Goal: Complete application form: Complete application form

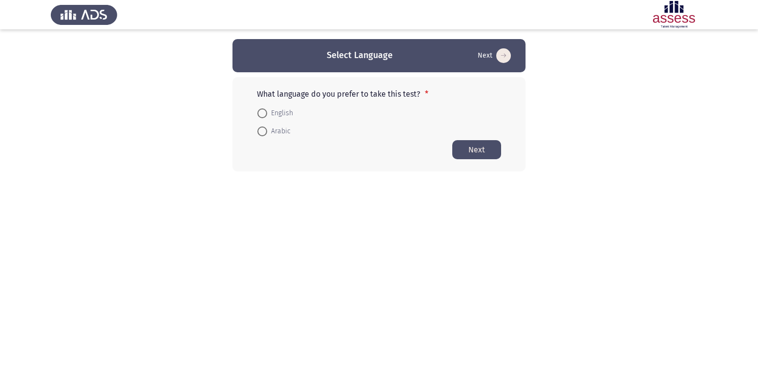
click at [263, 134] on span at bounding box center [263, 132] width 10 height 10
click at [263, 134] on input "Arabic" at bounding box center [263, 132] width 10 height 10
radio input "true"
click at [482, 150] on button "Next" at bounding box center [476, 149] width 49 height 19
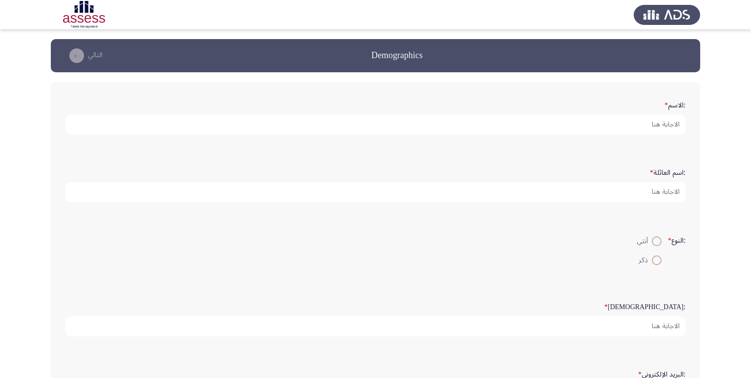
scroll to position [206, 0]
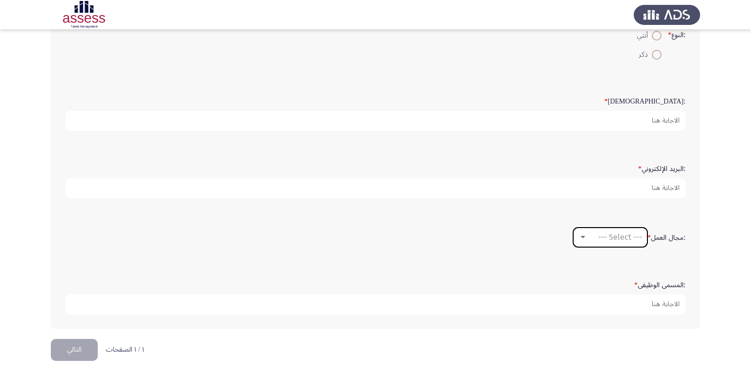
click at [611, 239] on span "--- Select ---" at bounding box center [620, 237] width 44 height 9
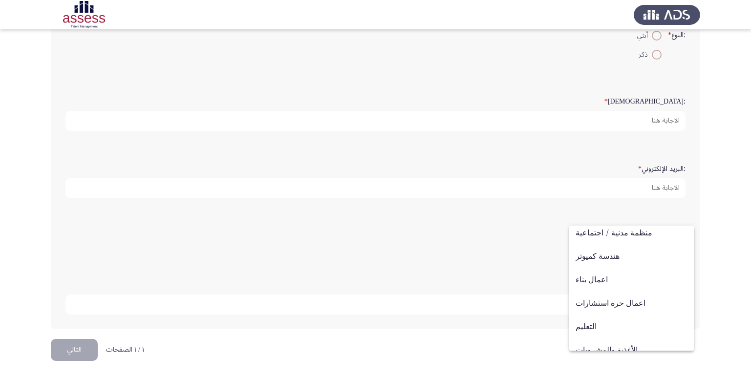
scroll to position [0, 0]
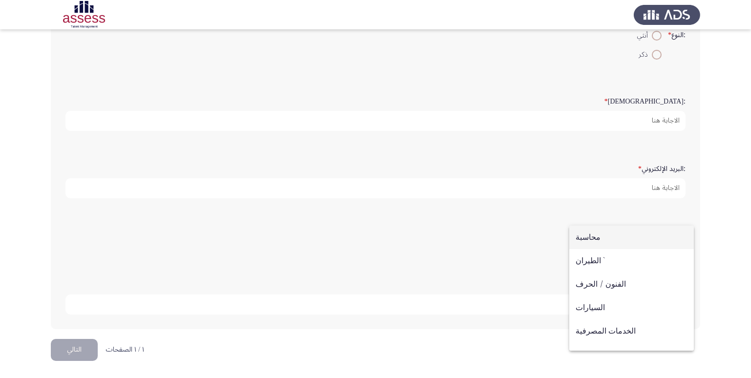
click at [739, 196] on div at bounding box center [375, 189] width 751 height 378
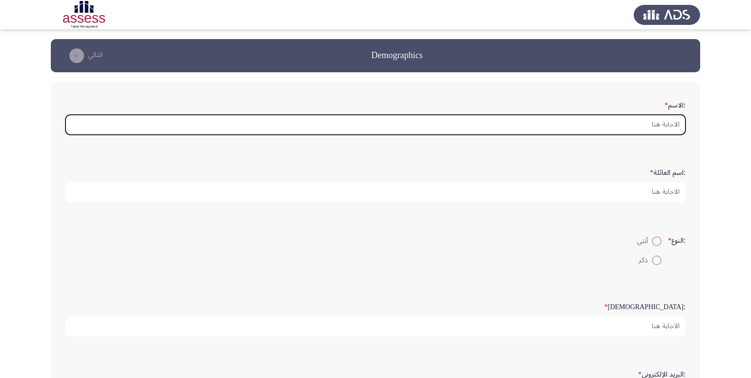
click at [675, 127] on input ":الاسم *" at bounding box center [375, 125] width 620 height 20
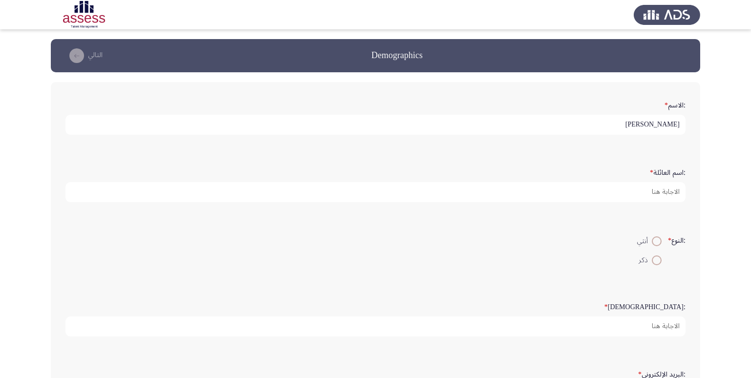
type input "[PERSON_NAME]"
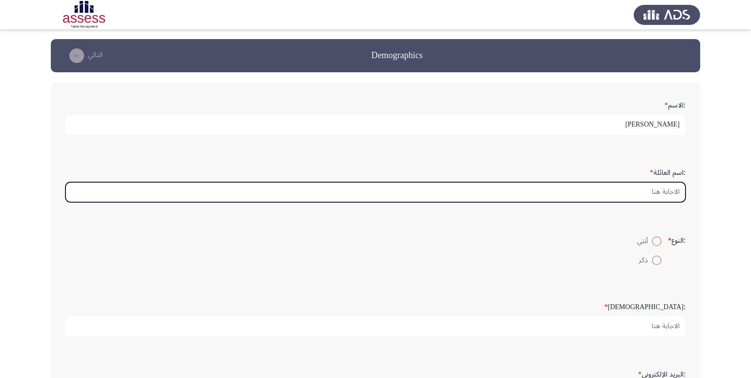
click at [661, 186] on input ":اسم العائلة *" at bounding box center [375, 192] width 620 height 20
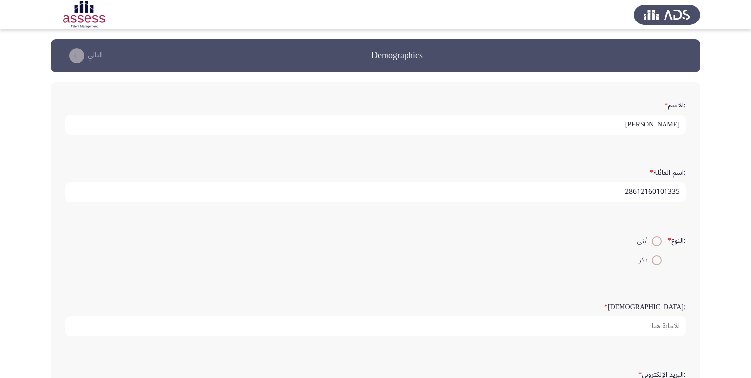
type input "28612160101335"
click at [656, 261] on span at bounding box center [657, 261] width 10 height 10
click at [656, 261] on input "ذكر" at bounding box center [657, 261] width 10 height 10
radio input "true"
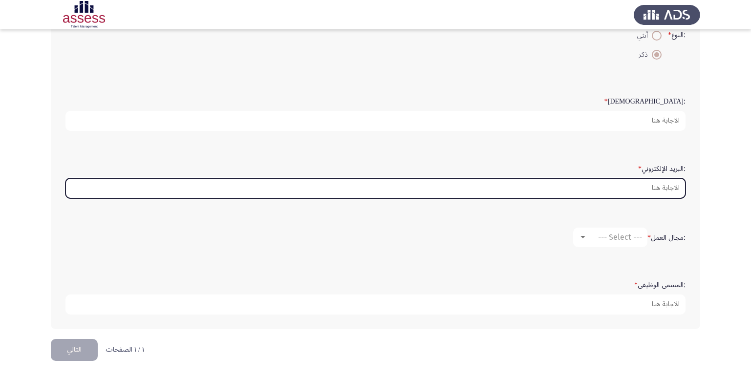
click at [647, 191] on input ":البريد الإلكتروني *" at bounding box center [375, 188] width 620 height 20
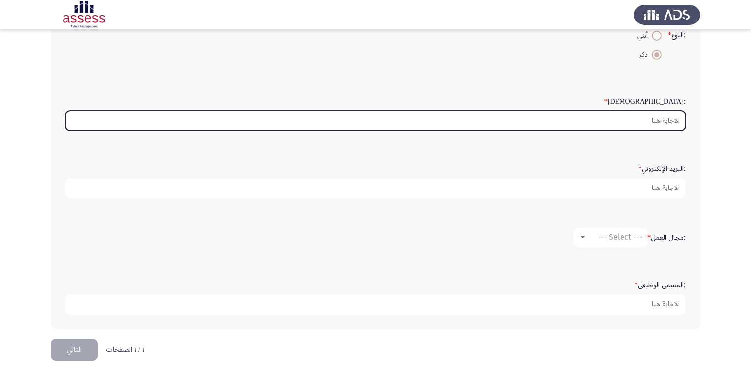
click at [646, 118] on input ":السن *" at bounding box center [375, 121] width 620 height 20
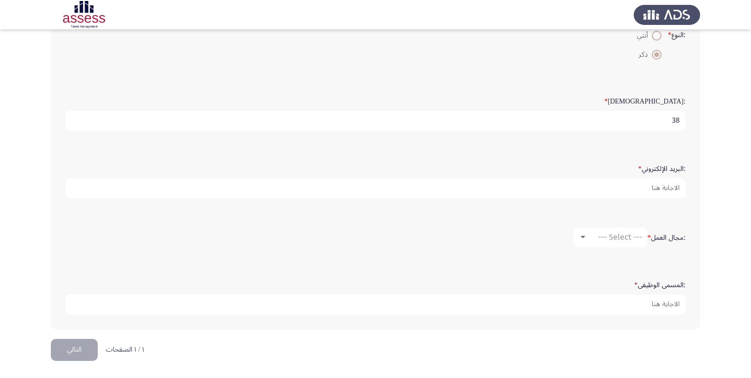
type input "38"
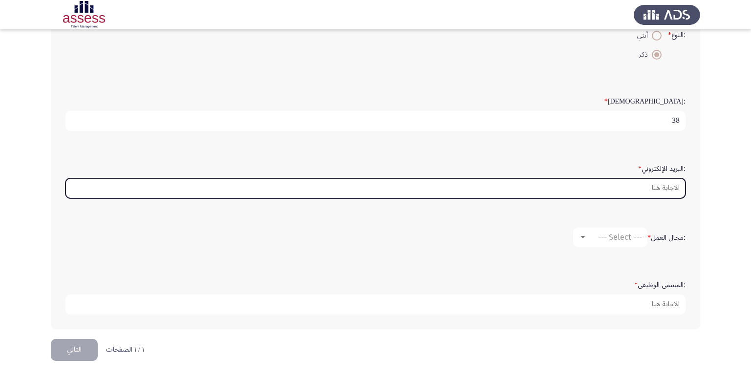
click at [671, 191] on input ":البريد الإلكتروني *" at bounding box center [375, 188] width 620 height 20
type input "ش"
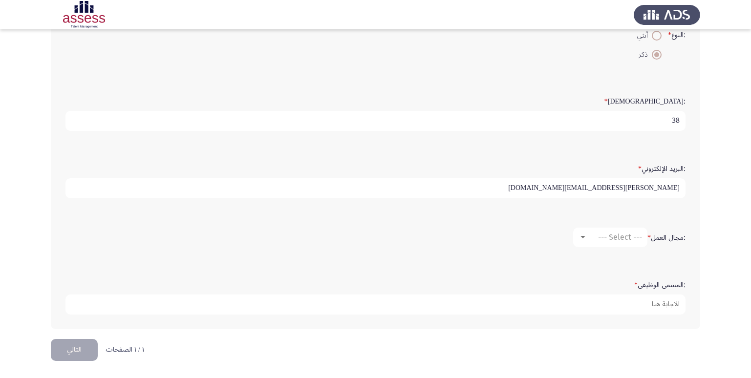
type input "[PERSON_NAME][EMAIL_ADDRESS][DOMAIN_NAME]"
click at [601, 237] on span "--- Select ---" at bounding box center [620, 237] width 44 height 9
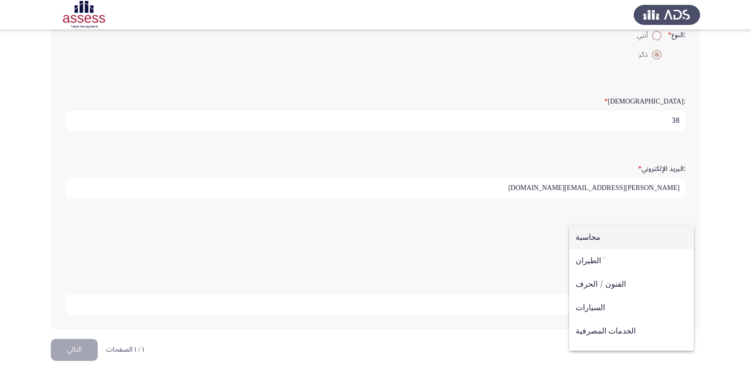
scroll to position [39, 0]
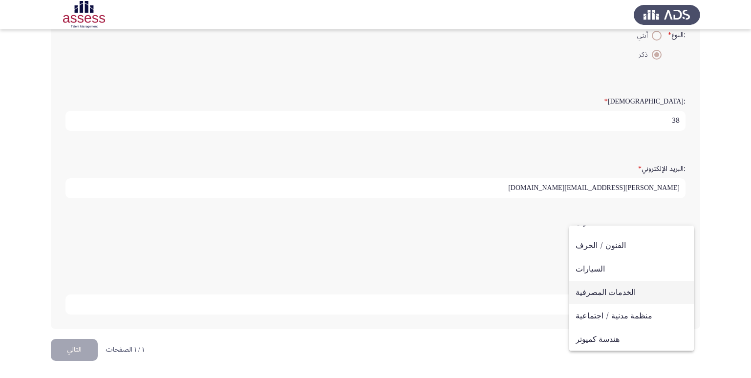
click at [627, 292] on span "الخدمات المصرفية" at bounding box center [632, 292] width 112 height 23
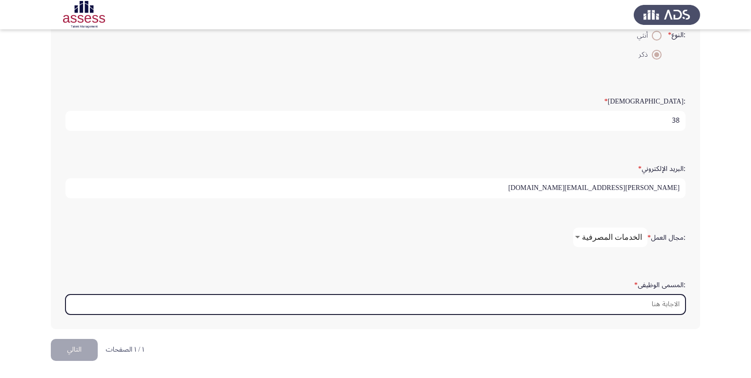
click at [659, 306] on input ":المسمى الوظيفى *" at bounding box center [375, 305] width 620 height 20
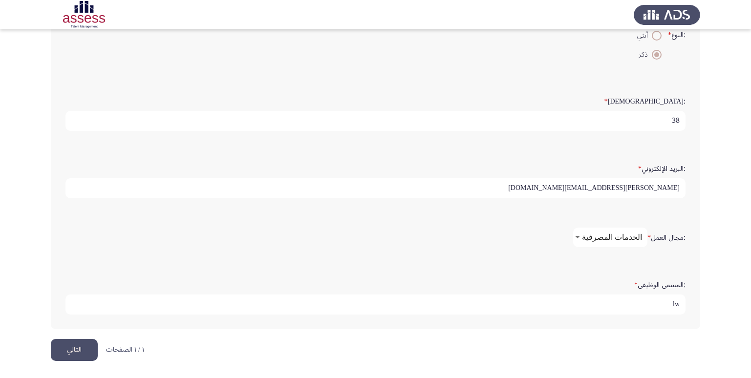
type input "l"
type input "مصرفي عالي"
click at [67, 354] on button "التالي" at bounding box center [74, 350] width 47 height 22
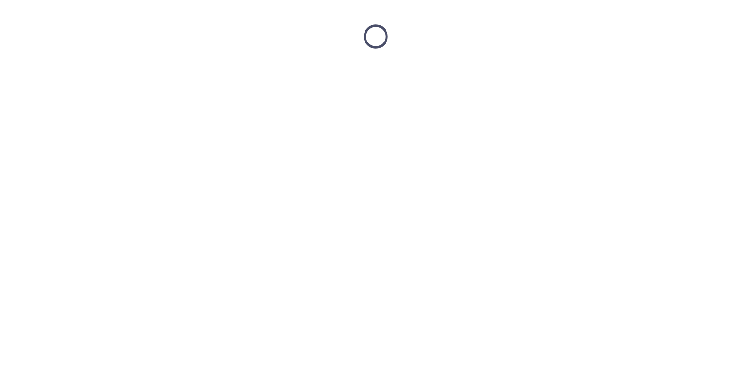
scroll to position [0, 0]
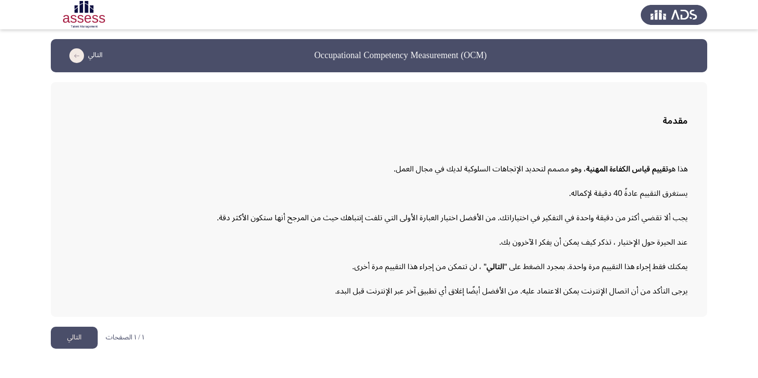
click at [87, 335] on button "التالي" at bounding box center [74, 338] width 47 height 22
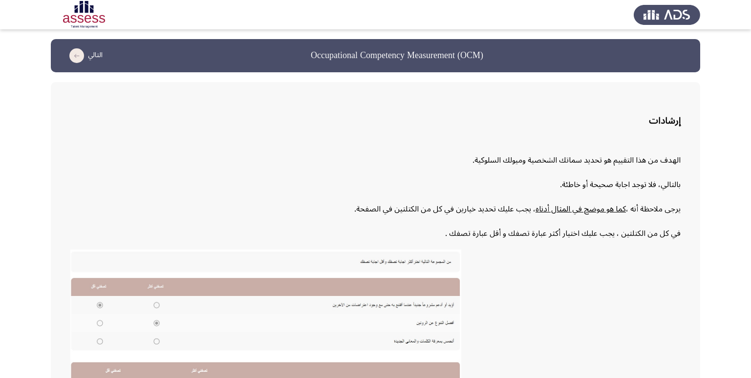
scroll to position [148, 0]
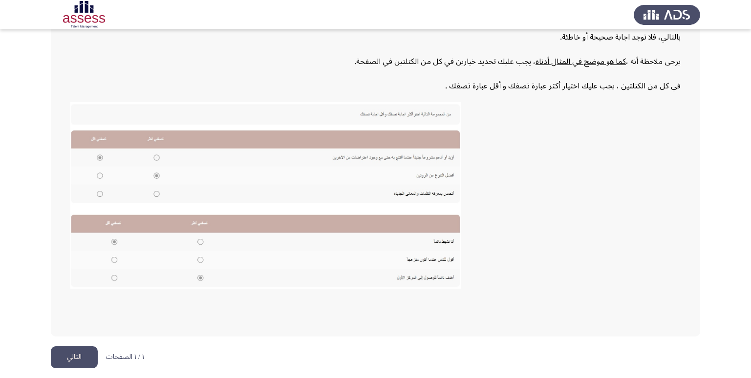
click at [86, 356] on button "التالي" at bounding box center [74, 357] width 47 height 22
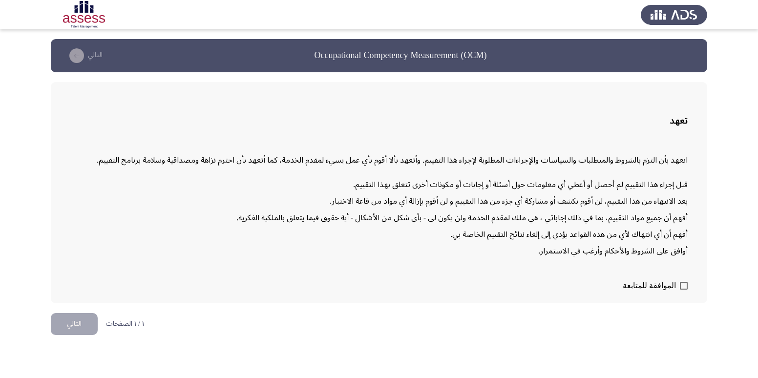
click at [683, 285] on span at bounding box center [684, 286] width 8 height 8
click at [684, 290] on input "الموافقة للمتابعة" at bounding box center [684, 290] width 0 height 0
checkbox input "true"
click at [72, 320] on button "التالي" at bounding box center [74, 324] width 47 height 22
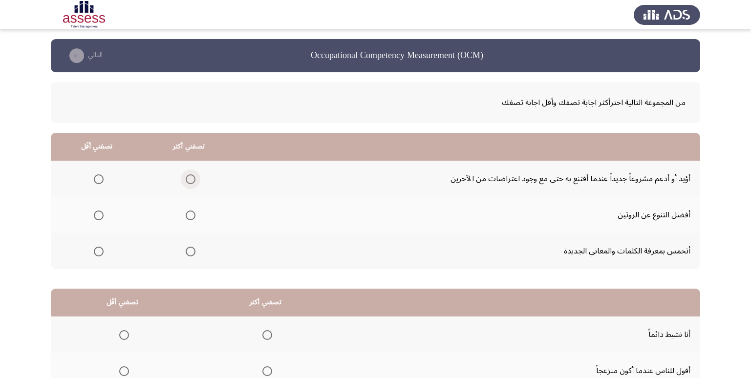
click at [191, 180] on span "Select an option" at bounding box center [191, 179] width 10 height 10
click at [191, 180] on input "Select an option" at bounding box center [191, 179] width 10 height 10
click at [193, 213] on span "Select an option" at bounding box center [191, 216] width 10 height 10
click at [193, 213] on input "Select an option" at bounding box center [191, 216] width 10 height 10
click at [192, 177] on span "Select an option" at bounding box center [191, 179] width 10 height 10
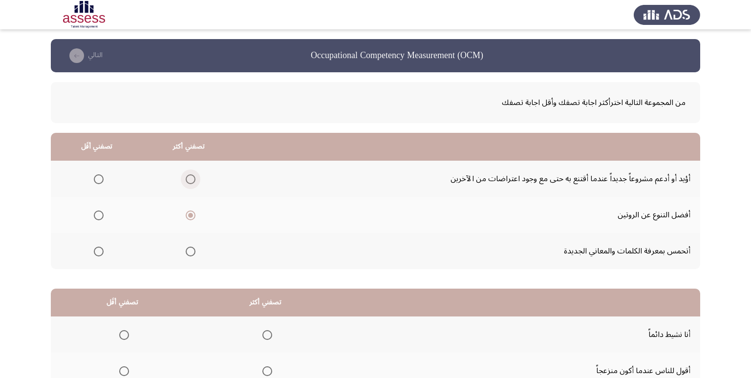
click at [192, 177] on input "Select an option" at bounding box center [191, 179] width 10 height 10
click at [100, 252] on span "Select an option" at bounding box center [99, 252] width 10 height 10
click at [100, 252] on input "Select an option" at bounding box center [99, 252] width 10 height 10
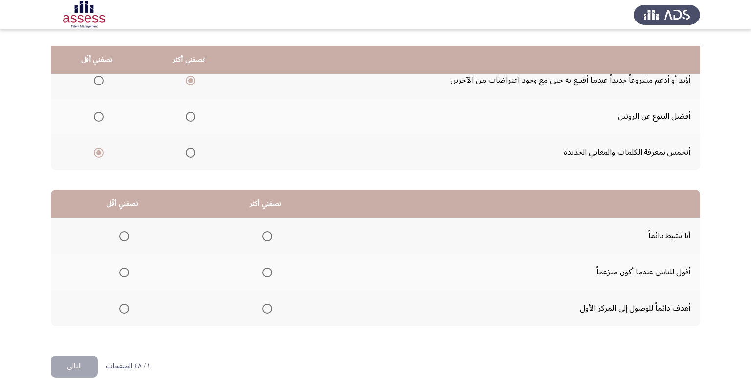
scroll to position [115, 0]
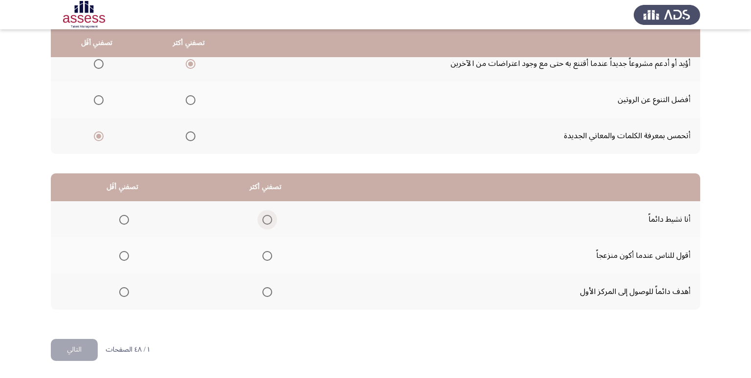
click at [265, 216] on span "Select an option" at bounding box center [267, 220] width 10 height 10
click at [265, 216] on input "Select an option" at bounding box center [267, 220] width 10 height 10
click at [270, 295] on span "Select an option" at bounding box center [267, 292] width 10 height 10
click at [270, 295] on input "Select an option" at bounding box center [267, 292] width 10 height 10
click at [126, 255] on span "Select an option" at bounding box center [124, 256] width 10 height 10
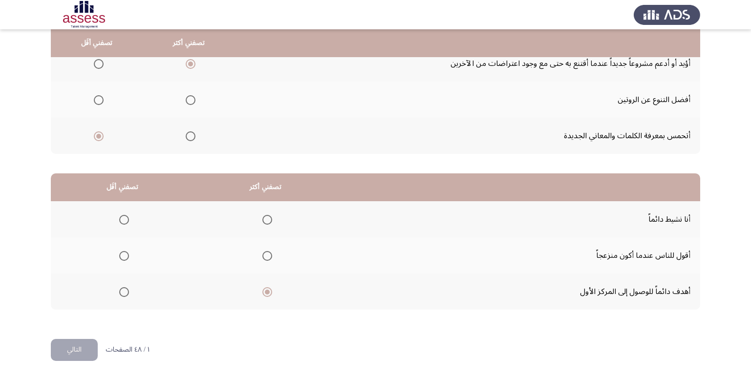
click at [126, 255] on input "Select an option" at bounding box center [124, 256] width 10 height 10
click at [78, 351] on button "التالي" at bounding box center [74, 350] width 47 height 22
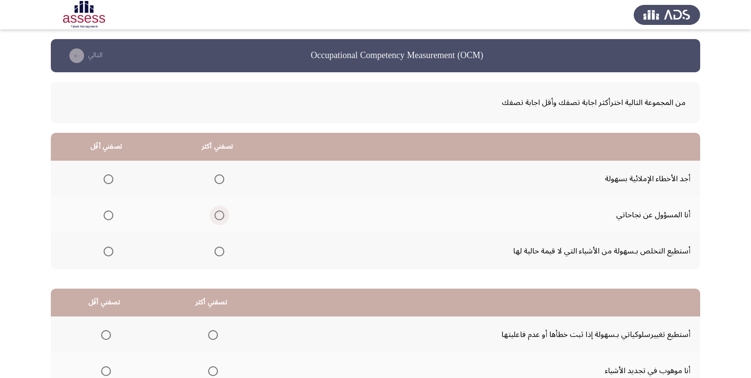
click at [216, 215] on span "Select an option" at bounding box center [220, 216] width 10 height 10
click at [216, 215] on input "Select an option" at bounding box center [220, 216] width 10 height 10
click at [219, 177] on span "Select an option" at bounding box center [220, 179] width 10 height 10
click at [219, 177] on input "Select an option" at bounding box center [220, 179] width 10 height 10
click at [108, 176] on span "Select an option" at bounding box center [109, 179] width 10 height 10
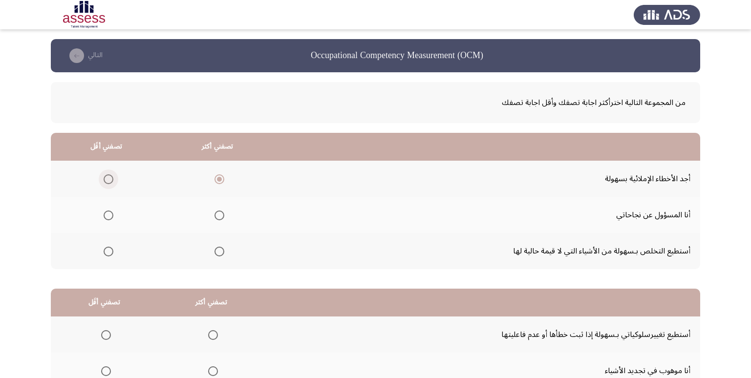
click at [108, 176] on input "Select an option" at bounding box center [109, 179] width 10 height 10
click at [215, 215] on span "Select an option" at bounding box center [220, 216] width 10 height 10
click at [215, 215] on input "Select an option" at bounding box center [220, 216] width 10 height 10
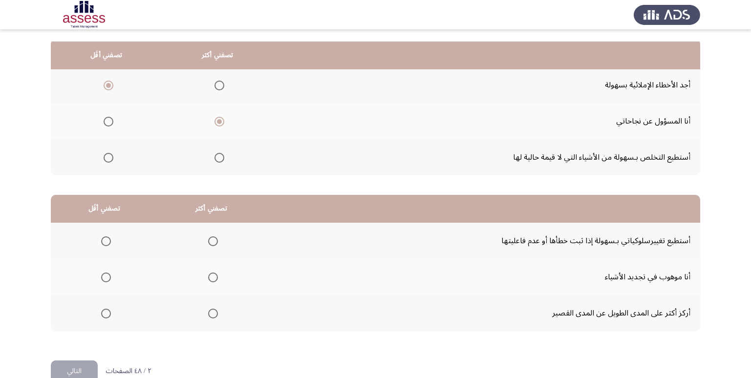
scroll to position [115, 0]
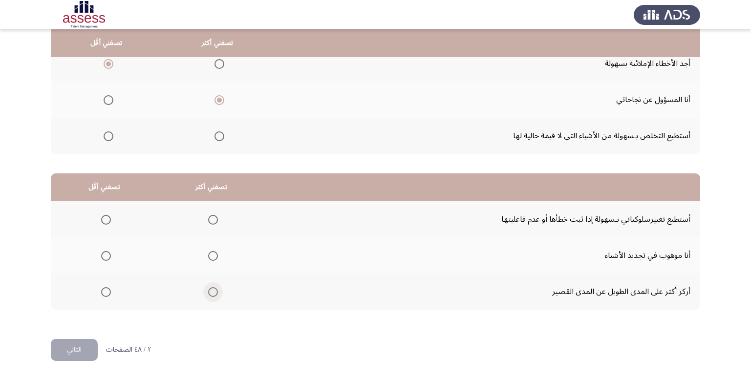
click at [214, 294] on span "Select an option" at bounding box center [213, 292] width 10 height 10
click at [214, 294] on input "Select an option" at bounding box center [213, 292] width 10 height 10
click at [106, 254] on span "Select an option" at bounding box center [106, 256] width 10 height 10
click at [106, 254] on input "Select an option" at bounding box center [106, 256] width 10 height 10
click at [68, 346] on button "التالي" at bounding box center [74, 350] width 47 height 22
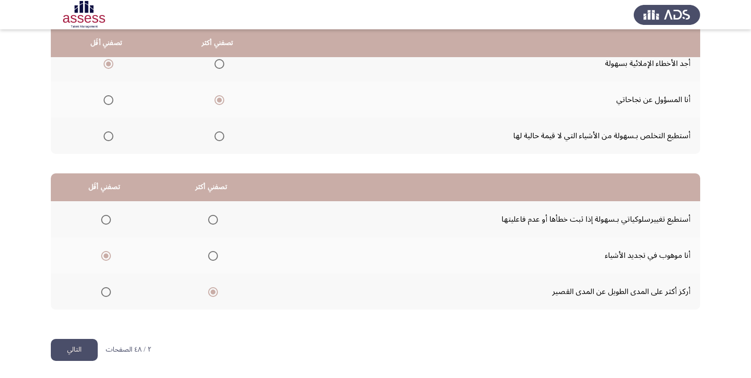
scroll to position [0, 0]
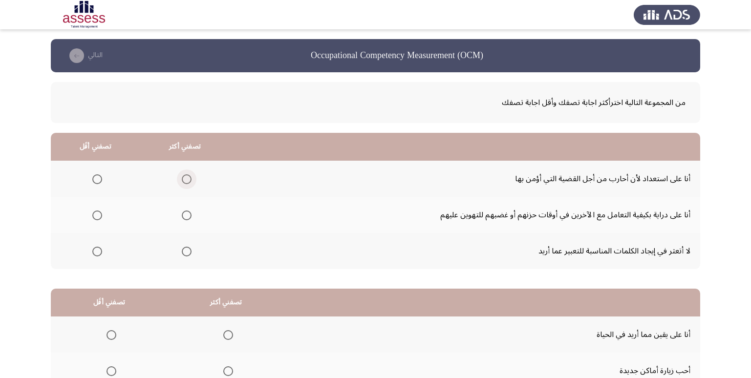
click at [188, 179] on span "Select an option" at bounding box center [187, 179] width 10 height 10
click at [188, 179] on input "Select an option" at bounding box center [187, 179] width 10 height 10
click at [100, 214] on span "Select an option" at bounding box center [97, 216] width 10 height 10
click at [100, 214] on input "Select an option" at bounding box center [97, 216] width 10 height 10
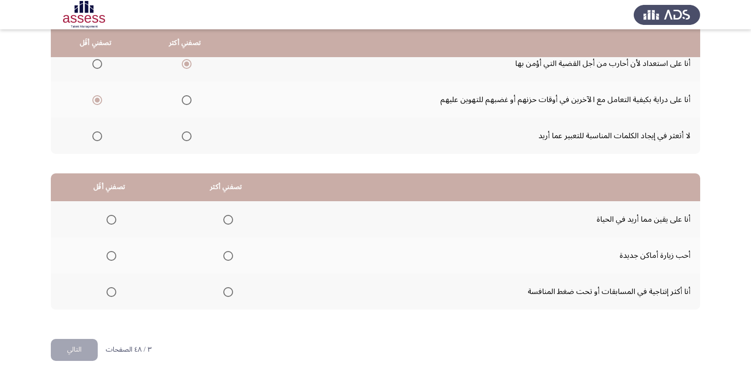
click at [107, 258] on span "Select an option" at bounding box center [112, 256] width 10 height 10
click at [107, 258] on input "Select an option" at bounding box center [112, 256] width 10 height 10
click at [225, 218] on span "Select an option" at bounding box center [228, 220] width 10 height 10
click at [225, 218] on input "Select an option" at bounding box center [228, 220] width 10 height 10
click at [84, 343] on button "التالي" at bounding box center [74, 350] width 47 height 22
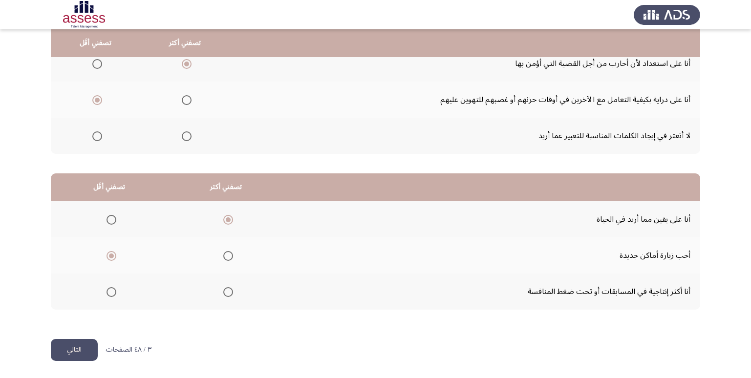
scroll to position [0, 0]
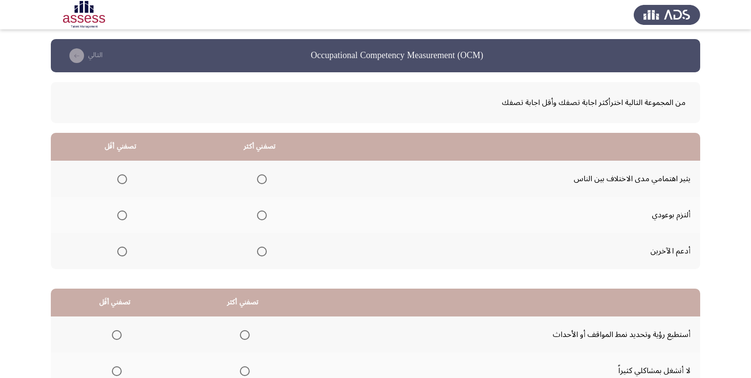
click at [262, 216] on span "Select an option" at bounding box center [262, 216] width 10 height 10
click at [262, 216] on input "Select an option" at bounding box center [262, 216] width 10 height 10
click at [123, 177] on span "Select an option" at bounding box center [122, 179] width 10 height 10
click at [123, 177] on input "Select an option" at bounding box center [122, 179] width 10 height 10
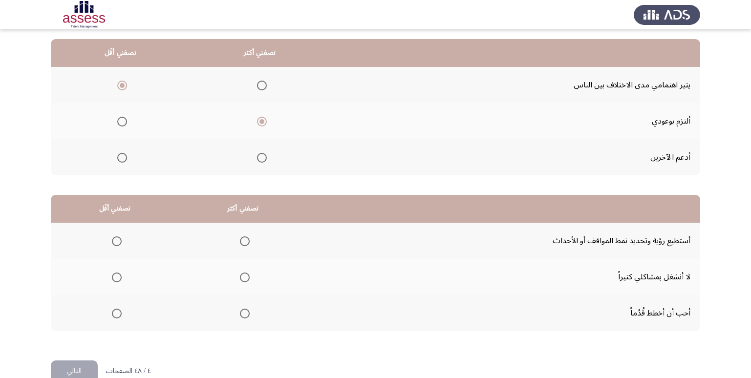
scroll to position [115, 0]
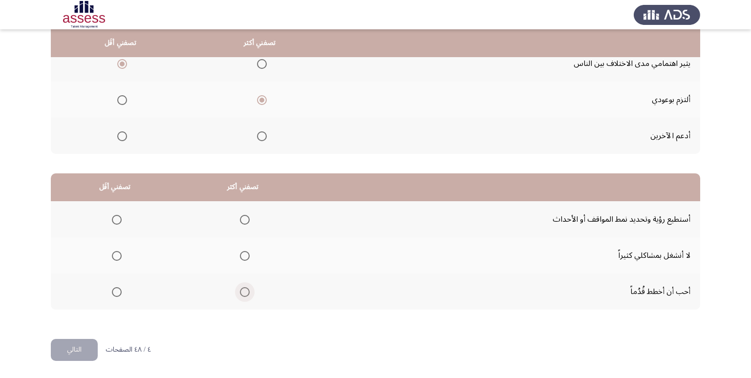
click at [241, 296] on span "Select an option" at bounding box center [245, 292] width 10 height 10
click at [241, 296] on input "Select an option" at bounding box center [245, 292] width 10 height 10
click at [116, 218] on span "Select an option" at bounding box center [117, 220] width 10 height 10
click at [116, 218] on input "Select an option" at bounding box center [117, 220] width 10 height 10
click at [76, 353] on button "التالي" at bounding box center [74, 350] width 47 height 22
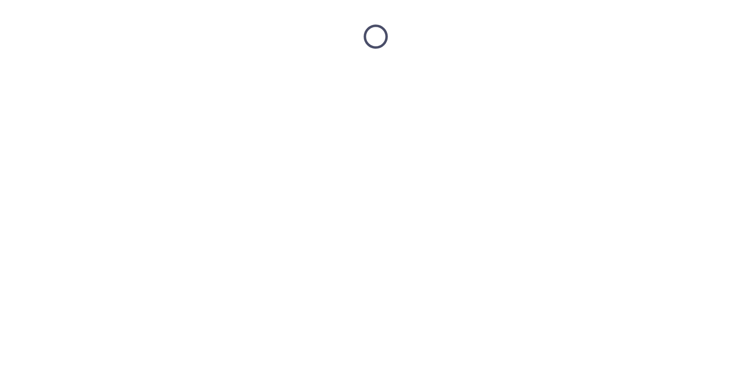
scroll to position [0, 0]
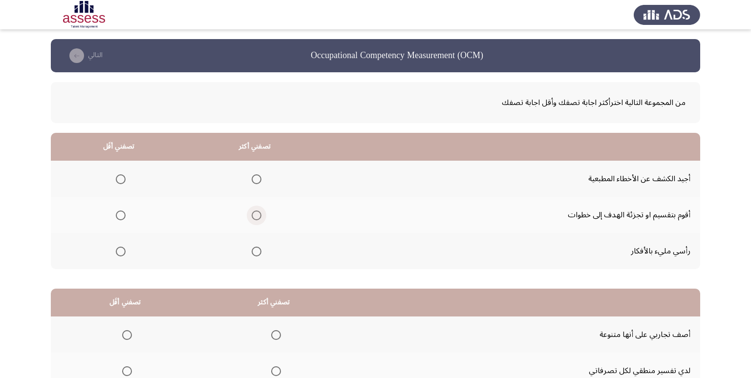
click at [258, 217] on span "Select an option" at bounding box center [257, 216] width 10 height 10
click at [258, 217] on input "Select an option" at bounding box center [257, 216] width 10 height 10
click at [121, 179] on span "Select an option" at bounding box center [121, 179] width 10 height 10
click at [121, 179] on input "Select an option" at bounding box center [121, 179] width 10 height 10
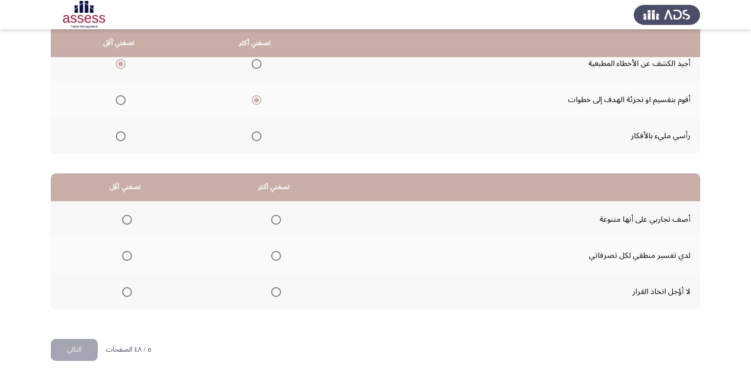
click at [276, 292] on span "Select an option" at bounding box center [276, 292] width 10 height 10
click at [276, 292] on input "Select an option" at bounding box center [276, 292] width 10 height 10
click at [129, 221] on span "Select an option" at bounding box center [127, 220] width 10 height 10
click at [129, 221] on input "Select an option" at bounding box center [127, 220] width 10 height 10
click at [88, 346] on button "التالي" at bounding box center [74, 350] width 47 height 22
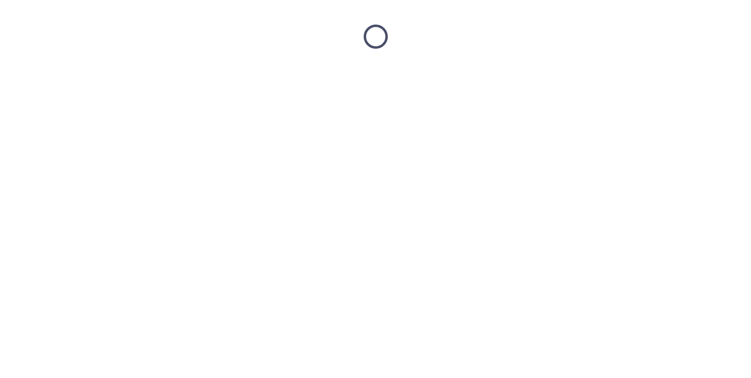
scroll to position [0, 0]
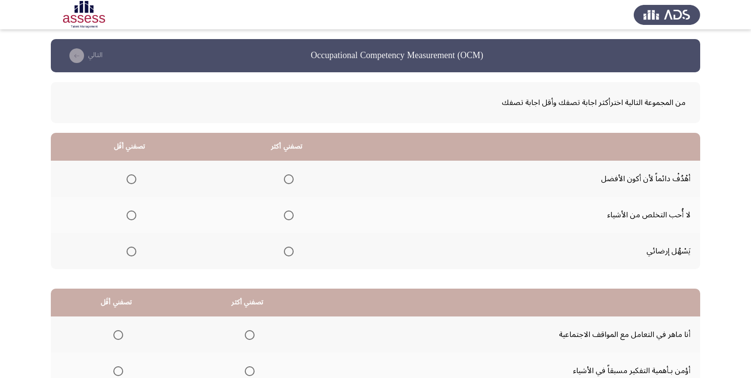
click at [291, 179] on span "Select an option" at bounding box center [289, 179] width 10 height 10
click at [291, 179] on input "Select an option" at bounding box center [289, 179] width 10 height 10
click at [129, 217] on span "Select an option" at bounding box center [132, 216] width 10 height 10
click at [129, 217] on input "Select an option" at bounding box center [132, 216] width 10 height 10
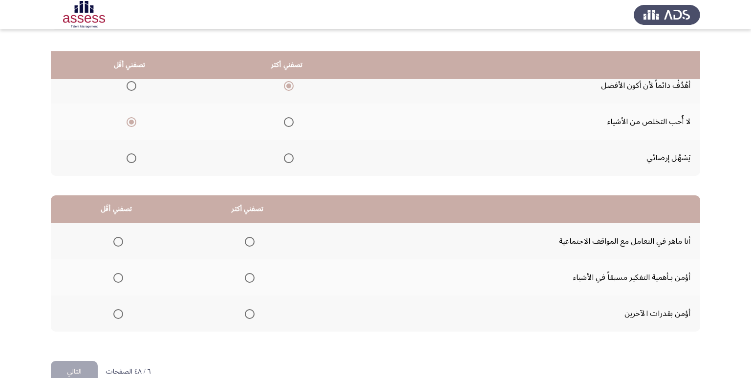
scroll to position [115, 0]
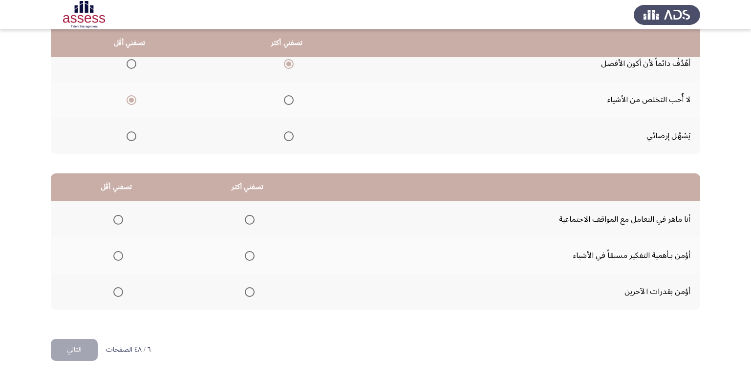
click at [247, 293] on span "Select an option" at bounding box center [250, 292] width 10 height 10
click at [247, 293] on input "Select an option" at bounding box center [250, 292] width 10 height 10
click at [117, 219] on span "Select an option" at bounding box center [118, 220] width 10 height 10
click at [117, 219] on input "Select an option" at bounding box center [118, 220] width 10 height 10
click at [67, 353] on button "التالي" at bounding box center [74, 350] width 47 height 22
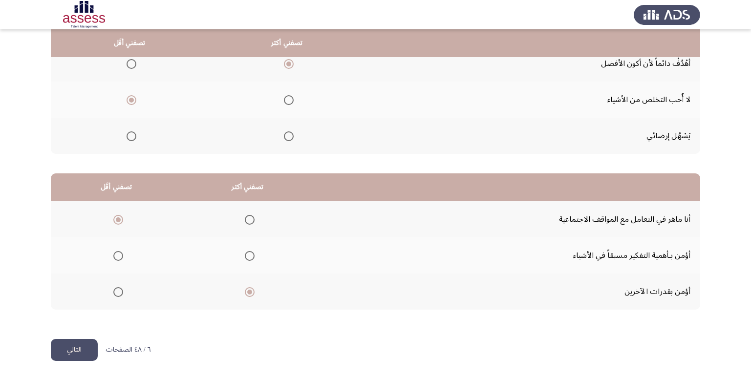
scroll to position [0, 0]
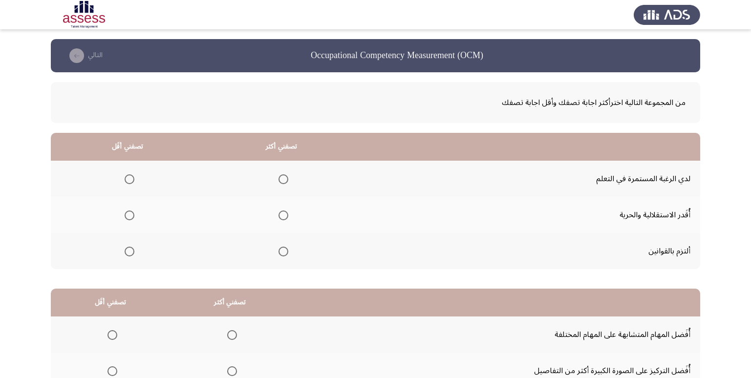
click at [283, 253] on span "Select an option" at bounding box center [284, 252] width 10 height 10
click at [283, 253] on input "Select an option" at bounding box center [284, 252] width 10 height 10
click at [129, 214] on span "Select an option" at bounding box center [130, 216] width 10 height 10
click at [129, 214] on input "Select an option" at bounding box center [130, 216] width 10 height 10
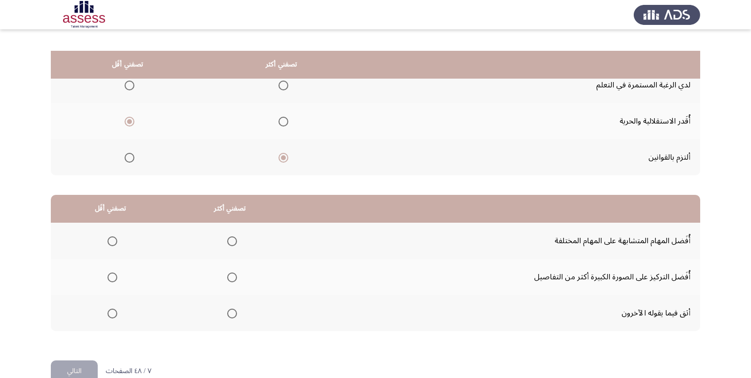
scroll to position [115, 0]
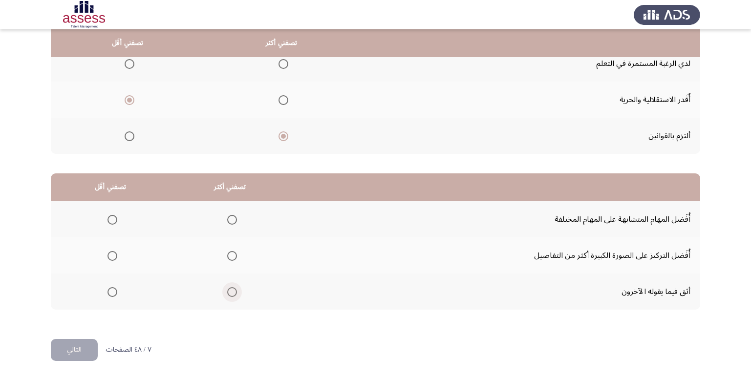
click at [233, 292] on span "Select an option" at bounding box center [232, 292] width 10 height 10
click at [233, 292] on input "Select an option" at bounding box center [232, 292] width 10 height 10
click at [112, 215] on span "Select an option" at bounding box center [113, 220] width 10 height 10
click at [112, 215] on input "Select an option" at bounding box center [113, 220] width 10 height 10
click at [75, 353] on button "التالي" at bounding box center [74, 350] width 47 height 22
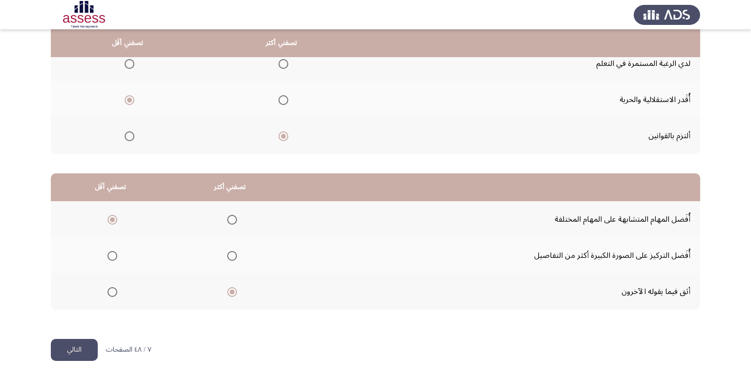
scroll to position [0, 0]
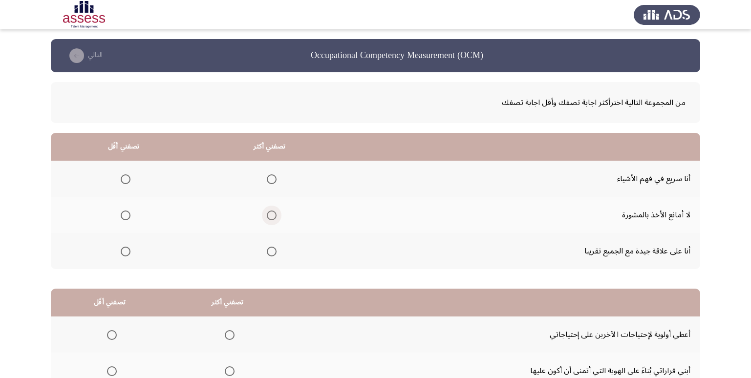
click at [269, 215] on span "Select an option" at bounding box center [272, 216] width 10 height 10
click at [269, 215] on input "Select an option" at bounding box center [272, 216] width 10 height 10
click at [127, 248] on span "Select an option" at bounding box center [126, 252] width 10 height 10
click at [127, 248] on input "Select an option" at bounding box center [126, 252] width 10 height 10
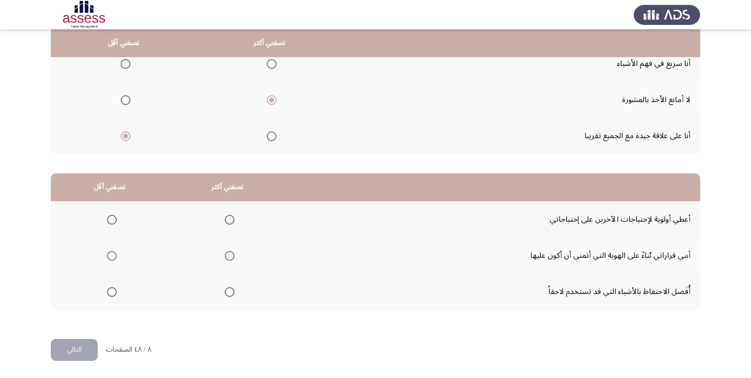
click at [228, 257] on span "Select an option" at bounding box center [230, 256] width 10 height 10
click at [228, 257] on input "Select an option" at bounding box center [230, 256] width 10 height 10
click at [114, 296] on span "Select an option" at bounding box center [112, 292] width 10 height 10
click at [114, 296] on input "Select an option" at bounding box center [112, 292] width 10 height 10
click at [82, 349] on button "التالي" at bounding box center [74, 350] width 47 height 22
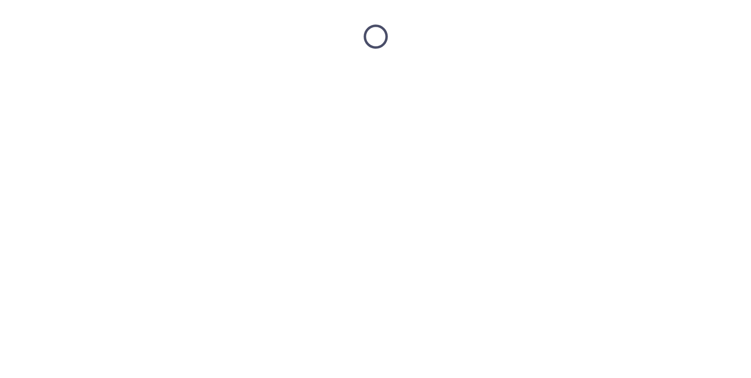
scroll to position [0, 0]
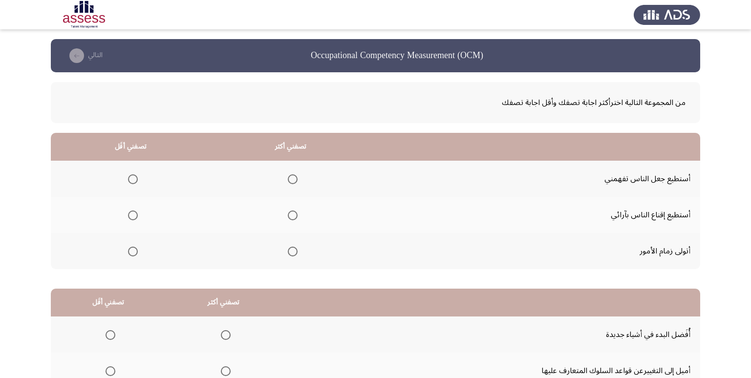
click at [293, 254] on span "Select an option" at bounding box center [293, 252] width 10 height 10
click at [293, 254] on input "Select an option" at bounding box center [293, 252] width 10 height 10
click at [134, 178] on span "Select an option" at bounding box center [133, 179] width 10 height 10
click at [134, 178] on input "Select an option" at bounding box center [133, 179] width 10 height 10
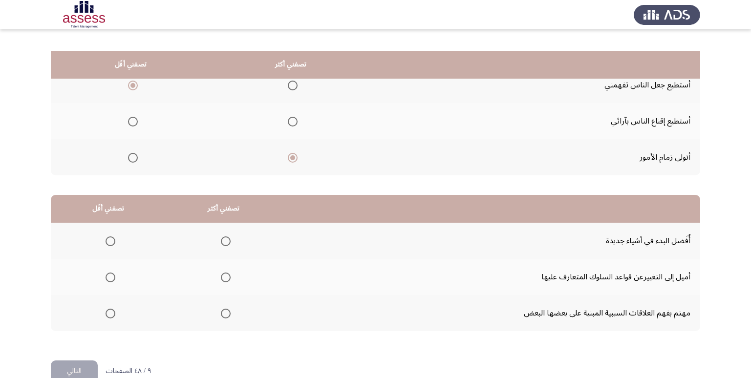
scroll to position [115, 0]
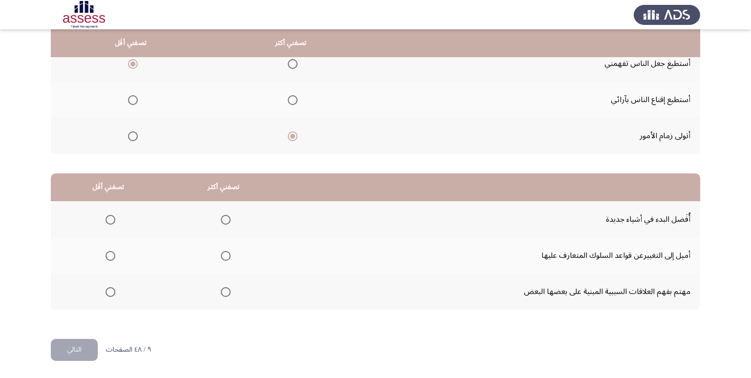
click at [226, 292] on span "Select an option" at bounding box center [226, 292] width 0 height 0
click at [224, 292] on input "Select an option" at bounding box center [226, 292] width 10 height 10
click at [112, 258] on span "Select an option" at bounding box center [111, 256] width 10 height 10
click at [112, 258] on input "Select an option" at bounding box center [111, 256] width 10 height 10
click at [82, 351] on button "التالي" at bounding box center [74, 350] width 47 height 22
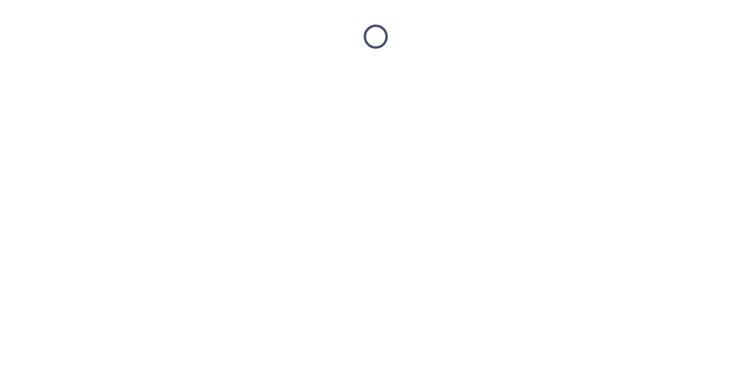
scroll to position [0, 0]
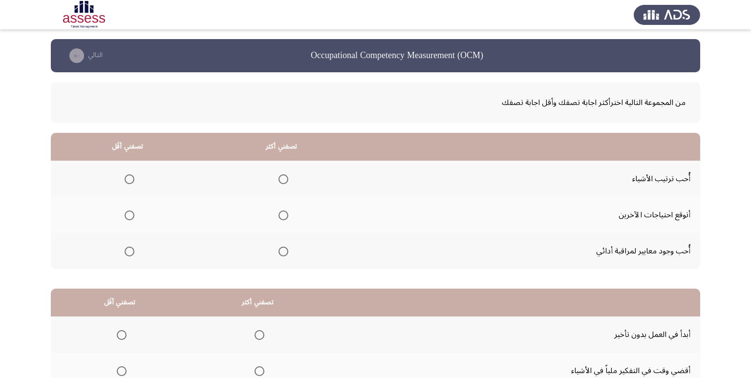
click at [283, 254] on span "Select an option" at bounding box center [284, 252] width 10 height 10
click at [283, 254] on input "Select an option" at bounding box center [284, 252] width 10 height 10
click at [128, 212] on span "Select an option" at bounding box center [130, 216] width 10 height 10
click at [128, 212] on input "Select an option" at bounding box center [130, 216] width 10 height 10
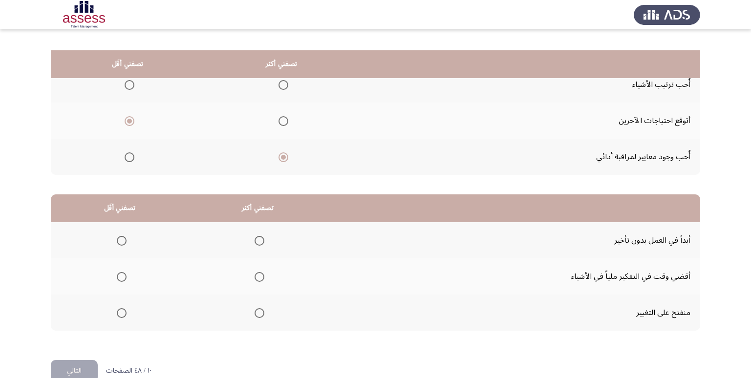
scroll to position [115, 0]
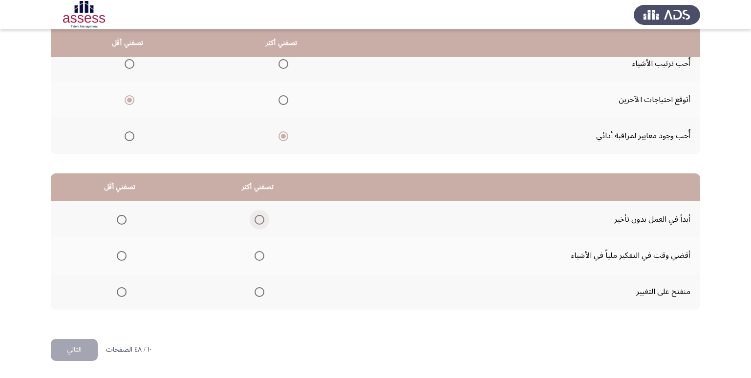
click at [258, 221] on span "Select an option" at bounding box center [260, 220] width 10 height 10
click at [258, 221] on input "Select an option" at bounding box center [260, 220] width 10 height 10
click at [122, 254] on span "Select an option" at bounding box center [122, 256] width 10 height 10
click at [122, 254] on input "Select an option" at bounding box center [122, 256] width 10 height 10
click at [124, 295] on span "Select an option" at bounding box center [122, 292] width 10 height 10
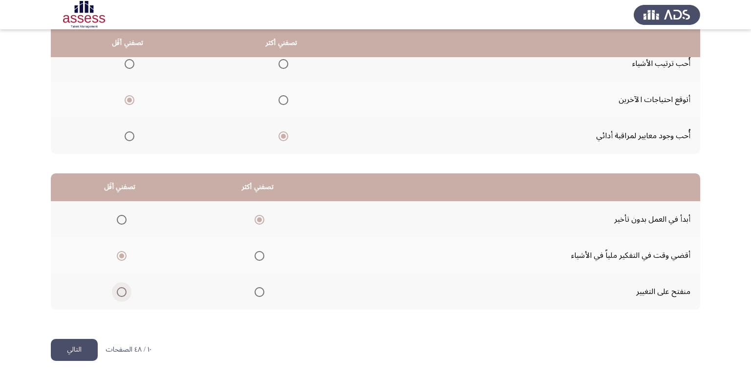
click at [124, 295] on input "Select an option" at bounding box center [122, 292] width 10 height 10
click at [78, 349] on button "التالي" at bounding box center [74, 350] width 47 height 22
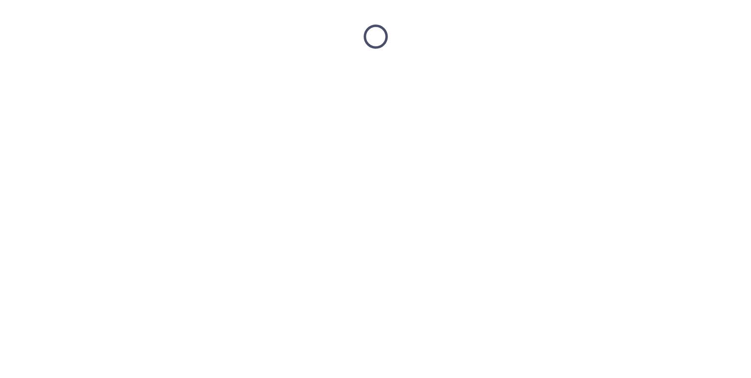
scroll to position [0, 0]
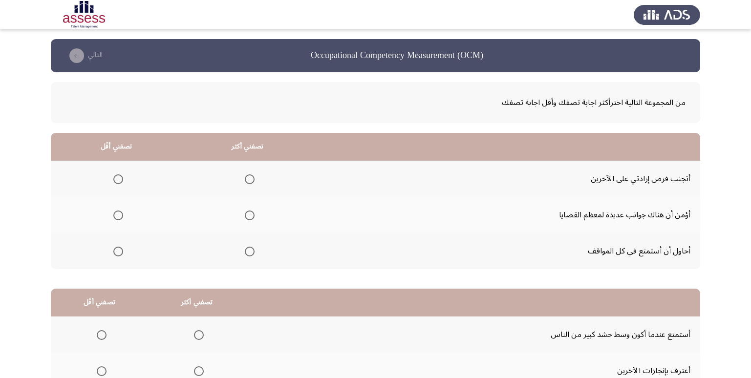
click at [250, 215] on span "Select an option" at bounding box center [250, 215] width 0 height 0
click at [247, 215] on input "Select an option" at bounding box center [250, 216] width 10 height 10
click at [115, 252] on span "Select an option" at bounding box center [118, 252] width 10 height 10
click at [115, 252] on input "Select an option" at bounding box center [118, 252] width 10 height 10
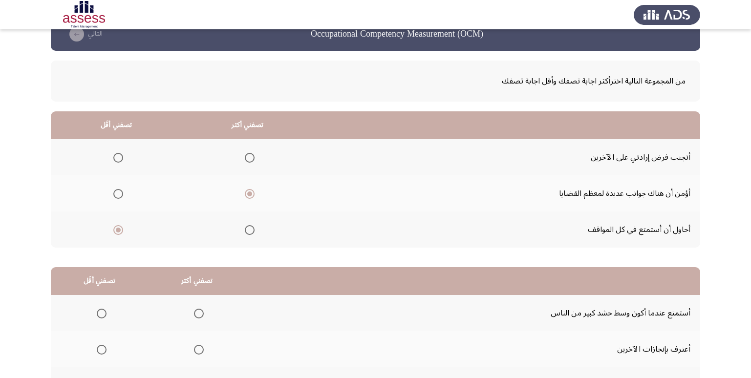
scroll to position [115, 0]
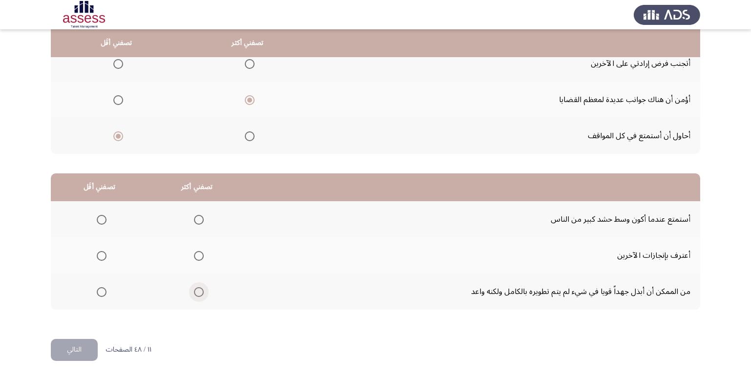
click at [199, 295] on span "Select an option" at bounding box center [199, 292] width 10 height 10
click at [199, 295] on input "Select an option" at bounding box center [199, 292] width 10 height 10
click at [98, 222] on span "Select an option" at bounding box center [102, 220] width 10 height 10
click at [98, 222] on input "Select an option" at bounding box center [102, 220] width 10 height 10
click at [64, 353] on button "التالي" at bounding box center [74, 350] width 47 height 22
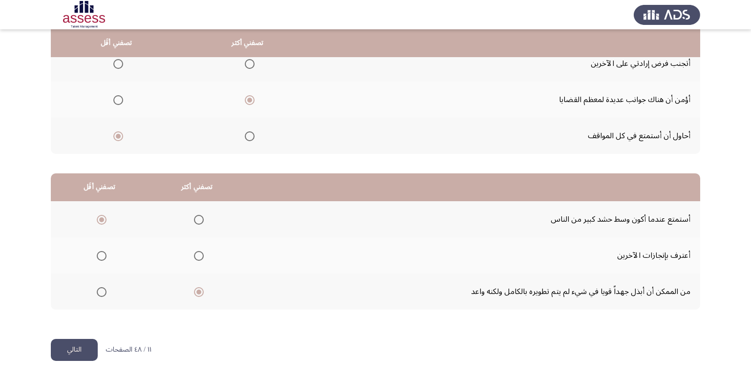
scroll to position [0, 0]
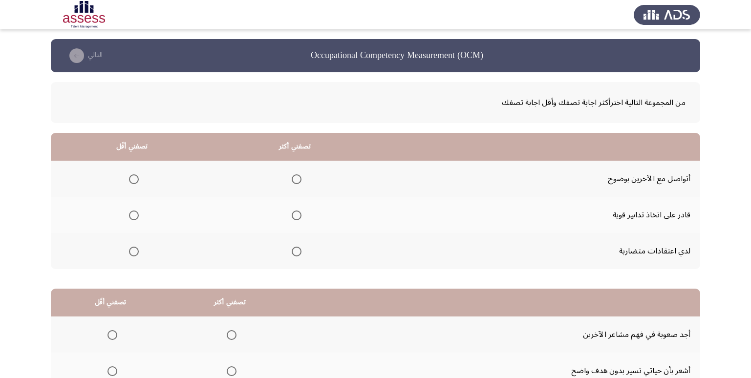
click at [295, 215] on span "Select an option" at bounding box center [297, 216] width 10 height 10
click at [295, 215] on input "Select an option" at bounding box center [297, 216] width 10 height 10
click at [129, 255] on span "Select an option" at bounding box center [134, 252] width 10 height 10
click at [129, 255] on input "Select an option" at bounding box center [134, 252] width 10 height 10
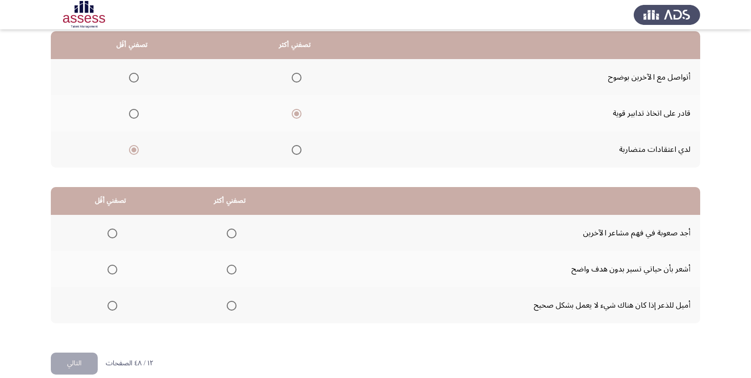
scroll to position [115, 0]
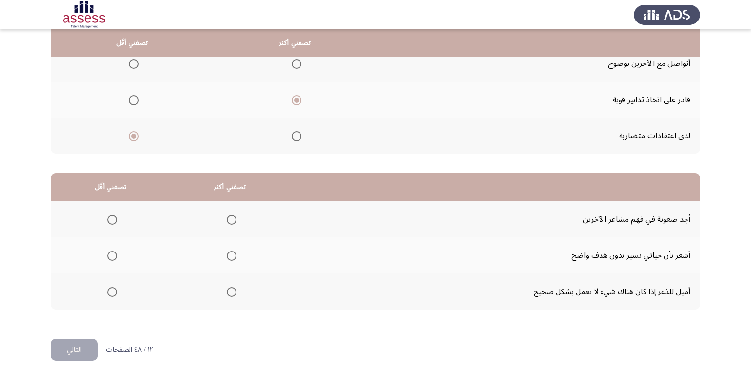
click at [227, 220] on span "Select an option" at bounding box center [232, 220] width 10 height 10
click at [227, 220] on input "Select an option" at bounding box center [232, 220] width 10 height 10
click at [108, 293] on span "Select an option" at bounding box center [113, 292] width 10 height 10
click at [108, 293] on input "Select an option" at bounding box center [113, 292] width 10 height 10
click at [73, 348] on button "التالي" at bounding box center [74, 350] width 47 height 22
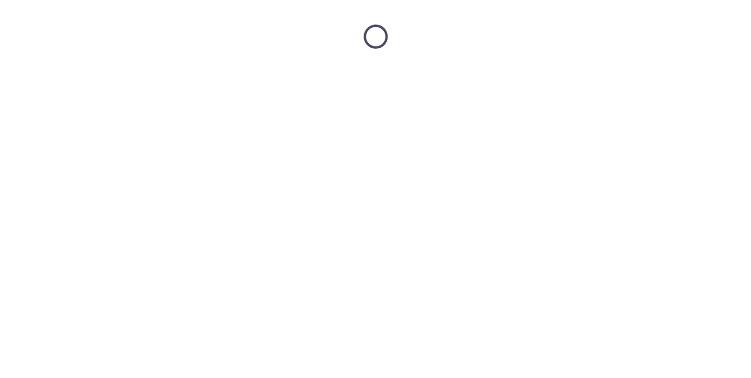
scroll to position [0, 0]
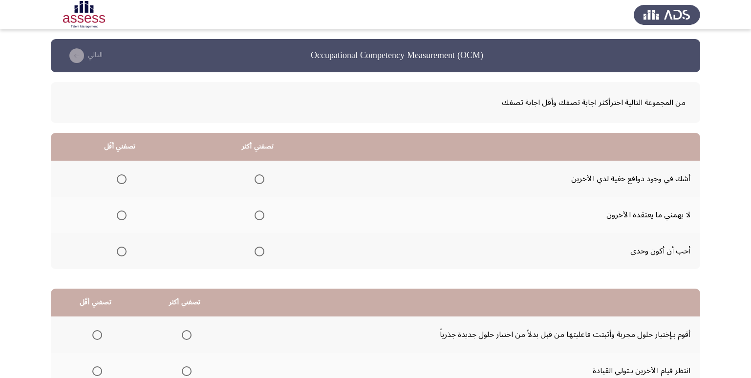
click at [258, 217] on span "Select an option" at bounding box center [260, 216] width 10 height 10
click at [258, 217] on input "Select an option" at bounding box center [260, 216] width 10 height 10
click at [128, 251] on th at bounding box center [120, 251] width 138 height 36
click at [125, 253] on span "Select an option" at bounding box center [122, 252] width 10 height 10
click at [125, 253] on input "Select an option" at bounding box center [122, 252] width 10 height 10
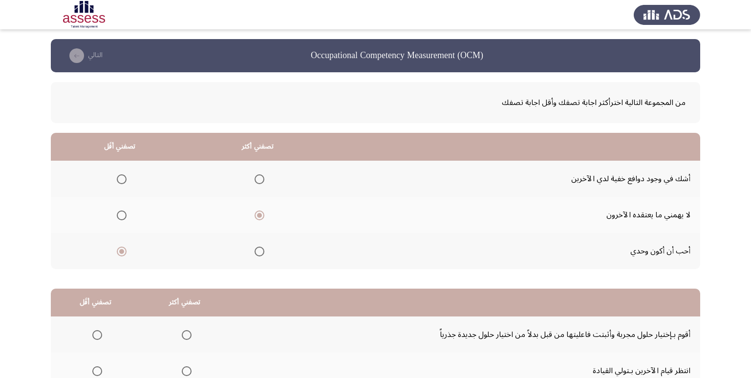
scroll to position [115, 0]
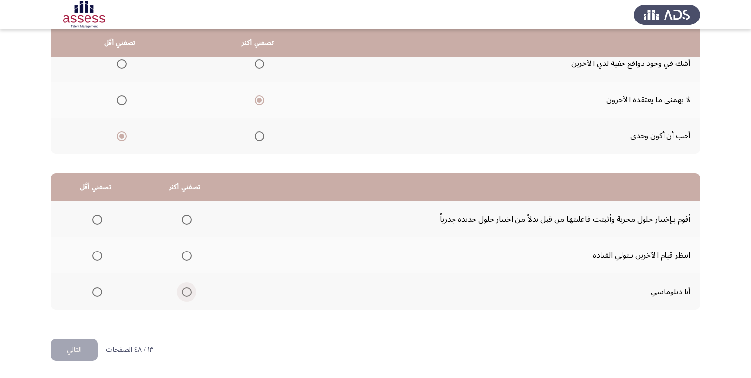
click at [184, 295] on span "Select an option" at bounding box center [187, 292] width 10 height 10
click at [184, 295] on input "Select an option" at bounding box center [187, 292] width 10 height 10
click at [100, 258] on span "Select an option" at bounding box center [97, 256] width 10 height 10
click at [100, 258] on input "Select an option" at bounding box center [97, 256] width 10 height 10
click at [72, 344] on button "التالي" at bounding box center [74, 350] width 47 height 22
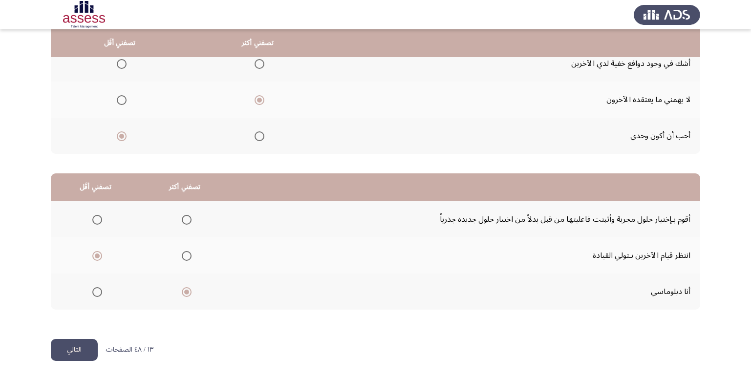
scroll to position [0, 0]
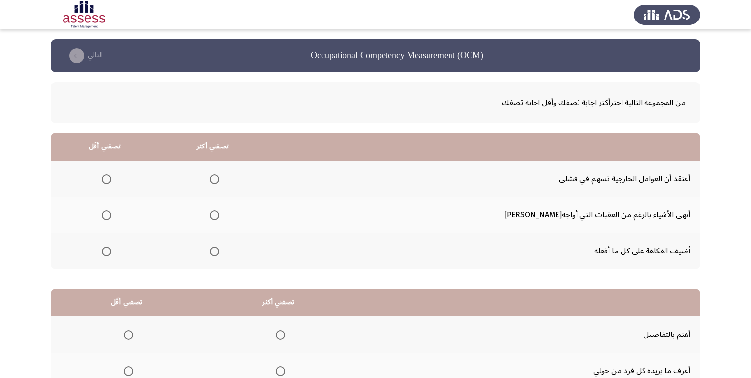
click at [219, 216] on span "Select an option" at bounding box center [215, 216] width 10 height 10
click at [219, 216] on input "Select an option" at bounding box center [215, 216] width 10 height 10
click at [111, 181] on span "Select an option" at bounding box center [107, 179] width 10 height 10
click at [111, 181] on input "Select an option" at bounding box center [107, 179] width 10 height 10
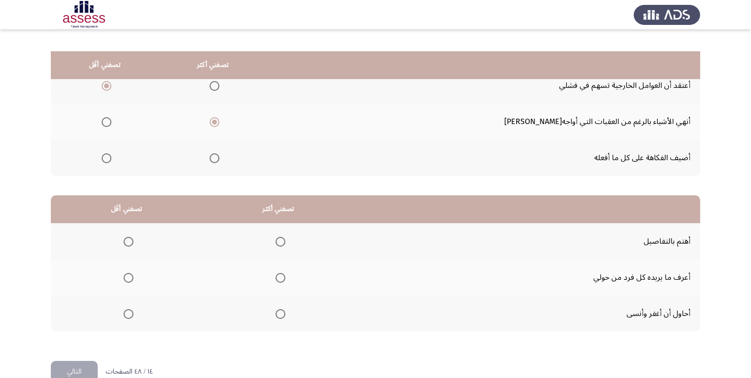
scroll to position [115, 0]
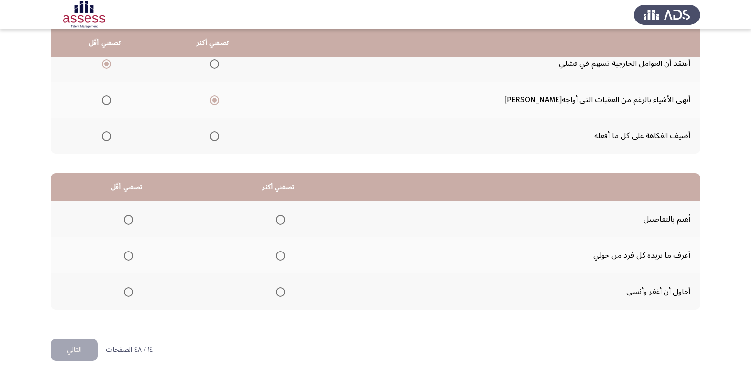
click at [277, 222] on span "Select an option" at bounding box center [281, 220] width 10 height 10
click at [277, 222] on input "Select an option" at bounding box center [281, 220] width 10 height 10
click at [131, 260] on span "Select an option" at bounding box center [129, 256] width 10 height 10
click at [131, 260] on input "Select an option" at bounding box center [129, 256] width 10 height 10
click at [81, 347] on button "التالي" at bounding box center [74, 350] width 47 height 22
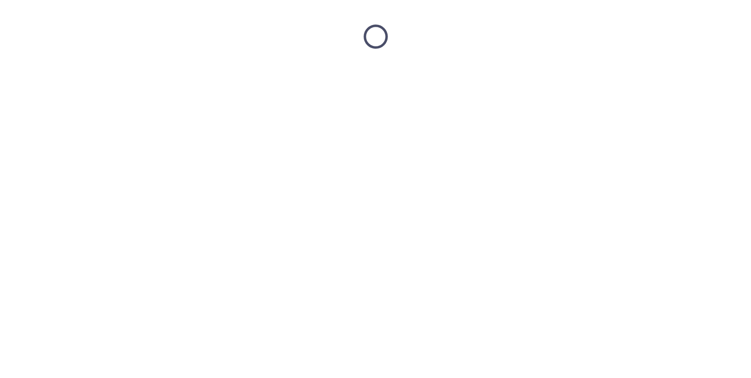
scroll to position [0, 0]
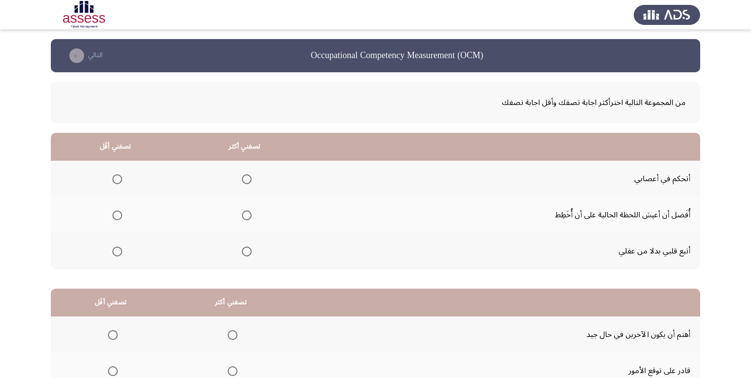
click at [242, 179] on span "Select an option" at bounding box center [247, 179] width 10 height 10
click at [242, 179] on input "Select an option" at bounding box center [247, 179] width 10 height 10
click at [117, 252] on span "Select an option" at bounding box center [117, 252] width 10 height 10
click at [117, 252] on input "Select an option" at bounding box center [117, 252] width 10 height 10
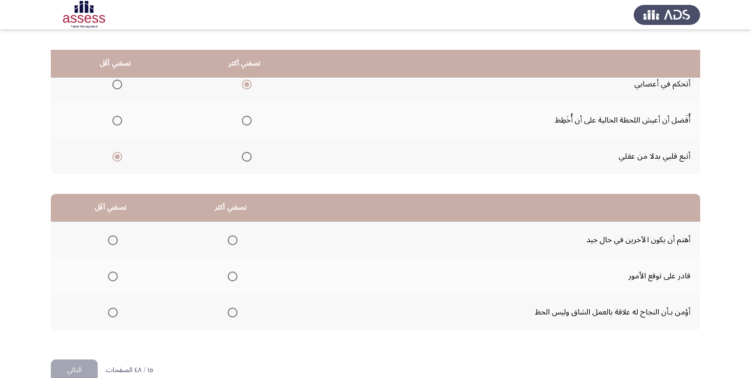
scroll to position [115, 0]
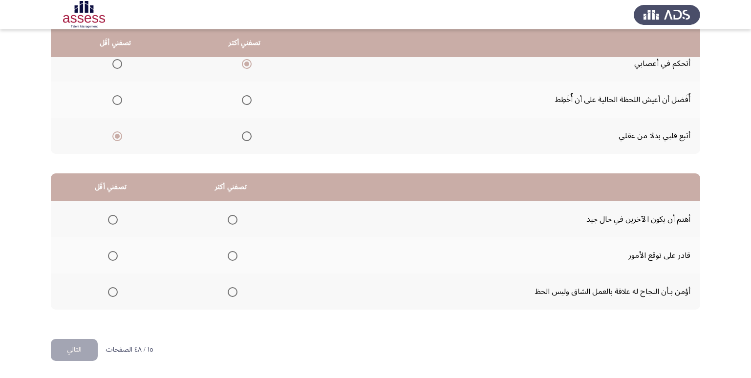
click at [230, 290] on span "Select an option" at bounding box center [233, 292] width 10 height 10
click at [230, 290] on input "Select an option" at bounding box center [233, 292] width 10 height 10
click at [108, 219] on span "Select an option" at bounding box center [113, 220] width 10 height 10
click at [108, 219] on input "Select an option" at bounding box center [113, 220] width 10 height 10
click at [69, 355] on button "التالي" at bounding box center [74, 350] width 47 height 22
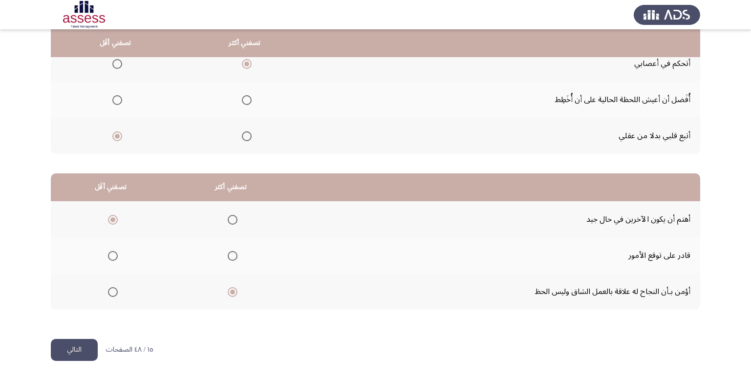
scroll to position [0, 0]
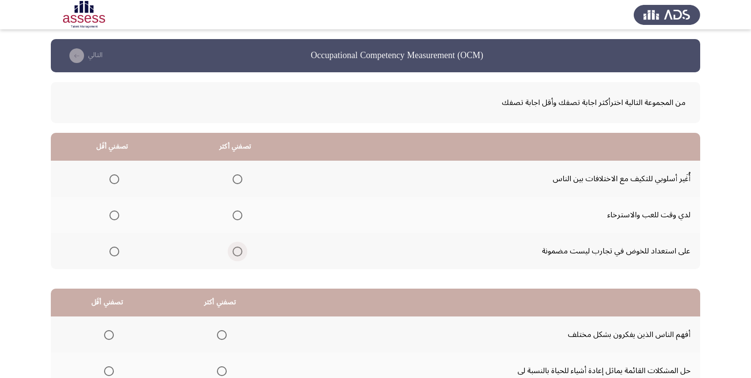
click at [239, 253] on span "Select an option" at bounding box center [238, 252] width 10 height 10
click at [239, 253] on input "Select an option" at bounding box center [238, 252] width 10 height 10
click at [112, 211] on span "Select an option" at bounding box center [114, 216] width 10 height 10
click at [112, 211] on input "Select an option" at bounding box center [114, 216] width 10 height 10
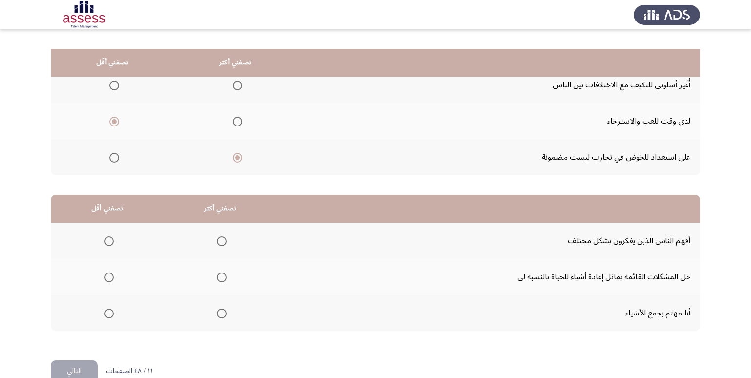
scroll to position [115, 0]
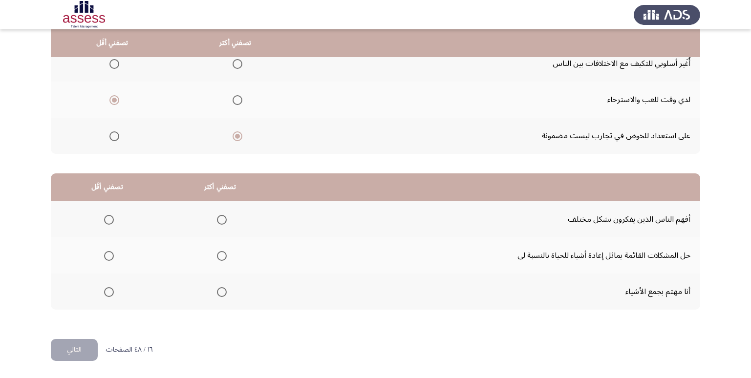
click at [217, 258] on span "Select an option" at bounding box center [222, 256] width 10 height 10
click at [217, 258] on input "Select an option" at bounding box center [222, 256] width 10 height 10
click at [105, 295] on span "Select an option" at bounding box center [109, 292] width 10 height 10
click at [105, 295] on input "Select an option" at bounding box center [109, 292] width 10 height 10
click at [81, 344] on button "التالي" at bounding box center [74, 350] width 47 height 22
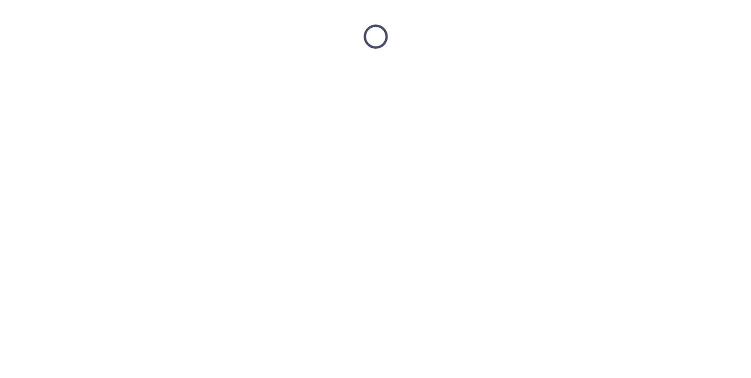
scroll to position [0, 0]
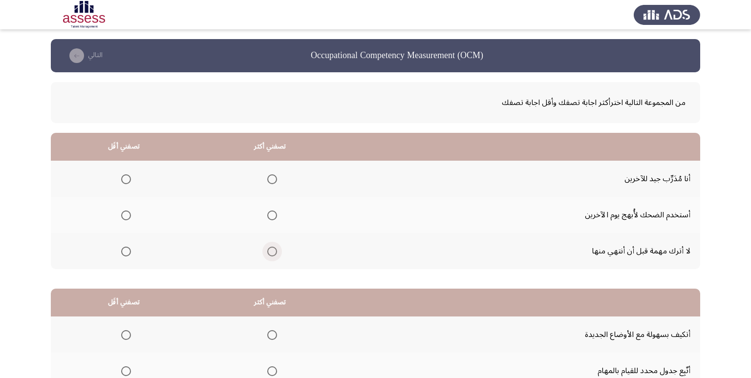
click at [270, 254] on span "Select an option" at bounding box center [272, 252] width 10 height 10
click at [270, 254] on input "Select an option" at bounding box center [272, 252] width 10 height 10
click at [123, 215] on span "Select an option" at bounding box center [126, 216] width 10 height 10
click at [123, 215] on input "Select an option" at bounding box center [126, 216] width 10 height 10
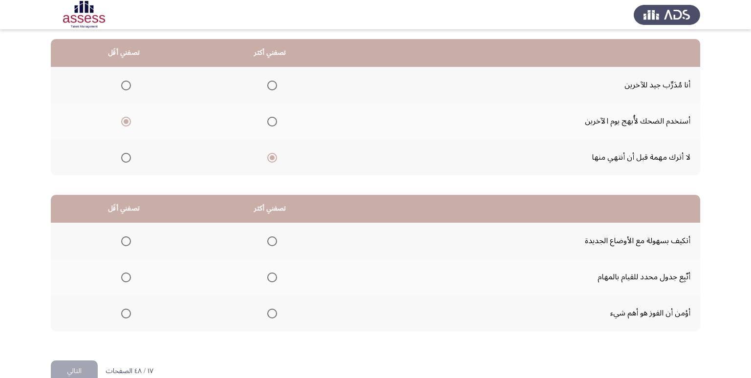
scroll to position [115, 0]
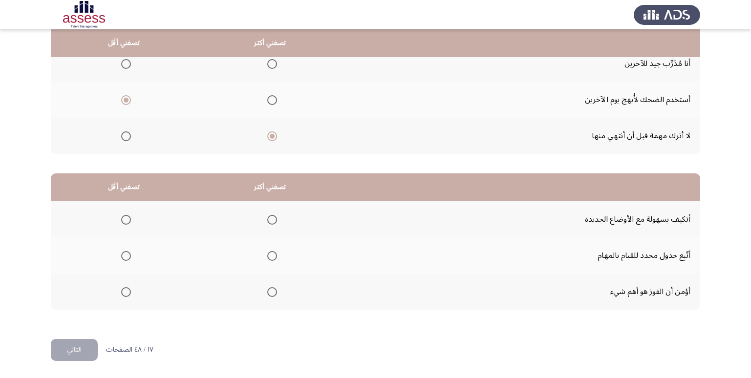
click at [270, 217] on span "Select an option" at bounding box center [272, 220] width 10 height 10
click at [270, 217] on input "Select an option" at bounding box center [272, 220] width 10 height 10
click at [125, 258] on span "Select an option" at bounding box center [126, 256] width 10 height 10
click at [125, 258] on input "Select an option" at bounding box center [126, 256] width 10 height 10
click at [77, 348] on button "التالي" at bounding box center [74, 350] width 47 height 22
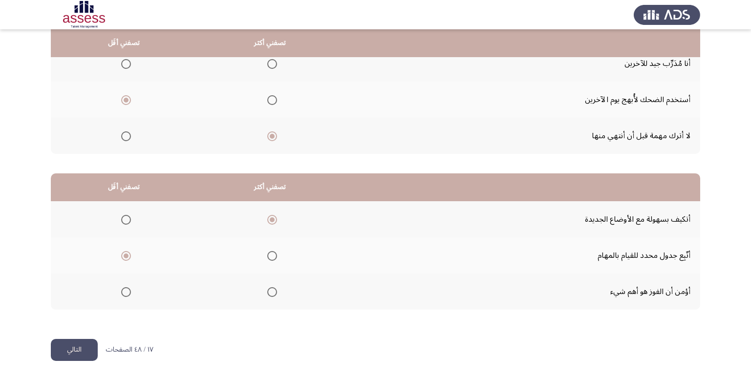
scroll to position [0, 0]
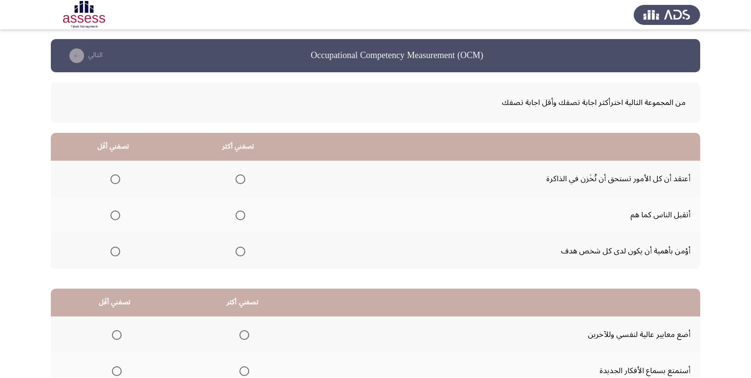
click at [239, 249] on span "Select an option" at bounding box center [241, 252] width 10 height 10
click at [239, 249] on input "Select an option" at bounding box center [241, 252] width 10 height 10
click at [113, 179] on span "Select an option" at bounding box center [115, 179] width 10 height 10
click at [113, 179] on input "Select an option" at bounding box center [115, 179] width 10 height 10
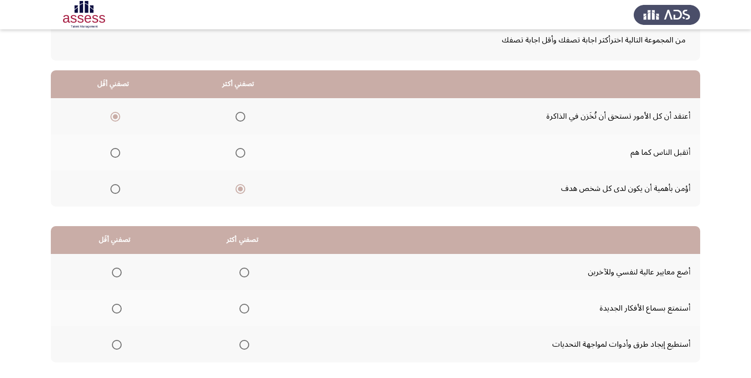
scroll to position [115, 0]
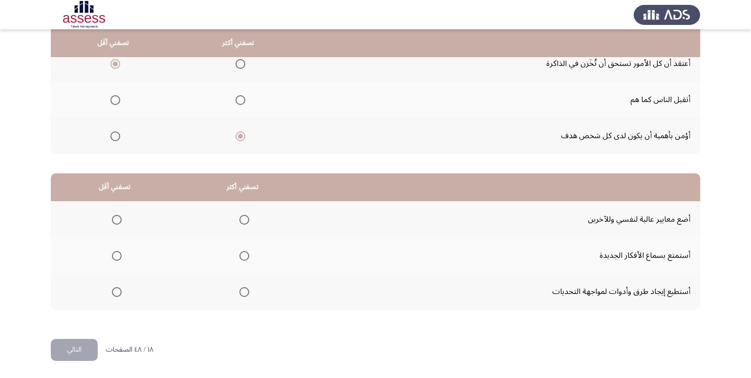
click at [244, 289] on span "Select an option" at bounding box center [244, 292] width 10 height 10
click at [244, 289] on input "Select an option" at bounding box center [244, 292] width 10 height 10
click at [116, 222] on span "Select an option" at bounding box center [117, 220] width 10 height 10
click at [116, 222] on input "Select an option" at bounding box center [117, 220] width 10 height 10
click at [79, 352] on button "التالي" at bounding box center [74, 350] width 47 height 22
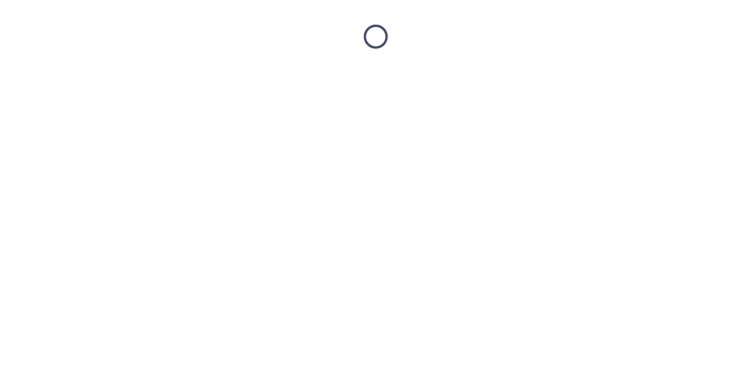
scroll to position [0, 0]
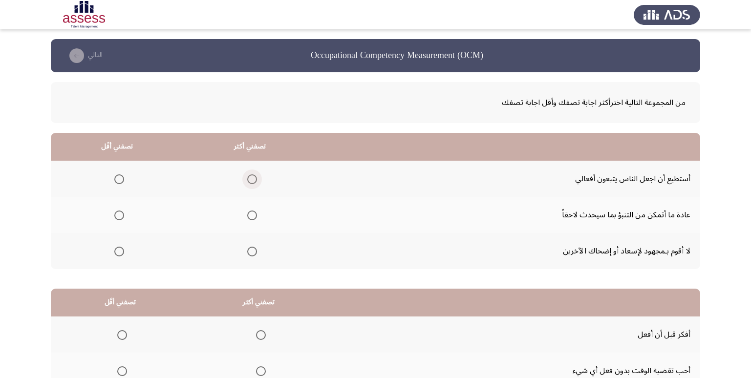
click at [249, 180] on span "Select an option" at bounding box center [252, 179] width 10 height 10
click at [249, 180] on input "Select an option" at bounding box center [252, 179] width 10 height 10
click at [118, 215] on span "Select an option" at bounding box center [119, 216] width 10 height 10
click at [118, 215] on input "Select an option" at bounding box center [119, 216] width 10 height 10
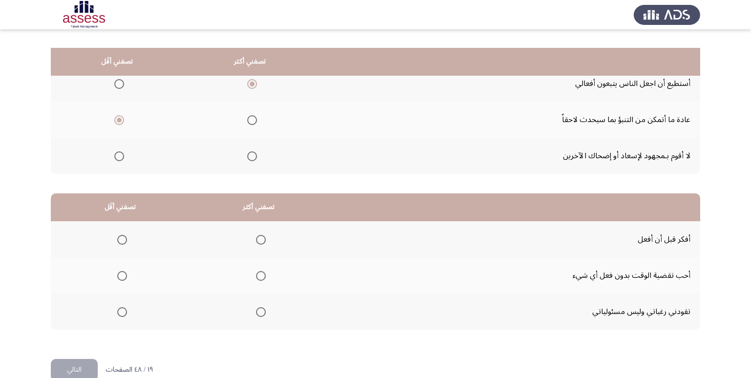
scroll to position [115, 0]
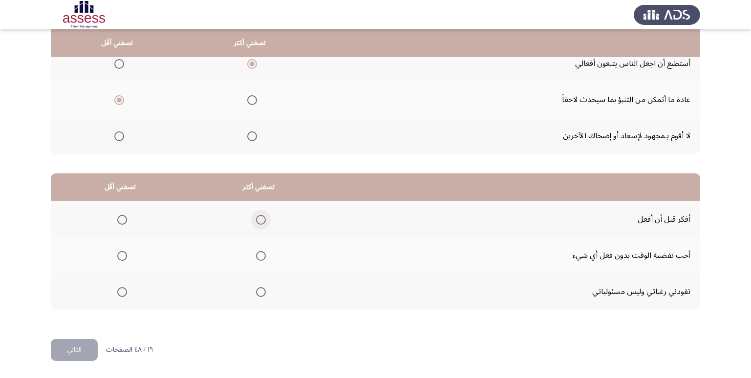
click at [258, 217] on span "Select an option" at bounding box center [261, 220] width 10 height 10
click at [258, 217] on input "Select an option" at bounding box center [261, 220] width 10 height 10
click at [119, 292] on span "Select an option" at bounding box center [122, 292] width 10 height 10
click at [119, 292] on input "Select an option" at bounding box center [122, 292] width 10 height 10
click at [71, 349] on button "التالي" at bounding box center [74, 350] width 47 height 22
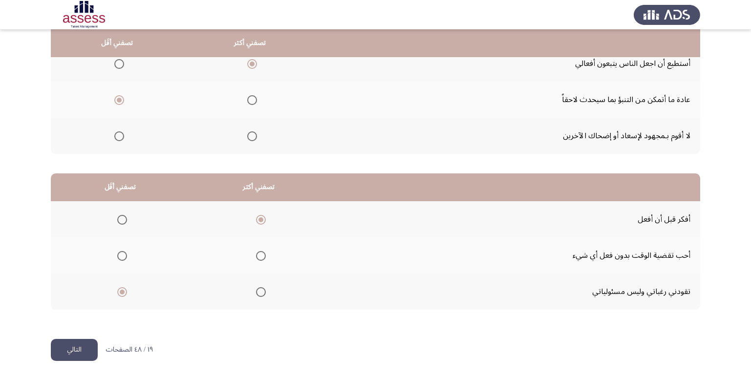
scroll to position [0, 0]
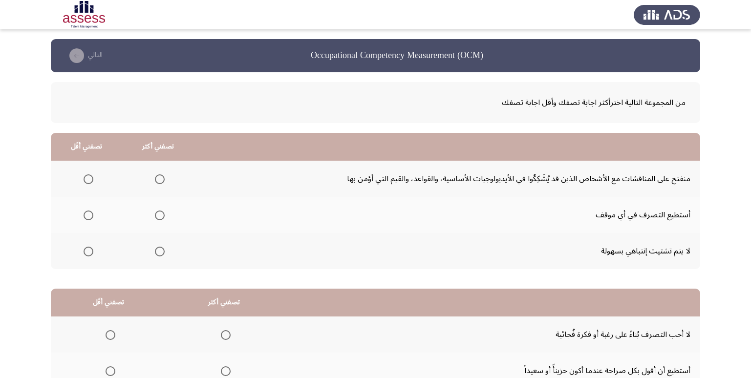
click at [157, 218] on span "Select an option" at bounding box center [160, 216] width 10 height 10
click at [157, 218] on input "Select an option" at bounding box center [160, 216] width 10 height 10
click at [86, 178] on span "Select an option" at bounding box center [89, 179] width 10 height 10
click at [86, 178] on input "Select an option" at bounding box center [89, 179] width 10 height 10
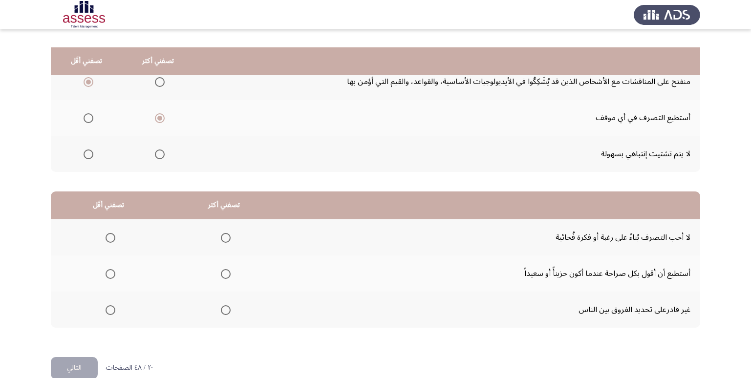
scroll to position [115, 0]
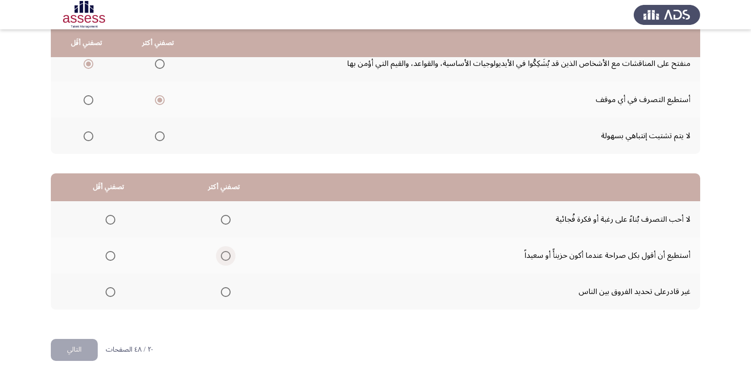
click at [228, 257] on span "Select an option" at bounding box center [226, 256] width 10 height 10
click at [228, 257] on input "Select an option" at bounding box center [226, 256] width 10 height 10
click at [109, 294] on span "Select an option" at bounding box center [111, 292] width 10 height 10
click at [109, 294] on input "Select an option" at bounding box center [111, 292] width 10 height 10
click at [69, 347] on button "التالي" at bounding box center [74, 350] width 47 height 22
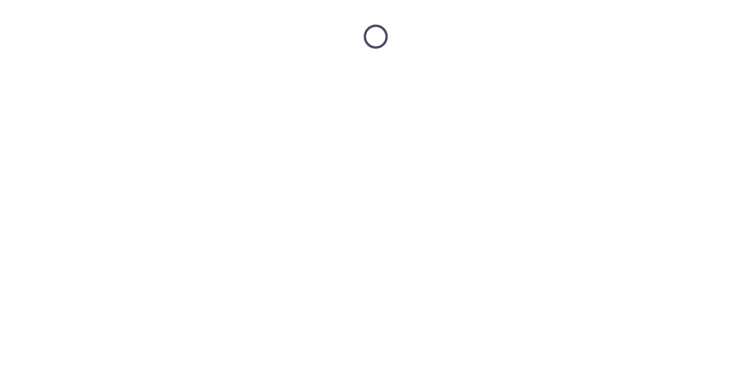
scroll to position [0, 0]
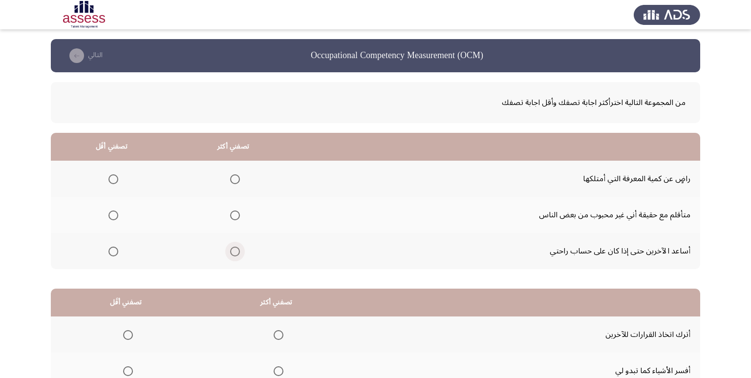
click at [232, 251] on span "Select an option" at bounding box center [235, 252] width 10 height 10
click at [232, 251] on input "Select an option" at bounding box center [235, 252] width 10 height 10
click at [112, 176] on span "Select an option" at bounding box center [113, 179] width 10 height 10
click at [112, 176] on input "Select an option" at bounding box center [113, 179] width 10 height 10
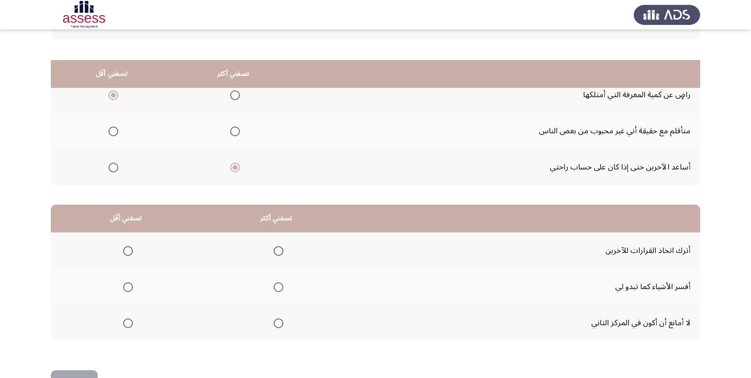
scroll to position [115, 0]
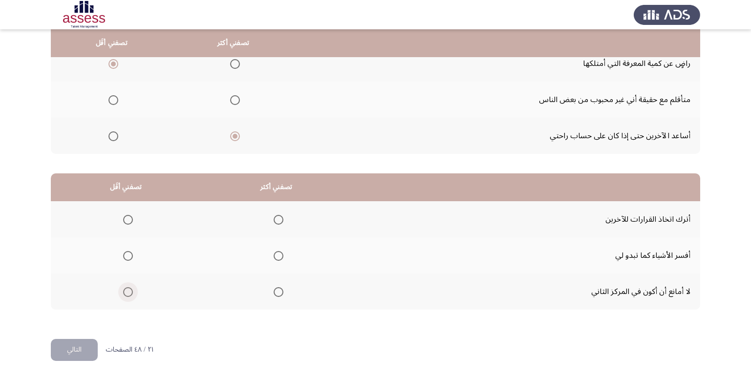
click at [126, 293] on span "Select an option" at bounding box center [128, 292] width 10 height 10
click at [126, 293] on input "Select an option" at bounding box center [128, 292] width 10 height 10
click at [281, 260] on span "Select an option" at bounding box center [279, 256] width 10 height 10
click at [281, 260] on input "Select an option" at bounding box center [279, 256] width 10 height 10
click at [83, 349] on button "التالي" at bounding box center [74, 350] width 47 height 22
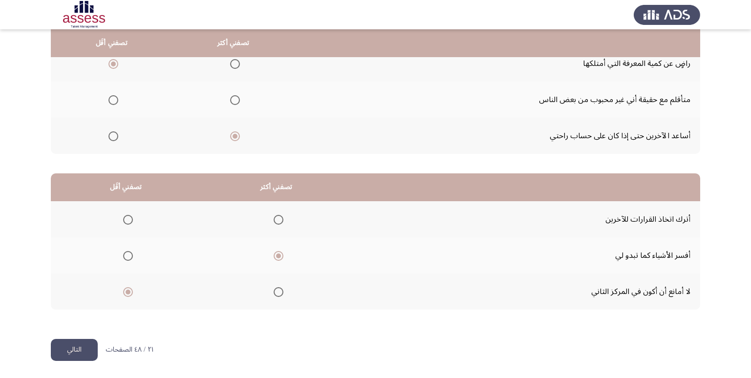
scroll to position [0, 0]
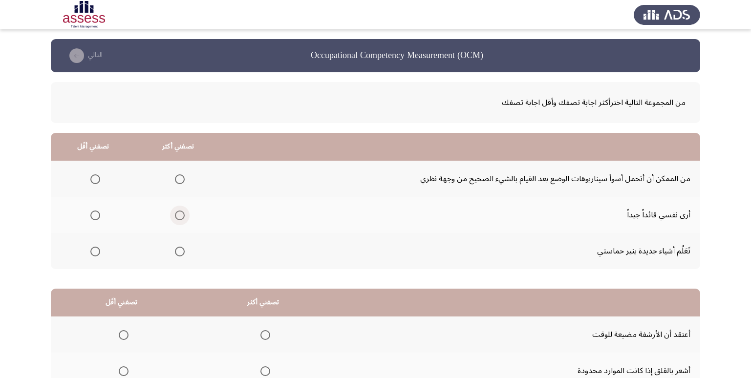
click at [180, 216] on span "Select an option" at bounding box center [180, 216] width 10 height 10
click at [180, 216] on input "Select an option" at bounding box center [180, 216] width 10 height 10
click at [92, 251] on span "Select an option" at bounding box center [95, 252] width 10 height 10
click at [92, 251] on input "Select an option" at bounding box center [95, 252] width 10 height 10
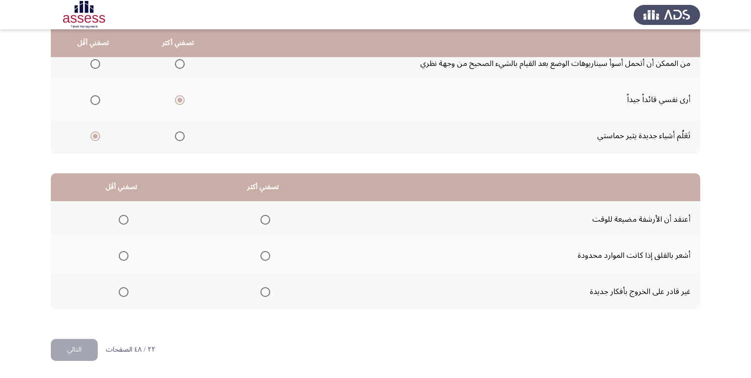
click at [122, 290] on span "Select an option" at bounding box center [124, 292] width 10 height 10
click at [122, 290] on input "Select an option" at bounding box center [124, 292] width 10 height 10
click at [266, 255] on span "Select an option" at bounding box center [265, 256] width 10 height 10
click at [266, 255] on input "Select an option" at bounding box center [265, 256] width 10 height 10
click at [83, 345] on button "التالي" at bounding box center [74, 350] width 47 height 22
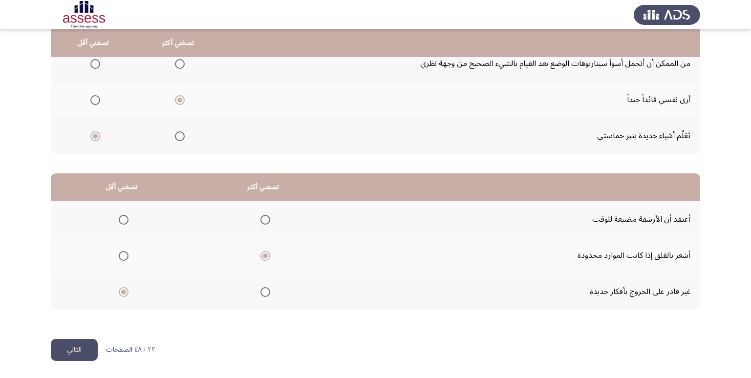
scroll to position [0, 0]
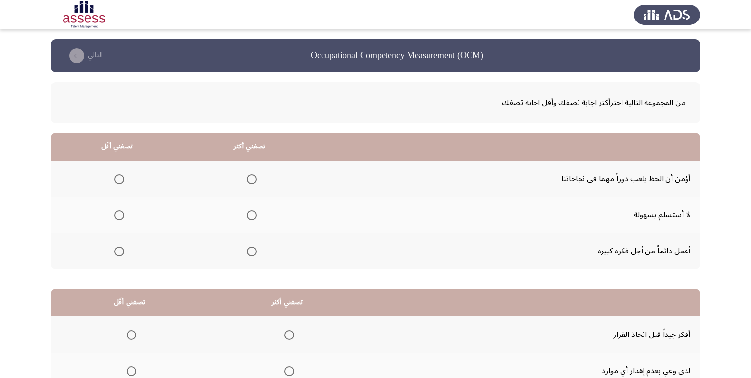
click at [247, 216] on span "Select an option" at bounding box center [252, 216] width 10 height 10
click at [247, 216] on input "Select an option" at bounding box center [252, 216] width 10 height 10
click at [117, 178] on span "Select an option" at bounding box center [119, 179] width 10 height 10
click at [117, 178] on input "Select an option" at bounding box center [119, 179] width 10 height 10
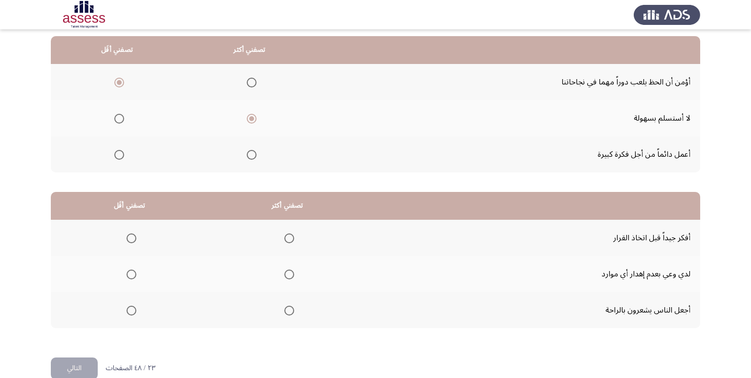
scroll to position [115, 0]
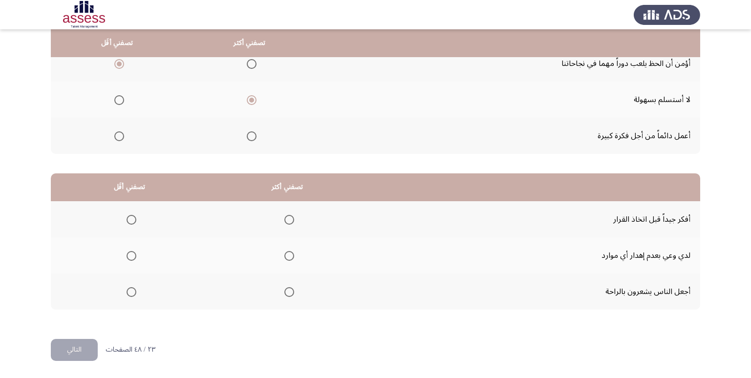
click at [290, 223] on span "Select an option" at bounding box center [289, 220] width 10 height 10
click at [290, 223] on input "Select an option" at bounding box center [289, 220] width 10 height 10
click at [130, 256] on span "Select an option" at bounding box center [132, 256] width 10 height 10
click at [130, 256] on input "Select an option" at bounding box center [132, 256] width 10 height 10
click at [71, 351] on button "التالي" at bounding box center [74, 350] width 47 height 22
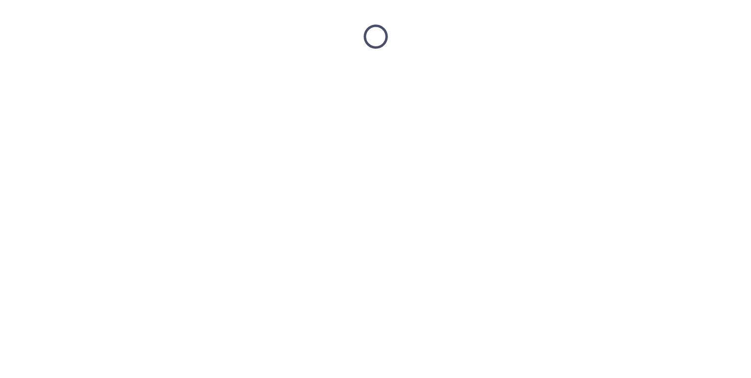
scroll to position [0, 0]
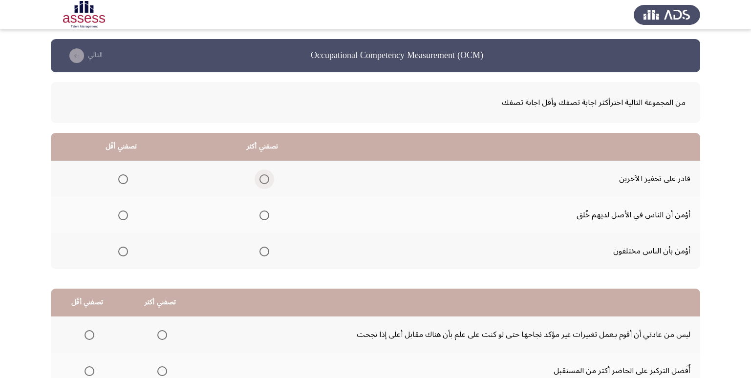
click at [264, 182] on span "Select an option" at bounding box center [264, 179] width 10 height 10
click at [264, 182] on input "Select an option" at bounding box center [264, 179] width 10 height 10
click at [124, 251] on span "Select an option" at bounding box center [123, 252] width 10 height 10
click at [124, 251] on input "Select an option" at bounding box center [123, 252] width 10 height 10
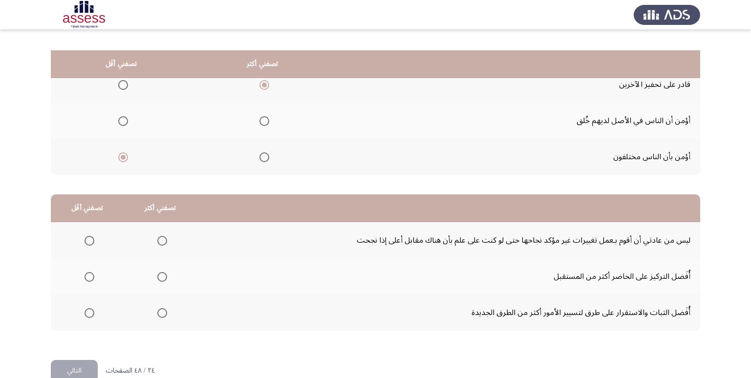
scroll to position [115, 0]
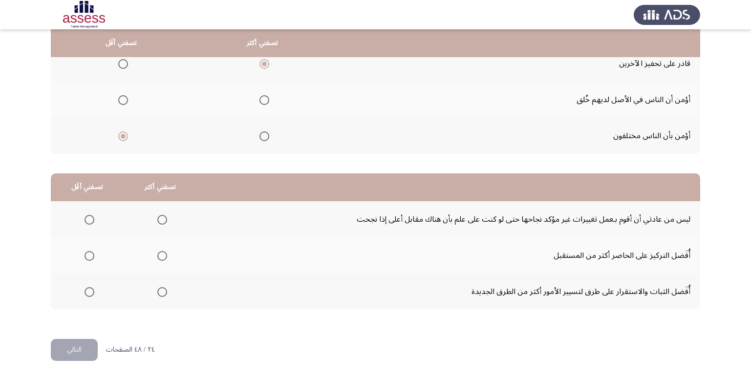
click at [88, 217] on span "Select an option" at bounding box center [90, 220] width 10 height 10
click at [88, 217] on input "Select an option" at bounding box center [90, 220] width 10 height 10
click at [159, 293] on span "Select an option" at bounding box center [162, 292] width 10 height 10
click at [159, 293] on input "Select an option" at bounding box center [162, 292] width 10 height 10
click at [80, 348] on button "التالي" at bounding box center [74, 350] width 47 height 22
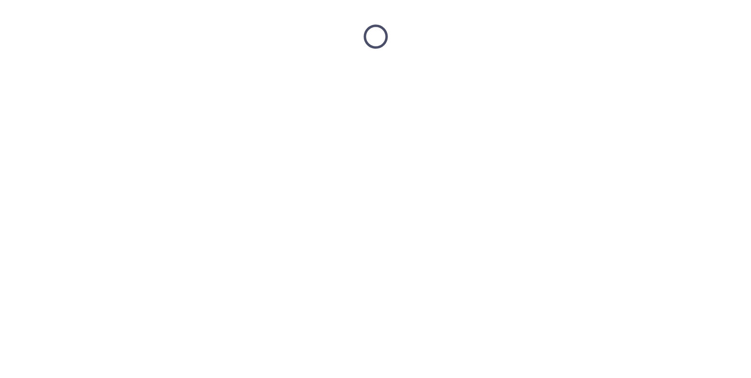
scroll to position [0, 0]
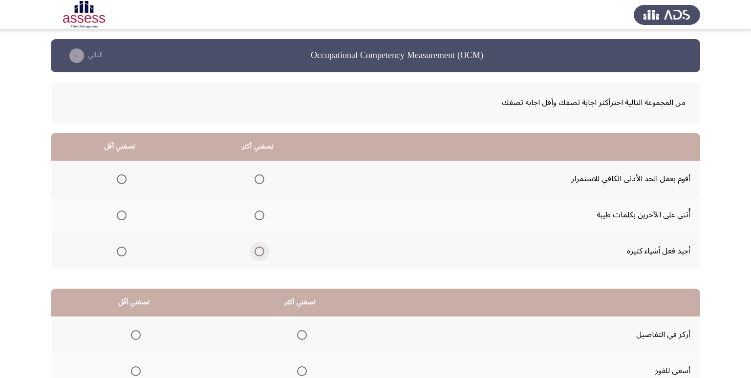
click at [257, 254] on span "Select an option" at bounding box center [260, 252] width 10 height 10
click at [257, 254] on input "Select an option" at bounding box center [260, 252] width 10 height 10
click at [124, 178] on span "Select an option" at bounding box center [122, 179] width 10 height 10
click at [124, 178] on input "Select an option" at bounding box center [122, 179] width 10 height 10
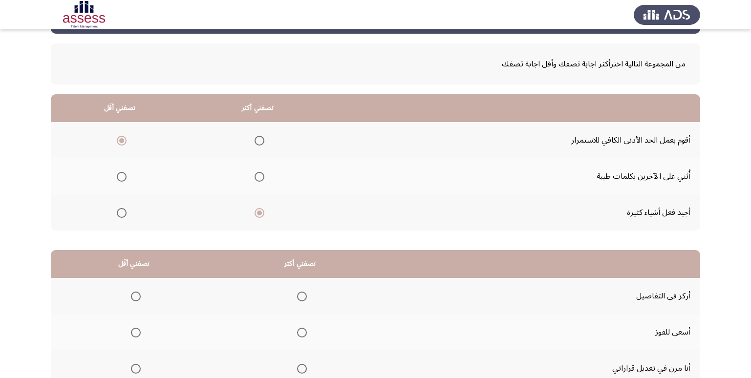
scroll to position [115, 0]
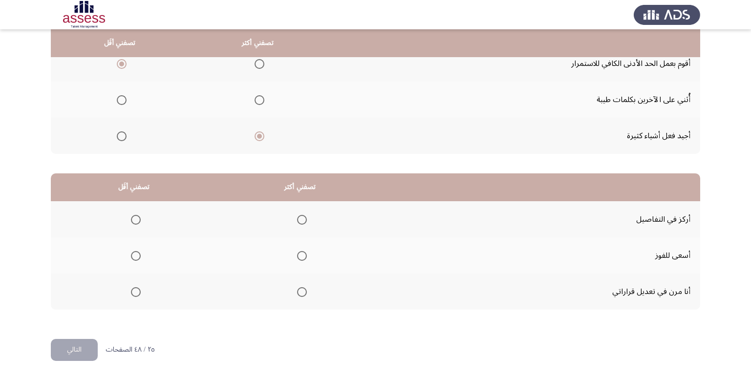
click at [300, 258] on span "Select an option" at bounding box center [302, 256] width 10 height 10
click at [300, 258] on input "Select an option" at bounding box center [302, 256] width 10 height 10
click at [133, 294] on span "Select an option" at bounding box center [136, 292] width 10 height 10
click at [133, 294] on input "Select an option" at bounding box center [136, 292] width 10 height 10
click at [76, 347] on button "التالي" at bounding box center [74, 350] width 47 height 22
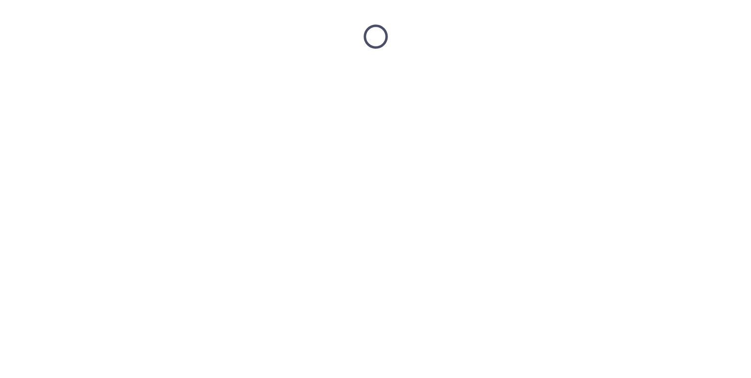
scroll to position [0, 0]
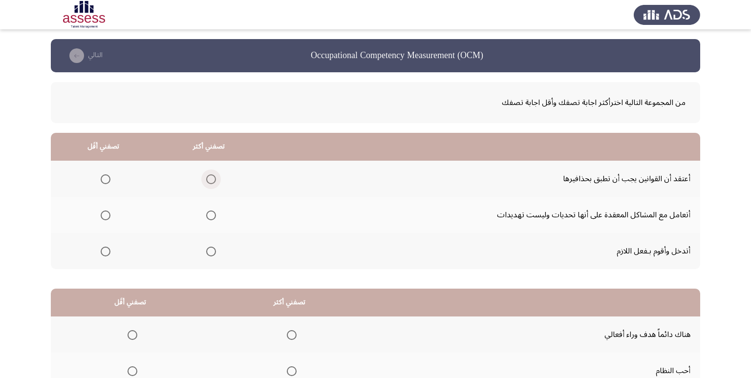
click at [207, 181] on span "Select an option" at bounding box center [211, 179] width 10 height 10
click at [207, 181] on input "Select an option" at bounding box center [211, 179] width 10 height 10
click at [107, 216] on span "Select an option" at bounding box center [106, 216] width 10 height 10
click at [107, 216] on input "Select an option" at bounding box center [106, 216] width 10 height 10
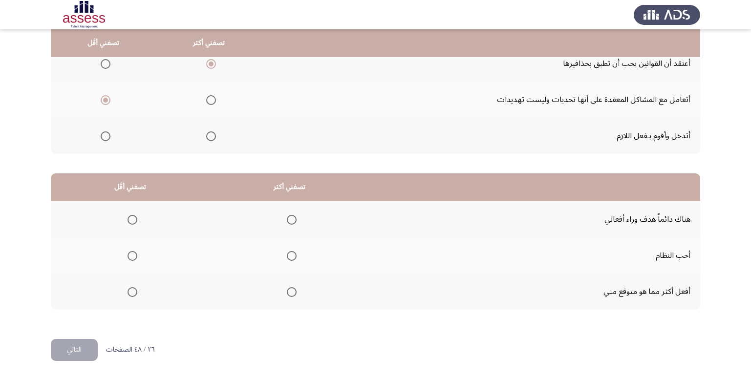
click at [292, 257] on span "Select an option" at bounding box center [292, 256] width 10 height 10
click at [292, 257] on input "Select an option" at bounding box center [292, 256] width 10 height 10
click at [132, 218] on span "Select an option" at bounding box center [133, 220] width 10 height 10
click at [132, 218] on input "Select an option" at bounding box center [133, 220] width 10 height 10
click at [73, 350] on button "التالي" at bounding box center [74, 350] width 47 height 22
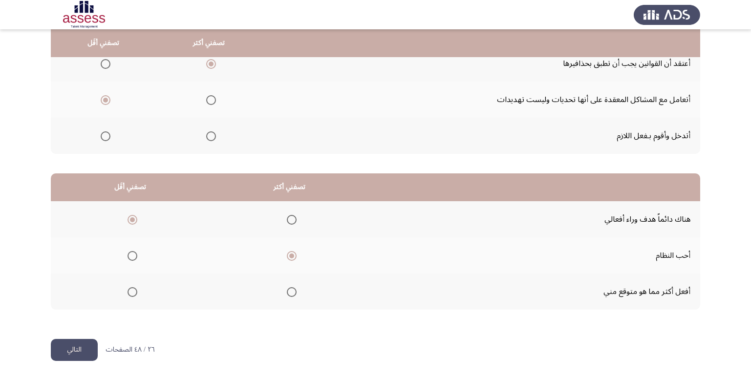
scroll to position [0, 0]
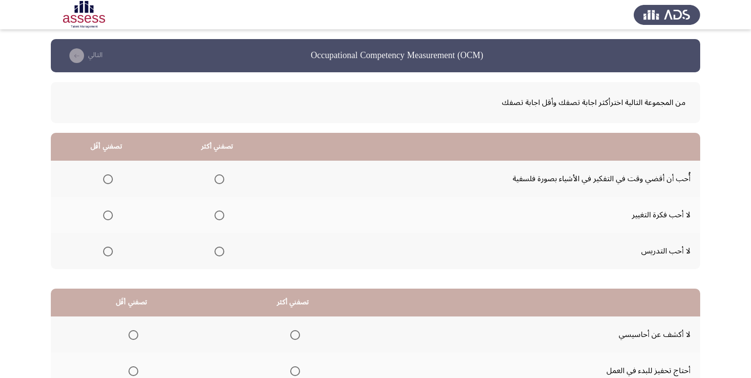
click at [219, 178] on span "Select an option" at bounding box center [220, 179] width 10 height 10
click at [219, 178] on input "Select an option" at bounding box center [220, 179] width 10 height 10
click at [105, 211] on span "Select an option" at bounding box center [108, 216] width 10 height 10
click at [105, 211] on input "Select an option" at bounding box center [108, 216] width 10 height 10
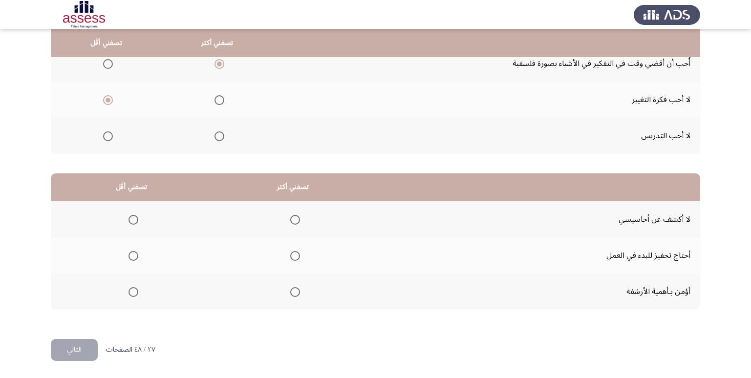
click at [135, 219] on span "Select an option" at bounding box center [134, 220] width 10 height 10
click at [135, 219] on input "Select an option" at bounding box center [134, 220] width 10 height 10
click at [290, 258] on span "Select an option" at bounding box center [295, 256] width 10 height 10
click at [290, 258] on input "Select an option" at bounding box center [295, 256] width 10 height 10
click at [75, 352] on button "التالي" at bounding box center [74, 350] width 47 height 22
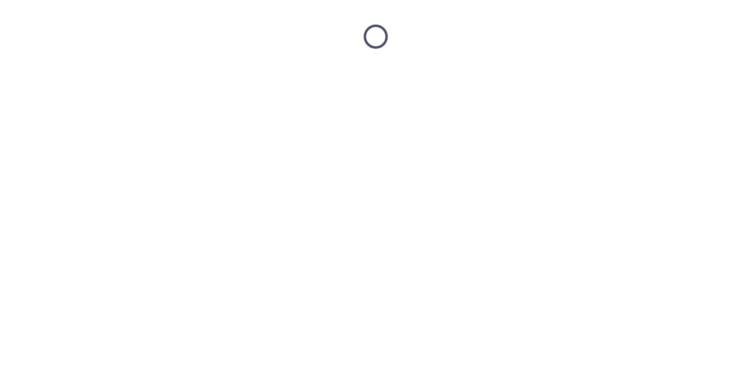
scroll to position [0, 0]
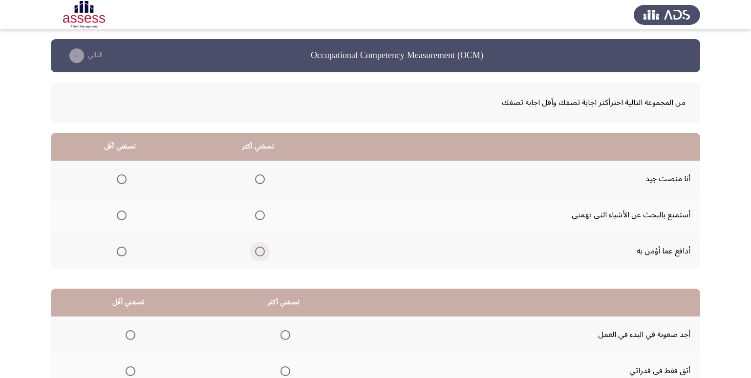
click at [263, 254] on span "Select an option" at bounding box center [260, 252] width 10 height 10
click at [263, 254] on input "Select an option" at bounding box center [260, 252] width 10 height 10
click at [123, 214] on span "Select an option" at bounding box center [122, 216] width 10 height 10
click at [123, 214] on input "Select an option" at bounding box center [122, 216] width 10 height 10
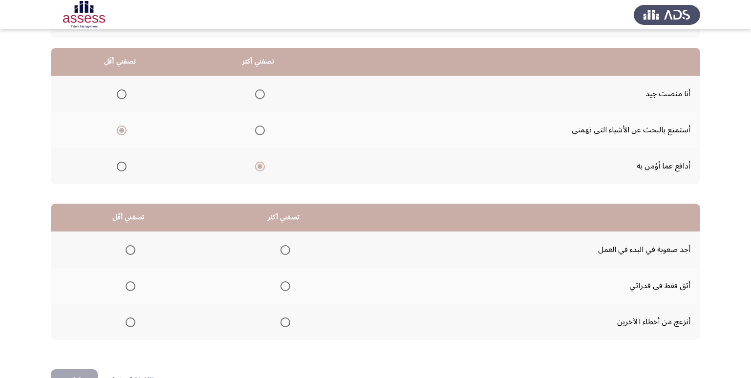
scroll to position [115, 0]
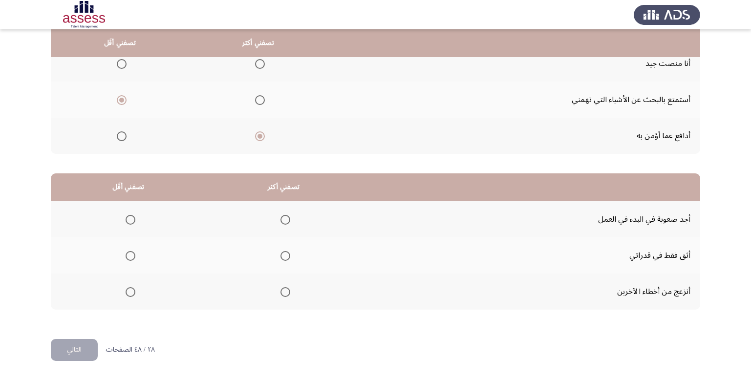
click at [283, 291] on span "Select an option" at bounding box center [285, 292] width 10 height 10
click at [283, 291] on input "Select an option" at bounding box center [285, 292] width 10 height 10
click at [128, 221] on span "Select an option" at bounding box center [131, 220] width 10 height 10
click at [128, 221] on input "Select an option" at bounding box center [131, 220] width 10 height 10
click at [75, 352] on button "التالي" at bounding box center [74, 350] width 47 height 22
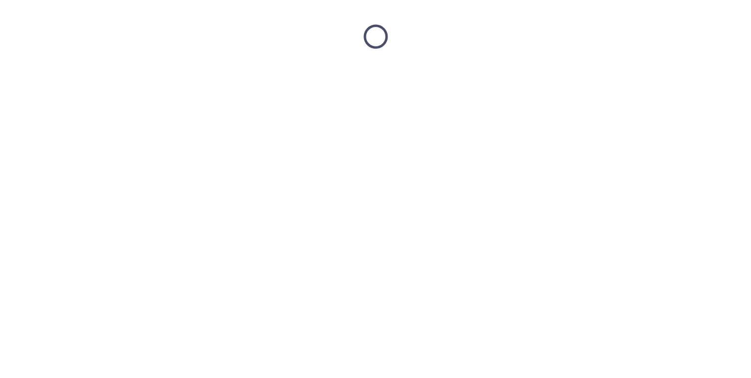
scroll to position [0, 0]
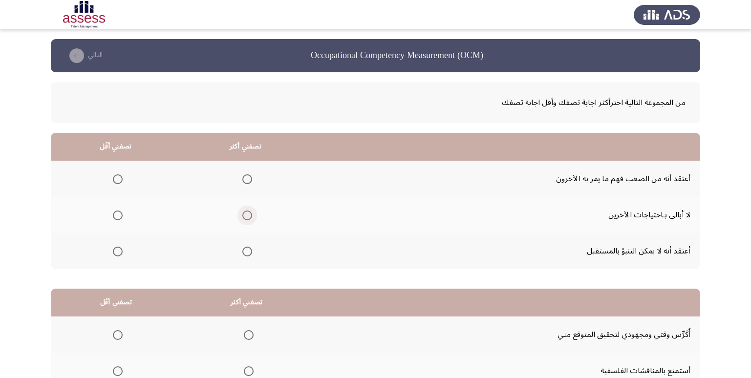
click at [249, 213] on span "Select an option" at bounding box center [247, 216] width 10 height 10
click at [249, 213] on input "Select an option" at bounding box center [247, 216] width 10 height 10
click at [114, 254] on span "Select an option" at bounding box center [118, 252] width 10 height 10
click at [114, 254] on input "Select an option" at bounding box center [118, 252] width 10 height 10
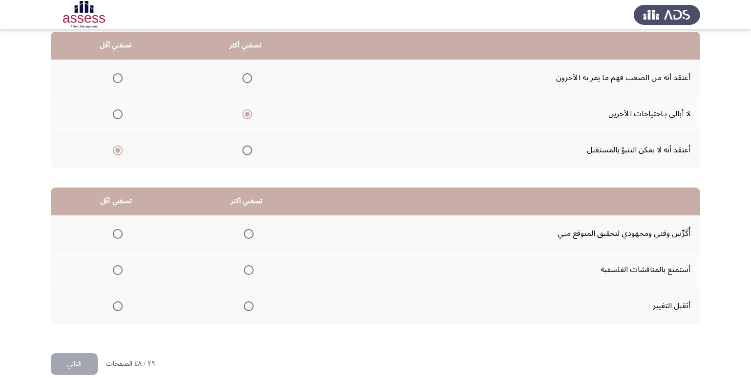
scroll to position [115, 0]
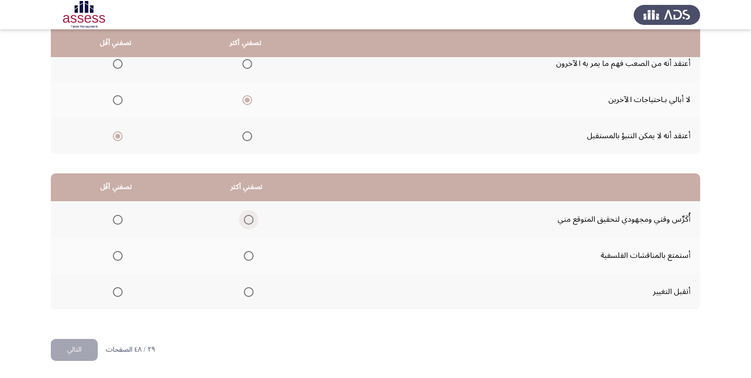
click at [246, 219] on span "Select an option" at bounding box center [249, 220] width 10 height 10
click at [246, 219] on input "Select an option" at bounding box center [249, 220] width 10 height 10
click at [116, 259] on span "Select an option" at bounding box center [118, 256] width 10 height 10
click at [116, 259] on input "Select an option" at bounding box center [118, 256] width 10 height 10
click at [82, 354] on button "التالي" at bounding box center [74, 350] width 47 height 22
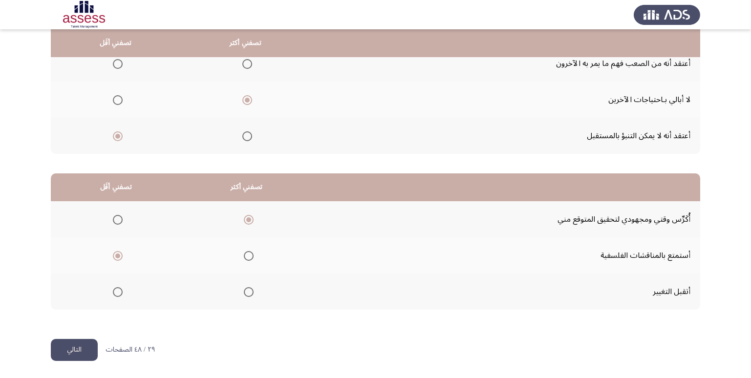
scroll to position [0, 0]
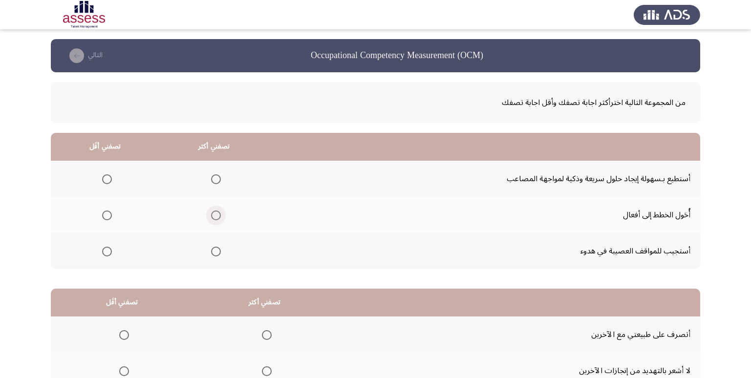
click at [213, 217] on span "Select an option" at bounding box center [216, 216] width 10 height 10
click at [213, 217] on input "Select an option" at bounding box center [216, 216] width 10 height 10
click at [104, 254] on span "Select an option" at bounding box center [107, 252] width 10 height 10
click at [104, 254] on input "Select an option" at bounding box center [107, 252] width 10 height 10
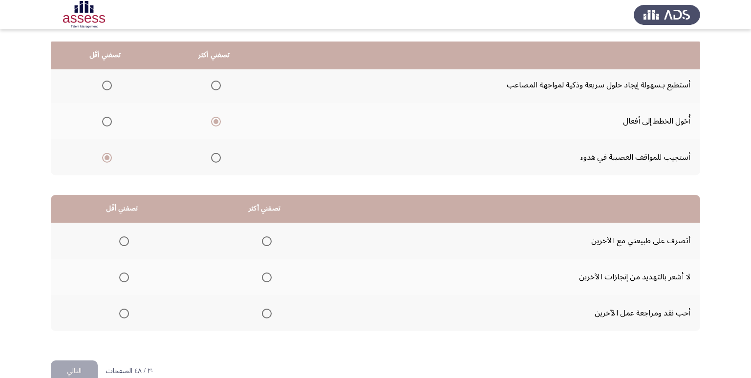
scroll to position [115, 0]
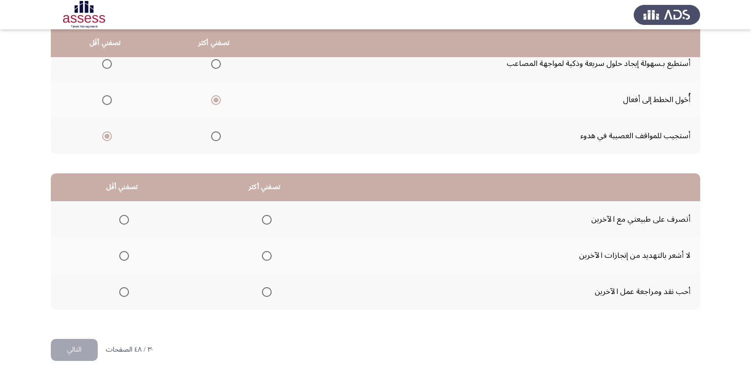
click at [263, 292] on span "Select an option" at bounding box center [267, 292] width 10 height 10
click at [263, 292] on input "Select an option" at bounding box center [267, 292] width 10 height 10
click at [121, 219] on span "Select an option" at bounding box center [124, 220] width 10 height 10
click at [121, 219] on input "Select an option" at bounding box center [124, 220] width 10 height 10
click at [68, 347] on button "التالي" at bounding box center [74, 350] width 47 height 22
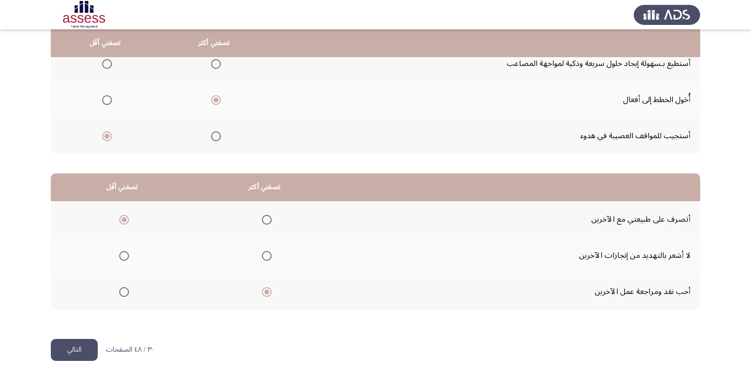
scroll to position [0, 0]
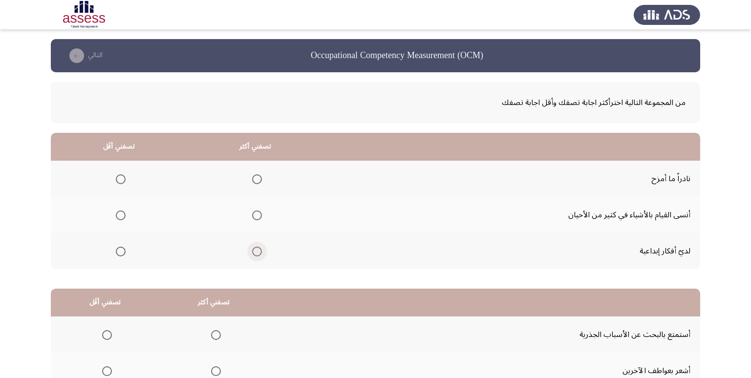
click at [255, 253] on span "Select an option" at bounding box center [257, 252] width 10 height 10
click at [255, 253] on input "Select an option" at bounding box center [257, 252] width 10 height 10
click at [122, 217] on span "Select an option" at bounding box center [121, 216] width 10 height 10
click at [122, 217] on input "Select an option" at bounding box center [121, 216] width 10 height 10
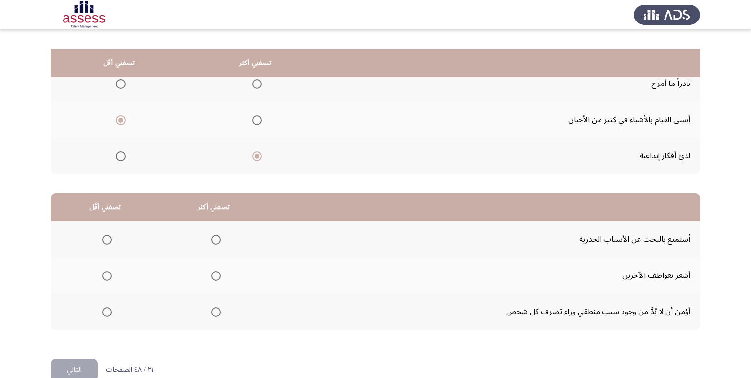
scroll to position [115, 0]
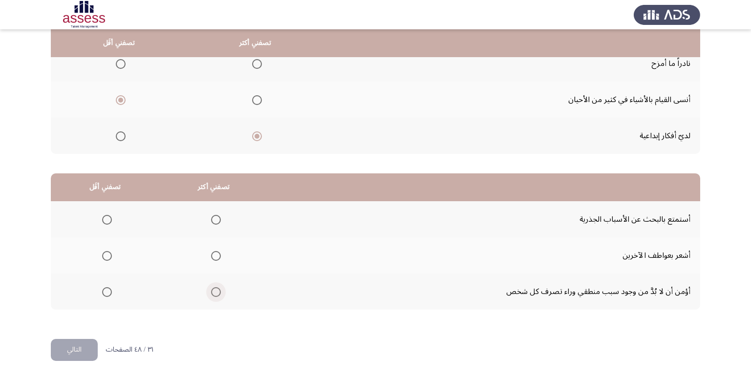
click at [215, 295] on span "Select an option" at bounding box center [216, 292] width 10 height 10
click at [215, 295] on input "Select an option" at bounding box center [216, 292] width 10 height 10
click at [106, 219] on span "Select an option" at bounding box center [107, 220] width 10 height 10
click at [106, 219] on input "Select an option" at bounding box center [107, 220] width 10 height 10
click at [85, 353] on button "التالي" at bounding box center [74, 350] width 47 height 22
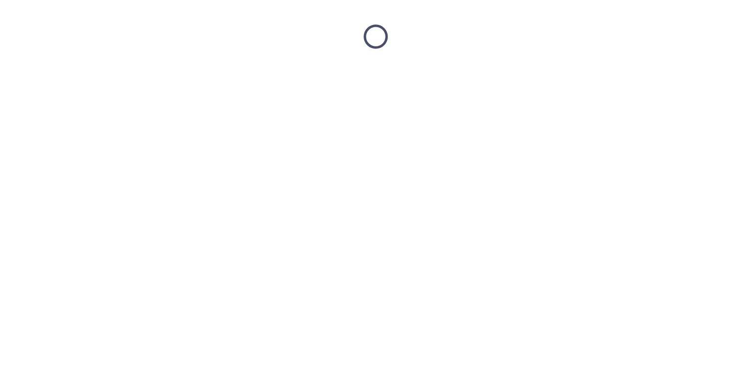
scroll to position [0, 0]
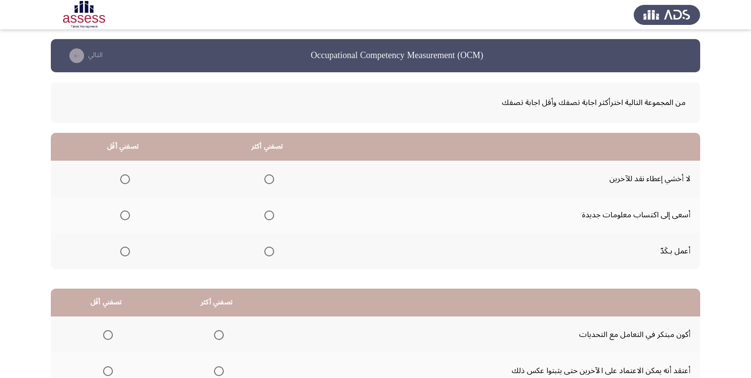
click at [264, 250] on span "Select an option" at bounding box center [269, 252] width 10 height 10
click at [264, 250] on input "Select an option" at bounding box center [269, 252] width 10 height 10
click at [128, 215] on span "Select an option" at bounding box center [125, 216] width 10 height 10
click at [128, 215] on input "Select an option" at bounding box center [125, 216] width 10 height 10
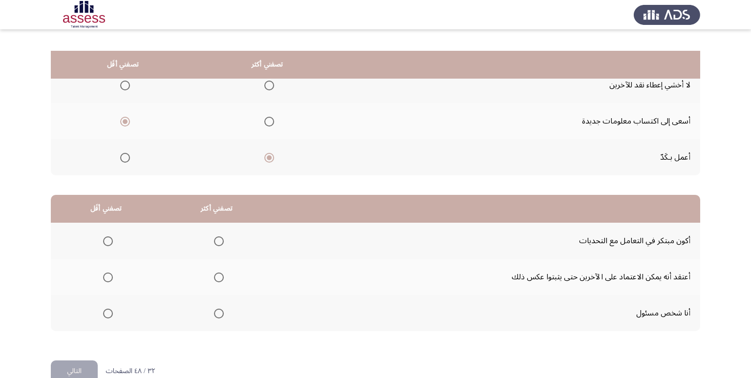
scroll to position [115, 0]
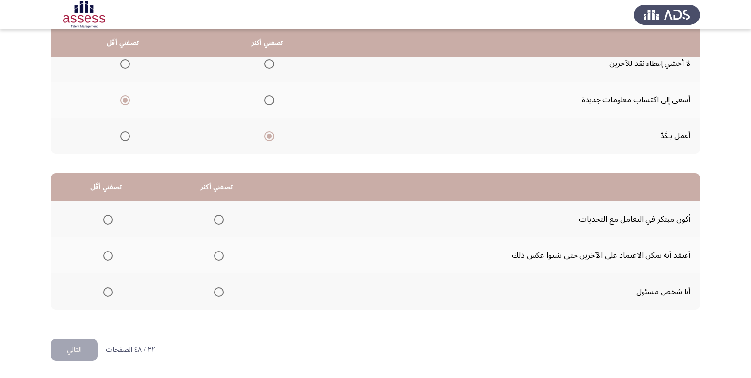
click at [214, 295] on span "Select an option" at bounding box center [219, 292] width 10 height 10
click at [214, 295] on input "Select an option" at bounding box center [219, 292] width 10 height 10
click at [108, 221] on span "Select an option" at bounding box center [108, 220] width 10 height 10
click at [108, 221] on input "Select an option" at bounding box center [108, 220] width 10 height 10
click at [107, 258] on span "Select an option" at bounding box center [108, 256] width 10 height 10
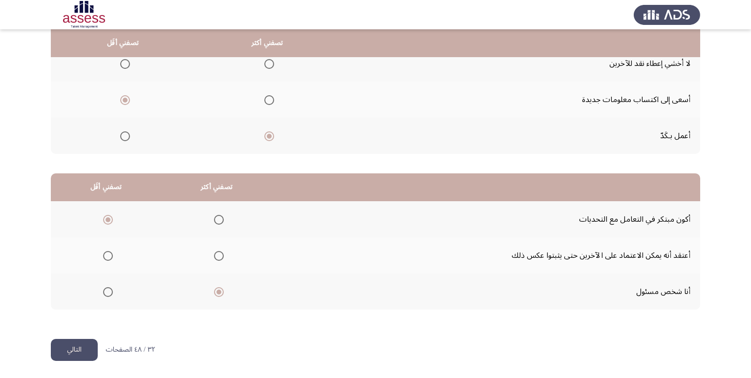
click at [107, 258] on input "Select an option" at bounding box center [108, 256] width 10 height 10
click at [76, 343] on button "التالي" at bounding box center [74, 350] width 47 height 22
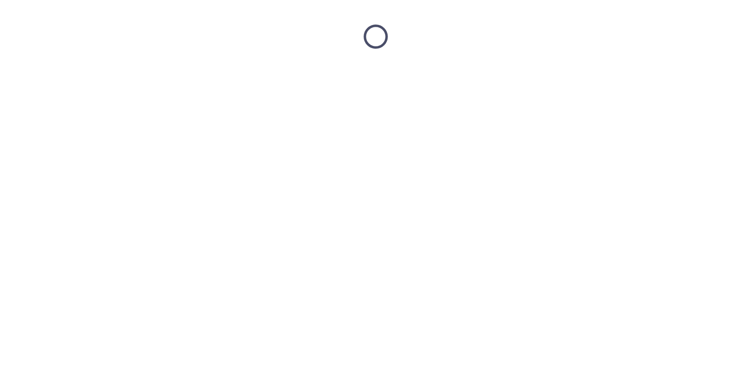
scroll to position [0, 0]
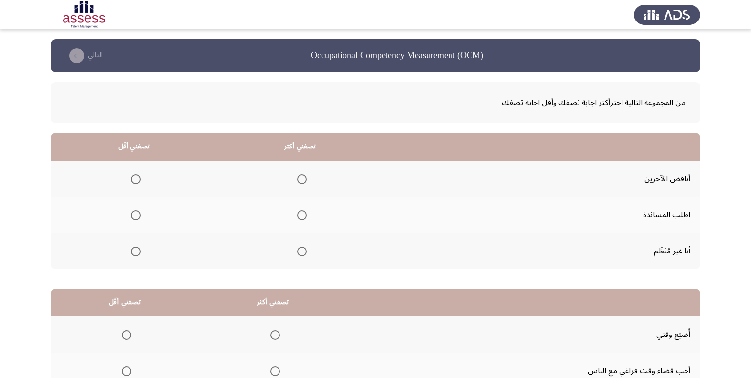
click at [302, 182] on span "Select an option" at bounding box center [302, 179] width 10 height 10
click at [302, 182] on input "Select an option" at bounding box center [302, 179] width 10 height 10
click at [129, 255] on label "Select an option" at bounding box center [134, 252] width 14 height 10
click at [131, 255] on input "Select an option" at bounding box center [136, 252] width 10 height 10
click at [297, 215] on span "Select an option" at bounding box center [302, 216] width 10 height 10
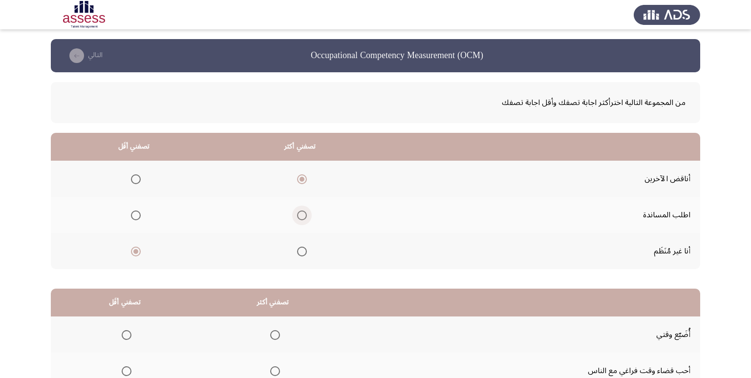
click at [297, 215] on input "Select an option" at bounding box center [302, 216] width 10 height 10
click at [301, 176] on span "Select an option" at bounding box center [302, 179] width 10 height 10
click at [301, 176] on input "Select an option" at bounding box center [302, 179] width 10 height 10
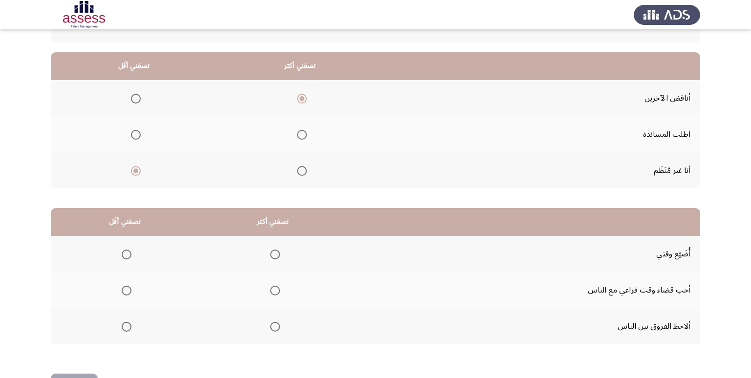
scroll to position [115, 0]
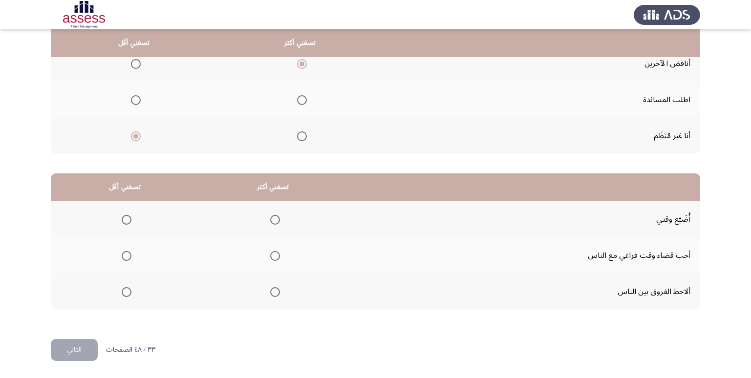
click at [130, 219] on span "Select an option" at bounding box center [127, 220] width 10 height 10
click at [130, 219] on input "Select an option" at bounding box center [127, 220] width 10 height 10
click at [270, 255] on span "Select an option" at bounding box center [275, 256] width 10 height 10
click at [270, 255] on input "Select an option" at bounding box center [275, 256] width 10 height 10
click at [74, 352] on button "التالي" at bounding box center [74, 350] width 47 height 22
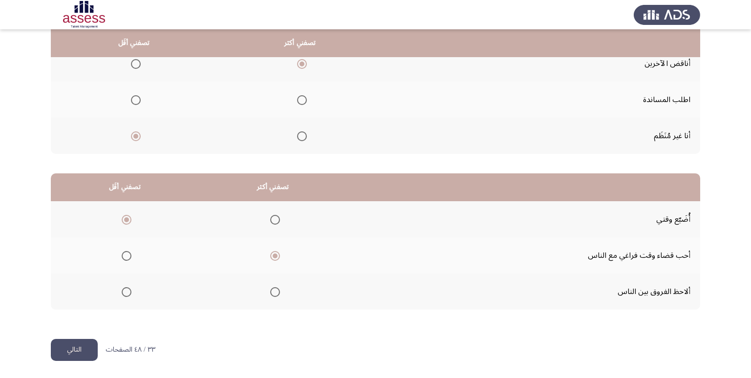
scroll to position [0, 0]
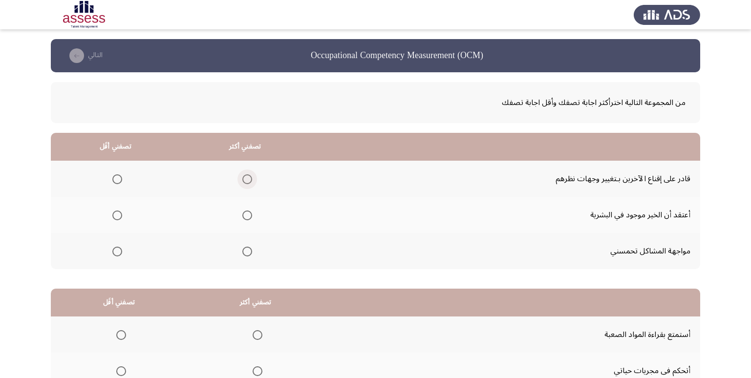
click at [244, 178] on span "Select an option" at bounding box center [247, 179] width 10 height 10
click at [244, 178] on input "Select an option" at bounding box center [247, 179] width 10 height 10
click at [118, 251] on span "Select an option" at bounding box center [117, 252] width 10 height 10
click at [118, 251] on input "Select an option" at bounding box center [117, 252] width 10 height 10
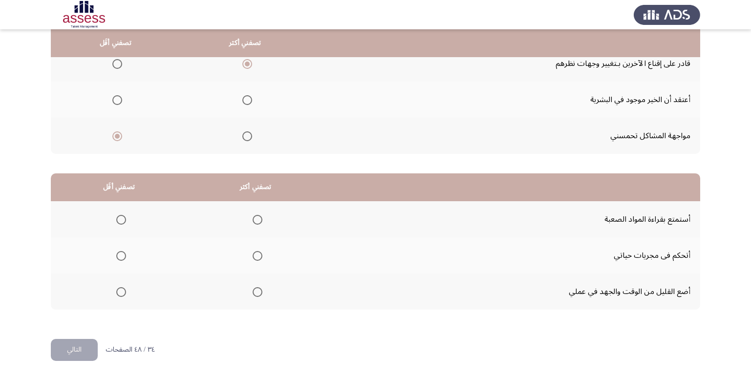
click at [118, 296] on span "Select an option" at bounding box center [121, 292] width 10 height 10
click at [118, 296] on input "Select an option" at bounding box center [121, 292] width 10 height 10
click at [255, 219] on span "Select an option" at bounding box center [258, 220] width 10 height 10
click at [255, 219] on input "Select an option" at bounding box center [258, 220] width 10 height 10
click at [66, 353] on button "التالي" at bounding box center [74, 350] width 47 height 22
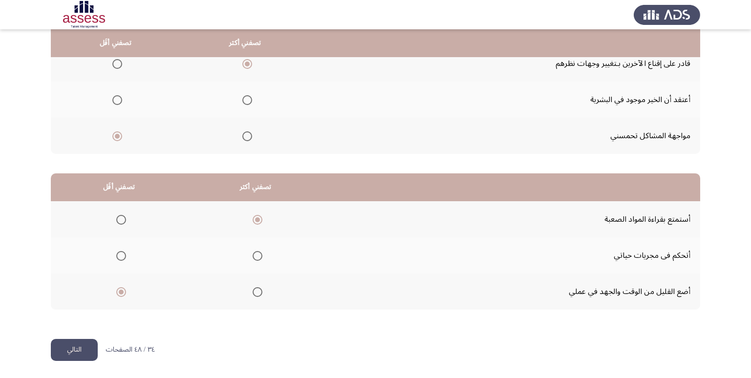
scroll to position [0, 0]
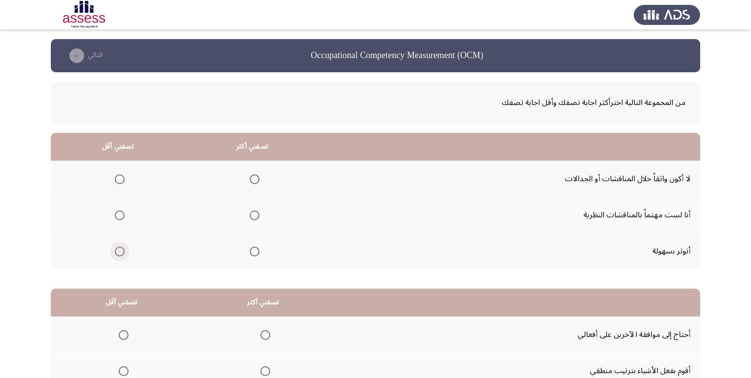
click at [117, 253] on span "Select an option" at bounding box center [120, 252] width 10 height 10
click at [117, 253] on input "Select an option" at bounding box center [120, 252] width 10 height 10
click at [254, 213] on span "Select an option" at bounding box center [255, 216] width 10 height 10
click at [254, 213] on input "Select an option" at bounding box center [255, 216] width 10 height 10
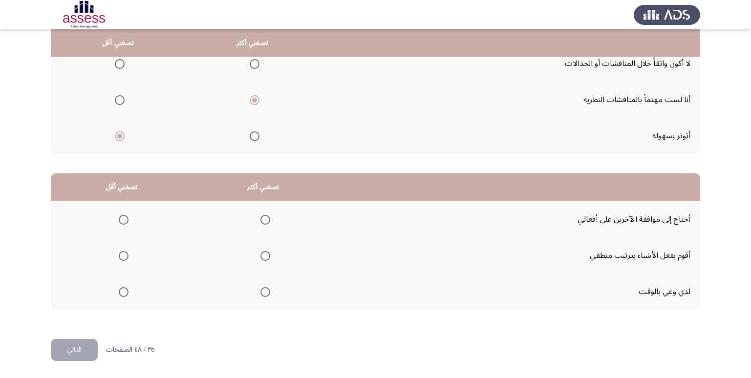
click at [263, 293] on span "Select an option" at bounding box center [265, 292] width 10 height 10
click at [263, 293] on input "Select an option" at bounding box center [265, 292] width 10 height 10
click at [120, 218] on span "Select an option" at bounding box center [124, 220] width 10 height 10
click at [120, 218] on input "Select an option" at bounding box center [124, 220] width 10 height 10
click at [84, 349] on button "التالي" at bounding box center [74, 350] width 47 height 22
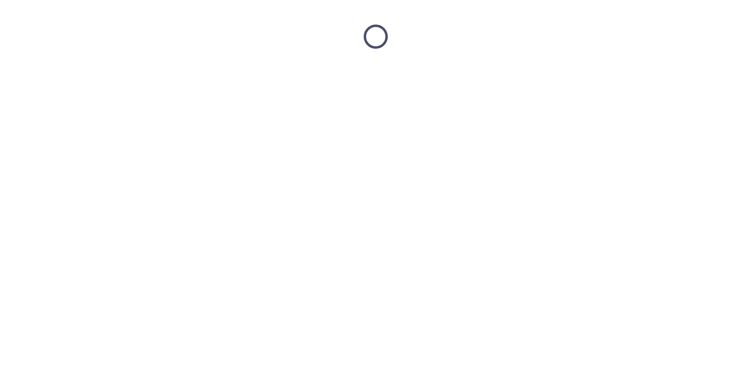
scroll to position [0, 0]
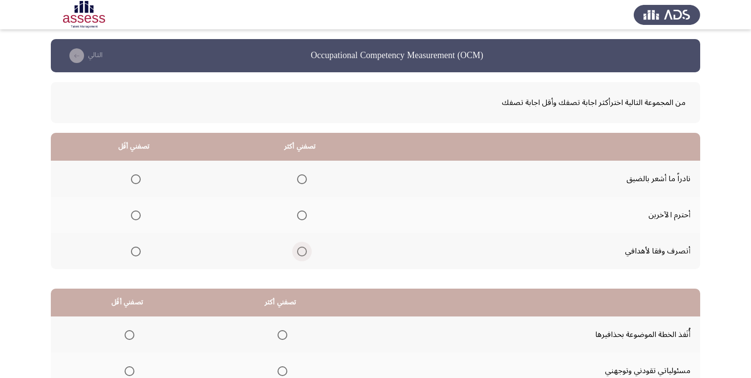
click at [299, 250] on span "Select an option" at bounding box center [302, 252] width 10 height 10
click at [299, 250] on input "Select an option" at bounding box center [302, 252] width 10 height 10
click at [138, 179] on span "Select an option" at bounding box center [136, 179] width 10 height 10
click at [138, 179] on input "Select an option" at bounding box center [136, 179] width 10 height 10
click at [299, 215] on span "Select an option" at bounding box center [302, 216] width 10 height 10
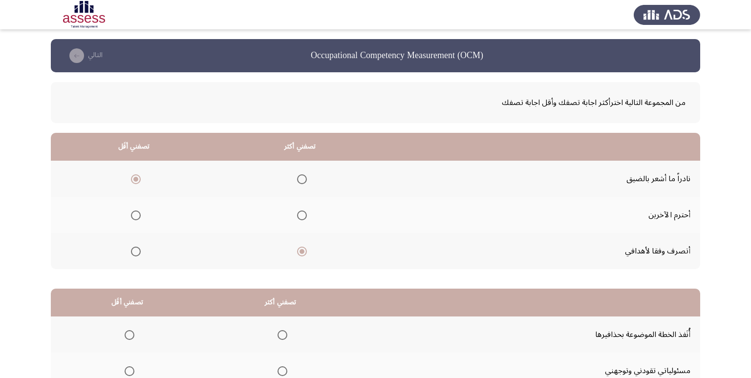
click at [299, 215] on input "Select an option" at bounding box center [302, 216] width 10 height 10
click at [138, 254] on span "Select an option" at bounding box center [136, 252] width 10 height 10
click at [138, 254] on input "Select an option" at bounding box center [136, 252] width 10 height 10
click at [302, 247] on span "Select an option" at bounding box center [302, 252] width 10 height 10
click at [302, 247] on input "Select an option" at bounding box center [302, 252] width 10 height 10
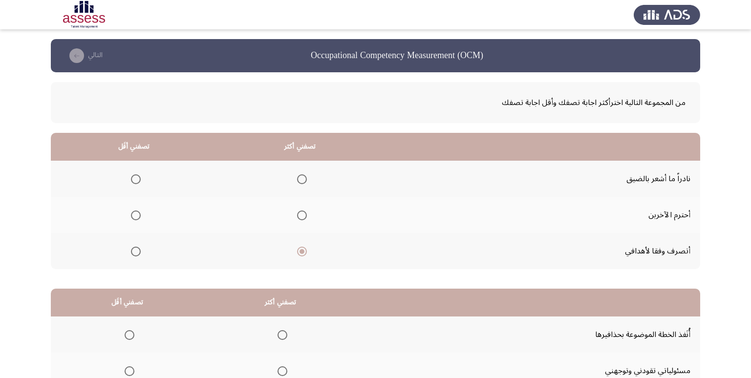
click at [136, 215] on span "Select an option" at bounding box center [136, 215] width 0 height 0
click at [135, 215] on input "Select an option" at bounding box center [136, 216] width 10 height 10
click at [299, 180] on span "Select an option" at bounding box center [302, 179] width 10 height 10
click at [299, 180] on input "Select an option" at bounding box center [302, 179] width 10 height 10
click at [133, 183] on span "Select an option" at bounding box center [136, 179] width 10 height 10
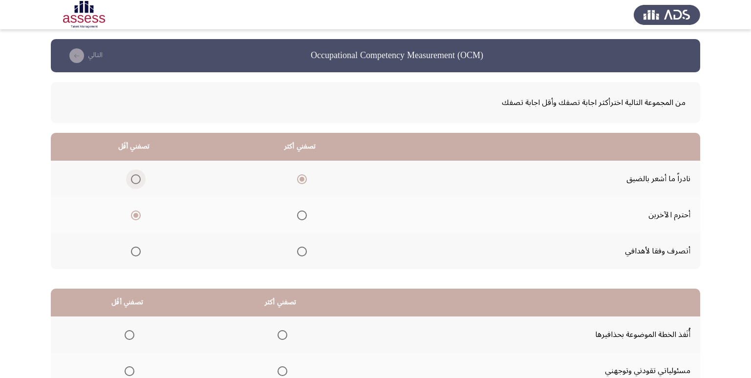
click at [133, 183] on input "Select an option" at bounding box center [136, 179] width 10 height 10
click at [300, 218] on span "Select an option" at bounding box center [302, 216] width 10 height 10
click at [300, 218] on input "Select an option" at bounding box center [302, 216] width 10 height 10
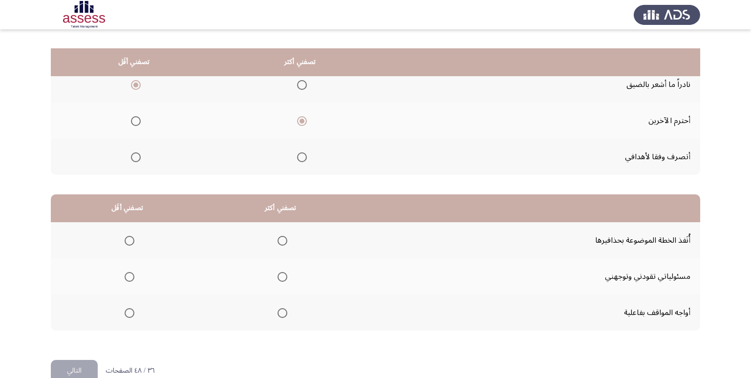
scroll to position [115, 0]
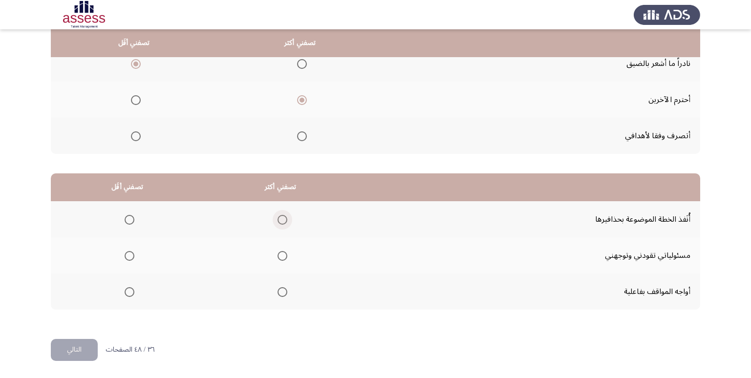
click at [280, 218] on span "Select an option" at bounding box center [283, 220] width 10 height 10
click at [280, 218] on input "Select an option" at bounding box center [283, 220] width 10 height 10
click at [129, 257] on span "Select an option" at bounding box center [130, 256] width 10 height 10
click at [129, 257] on input "Select an option" at bounding box center [130, 256] width 10 height 10
click at [81, 345] on button "التالي" at bounding box center [74, 350] width 47 height 22
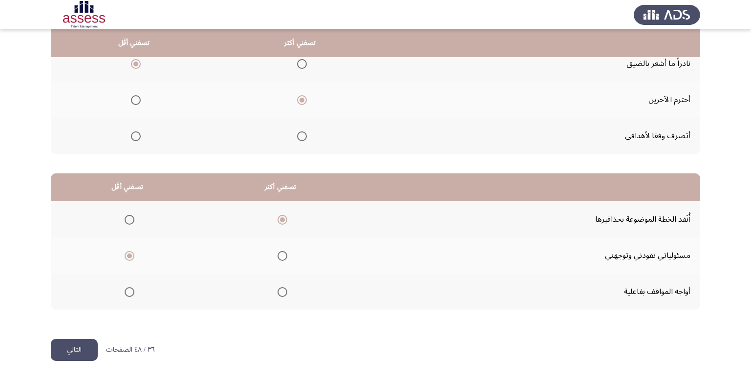
scroll to position [0, 0]
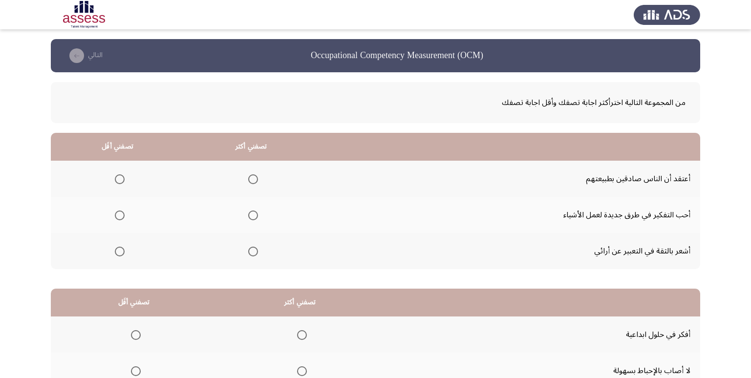
click at [250, 248] on span "Select an option" at bounding box center [253, 252] width 10 height 10
click at [250, 248] on input "Select an option" at bounding box center [253, 252] width 10 height 10
click at [124, 178] on th at bounding box center [117, 179] width 133 height 36
click at [122, 180] on span "Select an option" at bounding box center [120, 179] width 10 height 10
click at [122, 180] on input "Select an option" at bounding box center [120, 179] width 10 height 10
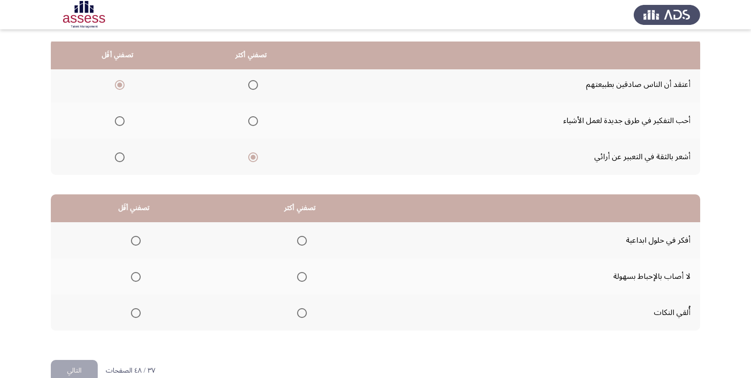
scroll to position [115, 0]
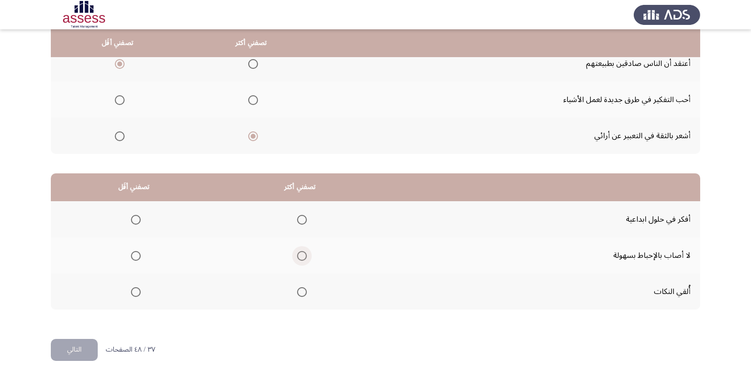
click at [299, 253] on span "Select an option" at bounding box center [302, 256] width 10 height 10
click at [299, 253] on input "Select an option" at bounding box center [302, 256] width 10 height 10
click at [138, 293] on span "Select an option" at bounding box center [136, 292] width 10 height 10
click at [138, 293] on input "Select an option" at bounding box center [136, 292] width 10 height 10
click at [77, 350] on button "التالي" at bounding box center [74, 350] width 47 height 22
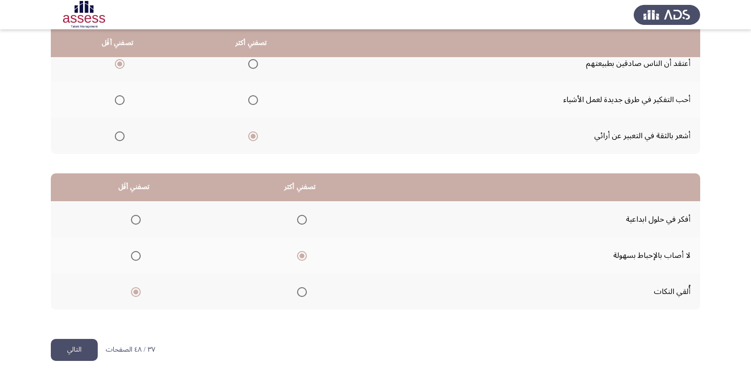
scroll to position [0, 0]
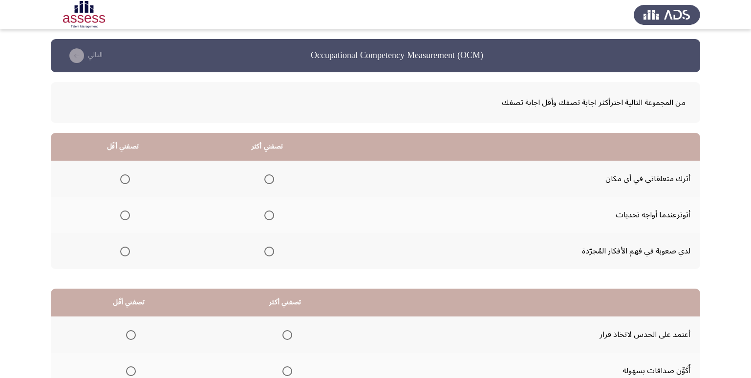
click at [121, 212] on span "Select an option" at bounding box center [125, 216] width 10 height 10
click at [121, 212] on input "Select an option" at bounding box center [125, 216] width 10 height 10
click at [269, 176] on span "Select an option" at bounding box center [269, 179] width 10 height 10
click at [269, 176] on input "Select an option" at bounding box center [269, 179] width 10 height 10
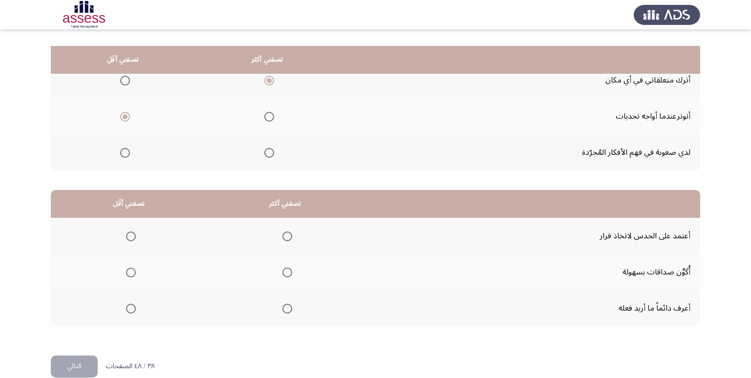
scroll to position [115, 0]
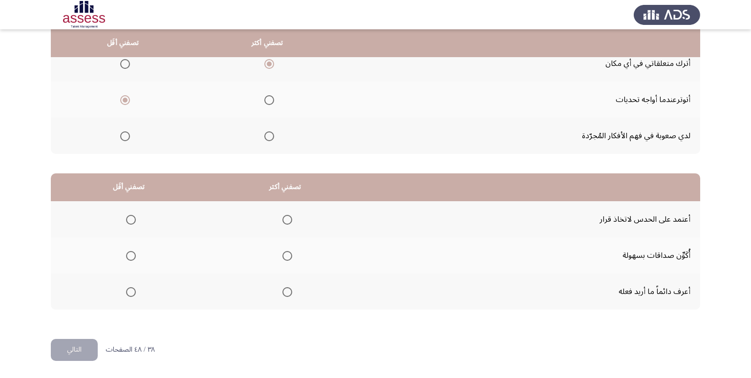
click at [290, 294] on span "Select an option" at bounding box center [287, 292] width 10 height 10
click at [290, 294] on input "Select an option" at bounding box center [287, 292] width 10 height 10
click at [129, 257] on span "Select an option" at bounding box center [131, 256] width 10 height 10
click at [129, 257] on input "Select an option" at bounding box center [131, 256] width 10 height 10
click at [86, 346] on button "التالي" at bounding box center [74, 350] width 47 height 22
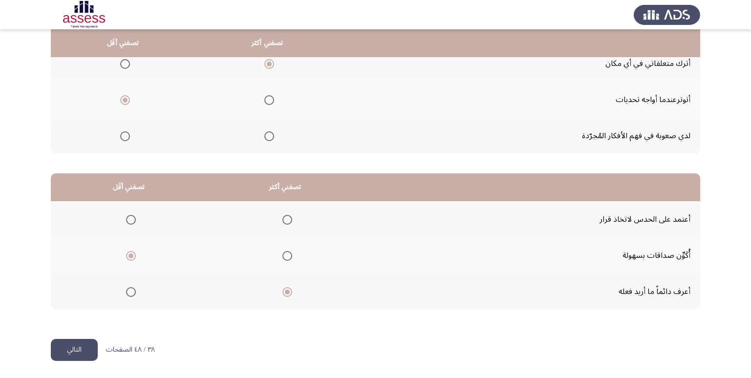
scroll to position [0, 0]
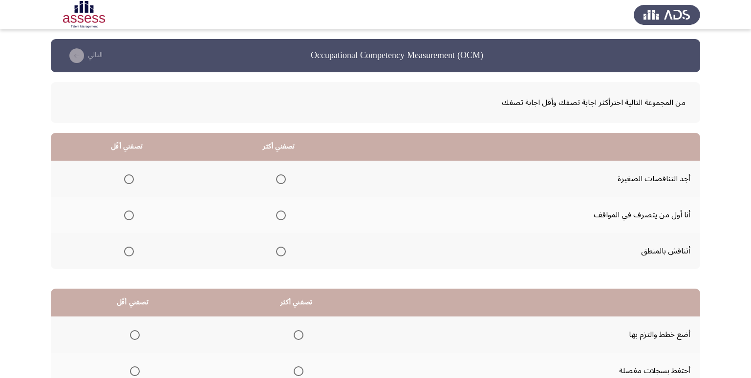
click at [278, 216] on span "Select an option" at bounding box center [281, 216] width 10 height 10
click at [278, 216] on input "Select an option" at bounding box center [281, 216] width 10 height 10
click at [129, 182] on span "Select an option" at bounding box center [129, 179] width 10 height 10
click at [129, 182] on input "Select an option" at bounding box center [129, 179] width 10 height 10
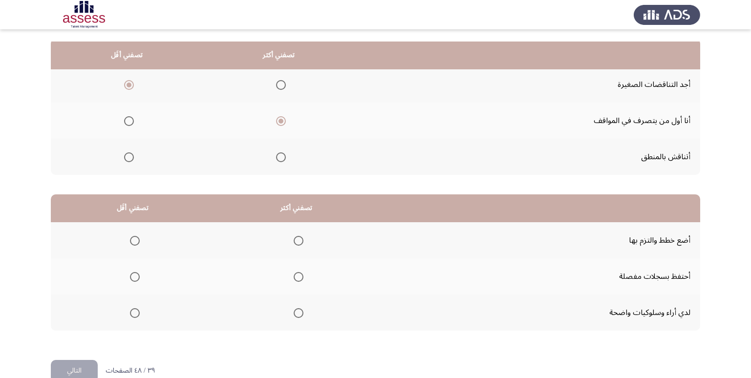
scroll to position [115, 0]
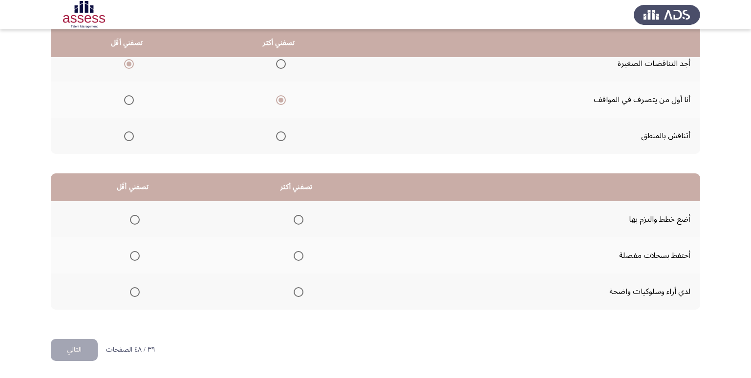
click at [300, 218] on span "Select an option" at bounding box center [299, 220] width 10 height 10
click at [300, 218] on input "Select an option" at bounding box center [299, 220] width 10 height 10
click at [135, 258] on span "Select an option" at bounding box center [135, 256] width 10 height 10
click at [135, 258] on input "Select an option" at bounding box center [135, 256] width 10 height 10
click at [77, 357] on button "التالي" at bounding box center [74, 350] width 47 height 22
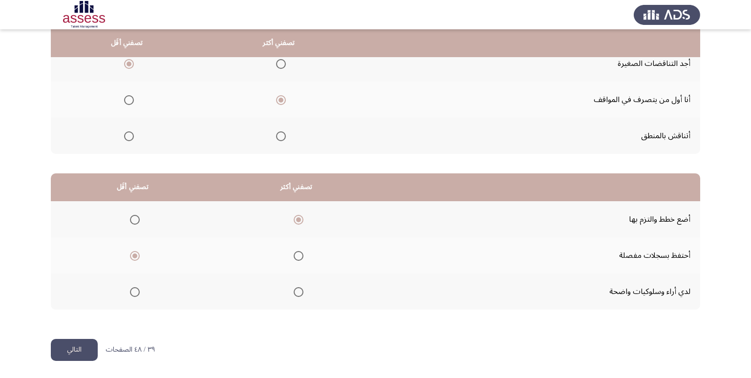
scroll to position [0, 0]
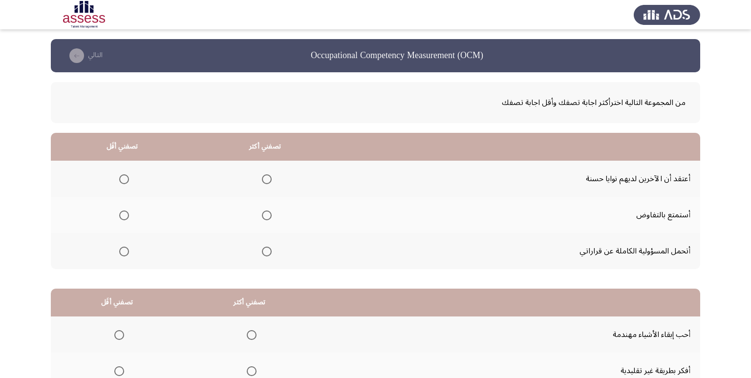
click at [262, 254] on span "Select an option" at bounding box center [267, 252] width 10 height 10
click at [262, 254] on input "Select an option" at bounding box center [267, 252] width 10 height 10
click at [124, 215] on span "Select an option" at bounding box center [124, 215] width 0 height 0
click at [124, 215] on input "Select an option" at bounding box center [124, 216] width 10 height 10
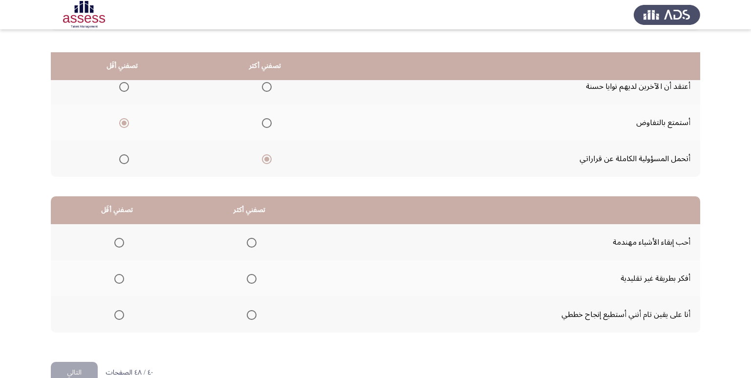
scroll to position [115, 0]
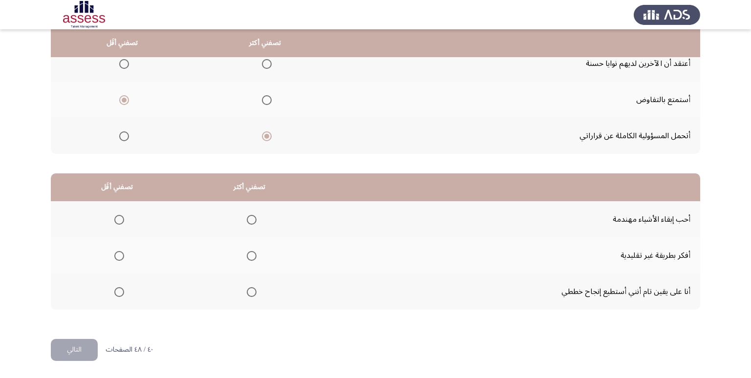
click at [247, 292] on span "Select an option" at bounding box center [252, 292] width 10 height 10
click at [247, 292] on input "Select an option" at bounding box center [252, 292] width 10 height 10
click at [119, 220] on span "Select an option" at bounding box center [119, 220] width 0 height 0
click at [118, 219] on input "Select an option" at bounding box center [119, 220] width 10 height 10
click at [82, 355] on button "التالي" at bounding box center [74, 350] width 47 height 22
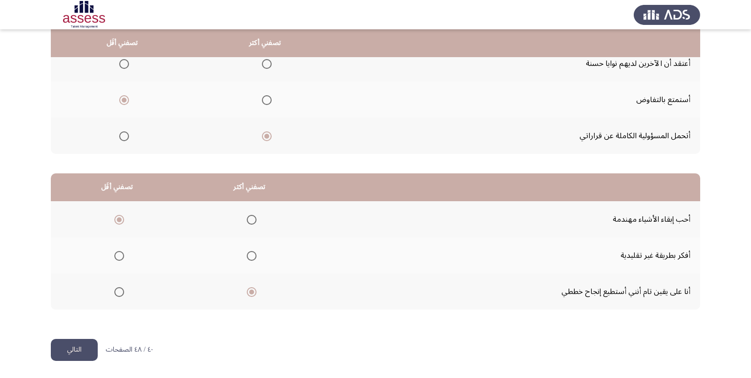
scroll to position [0, 0]
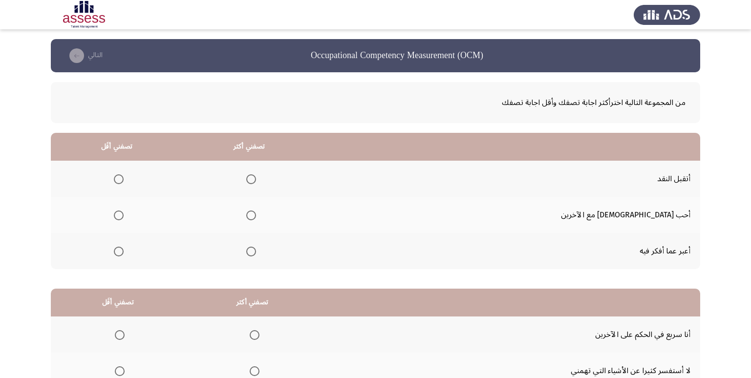
click at [256, 250] on span "Select an option" at bounding box center [251, 252] width 10 height 10
click at [256, 250] on input "Select an option" at bounding box center [251, 252] width 10 height 10
click at [124, 212] on span "Select an option" at bounding box center [119, 216] width 10 height 10
click at [124, 212] on input "Select an option" at bounding box center [119, 216] width 10 height 10
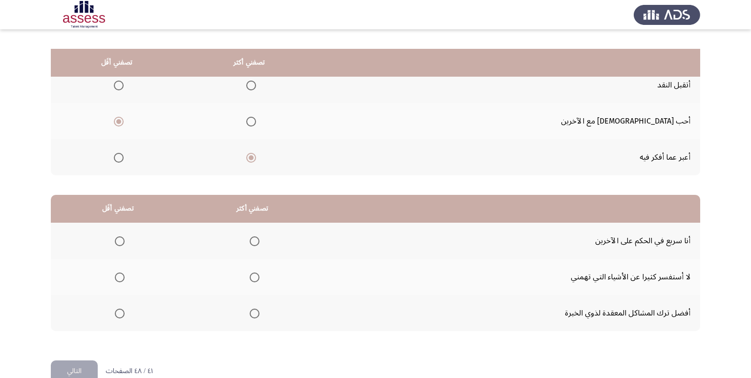
scroll to position [115, 0]
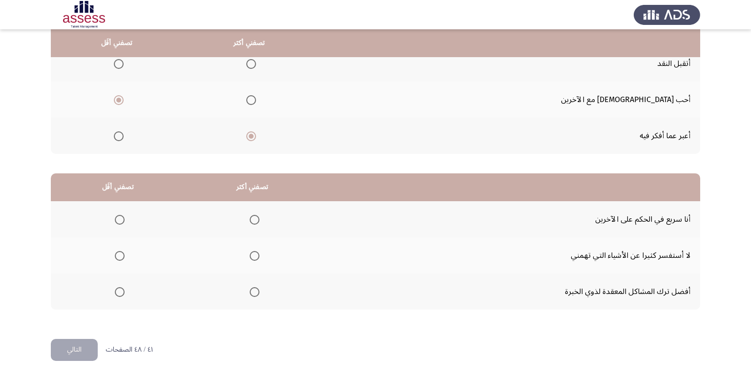
click at [250, 293] on span "Select an option" at bounding box center [255, 292] width 10 height 10
click at [250, 293] on input "Select an option" at bounding box center [255, 292] width 10 height 10
click at [115, 255] on span "Select an option" at bounding box center [120, 256] width 10 height 10
click at [115, 255] on input "Select an option" at bounding box center [120, 256] width 10 height 10
click at [80, 348] on button "التالي" at bounding box center [74, 350] width 47 height 22
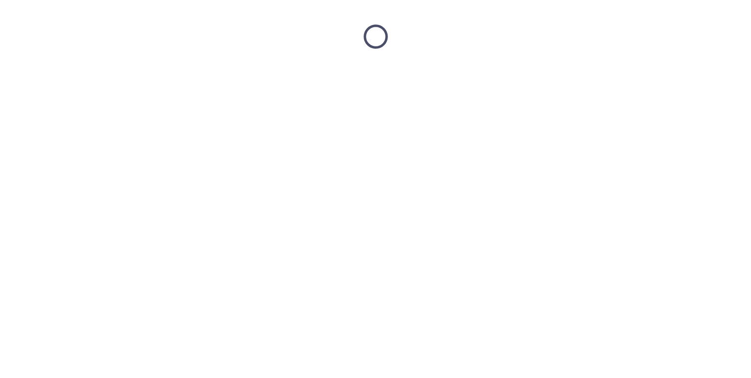
scroll to position [0, 0]
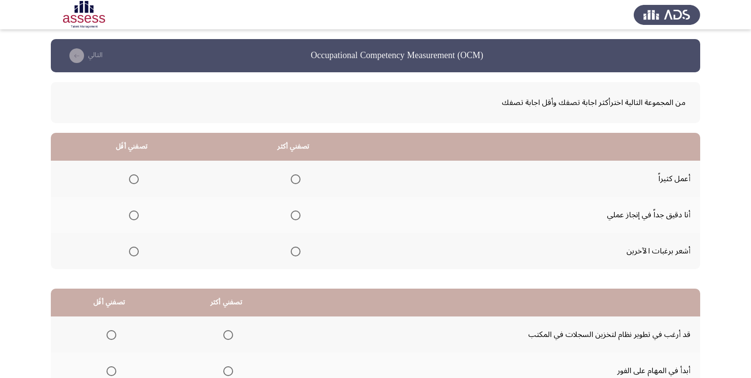
click at [295, 215] on span "Select an option" at bounding box center [296, 216] width 10 height 10
click at [295, 215] on input "Select an option" at bounding box center [296, 216] width 10 height 10
click at [136, 251] on span "Select an option" at bounding box center [134, 252] width 10 height 10
click at [136, 251] on input "Select an option" at bounding box center [134, 252] width 10 height 10
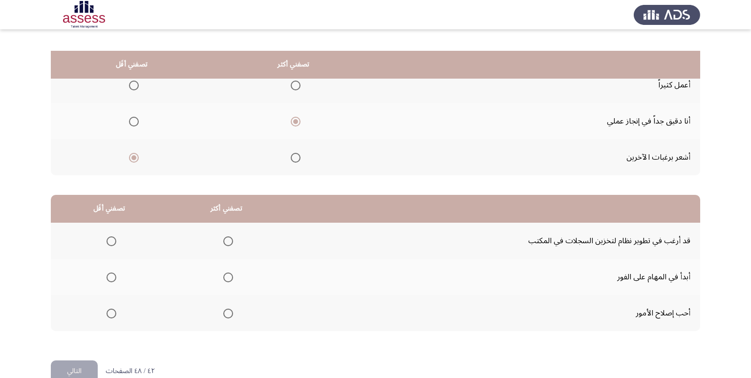
scroll to position [115, 0]
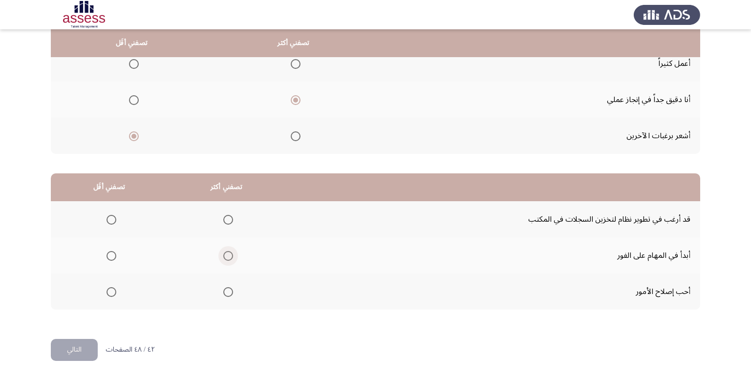
click at [223, 259] on span "Select an option" at bounding box center [228, 256] width 10 height 10
click at [223, 259] on input "Select an option" at bounding box center [228, 256] width 10 height 10
click at [111, 219] on span "Select an option" at bounding box center [112, 220] width 10 height 10
click at [111, 219] on input "Select an option" at bounding box center [112, 220] width 10 height 10
click at [80, 356] on button "التالي" at bounding box center [74, 350] width 47 height 22
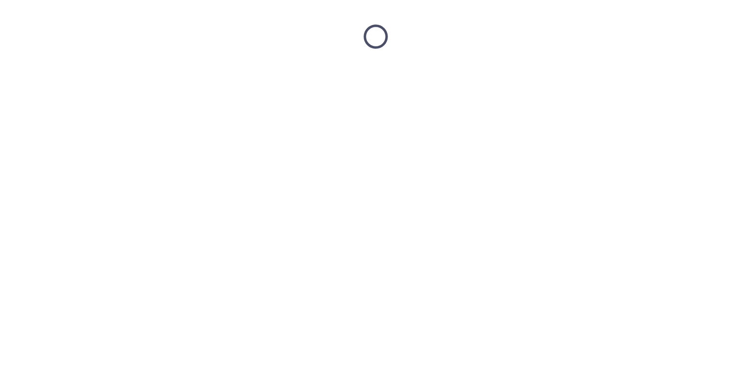
scroll to position [0, 0]
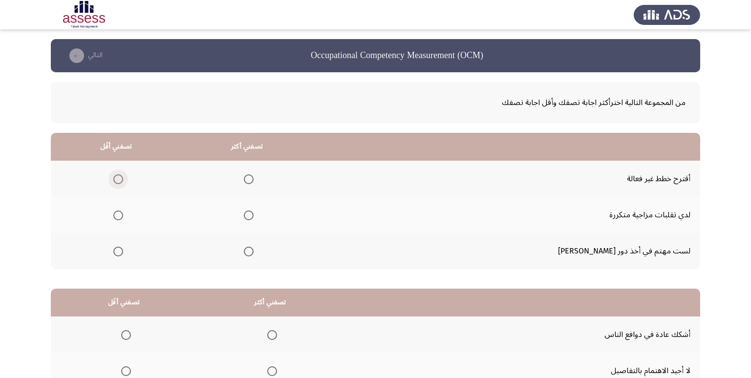
click at [123, 178] on span "Select an option" at bounding box center [118, 179] width 10 height 10
click at [123, 178] on input "Select an option" at bounding box center [118, 179] width 10 height 10
click at [254, 218] on span "Select an option" at bounding box center [249, 216] width 10 height 10
click at [254, 218] on input "Select an option" at bounding box center [249, 216] width 10 height 10
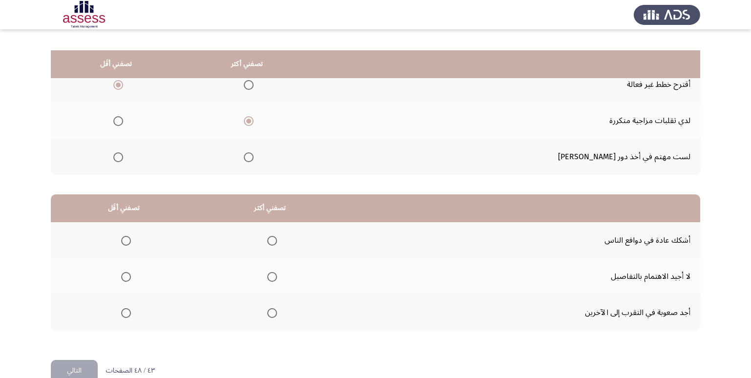
scroll to position [115, 0]
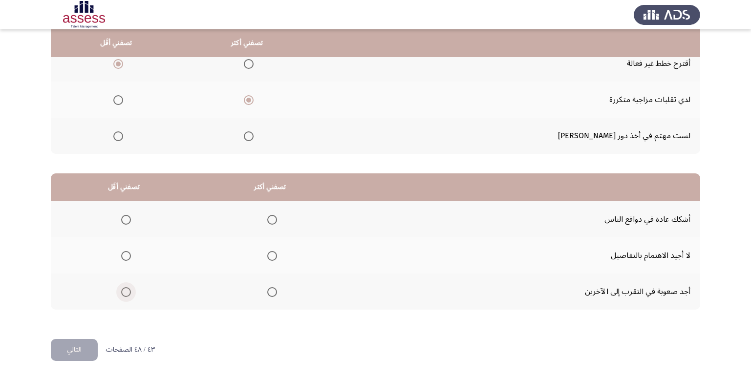
click at [126, 295] on span "Select an option" at bounding box center [126, 292] width 10 height 10
click at [126, 295] on input "Select an option" at bounding box center [126, 292] width 10 height 10
click at [270, 218] on span "Select an option" at bounding box center [272, 220] width 10 height 10
click at [270, 218] on input "Select an option" at bounding box center [272, 220] width 10 height 10
click at [79, 348] on button "التالي" at bounding box center [74, 350] width 47 height 22
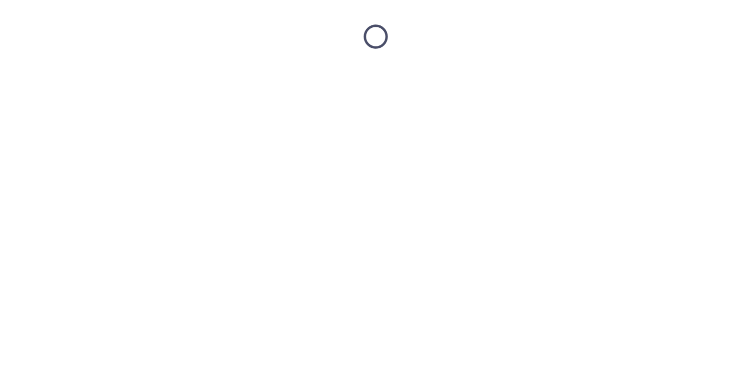
scroll to position [0, 0]
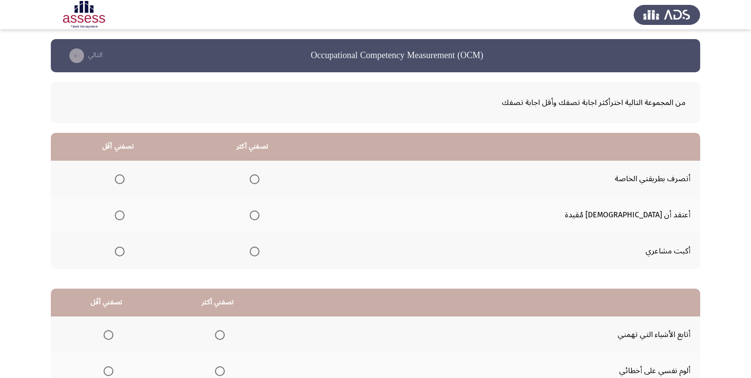
click at [125, 255] on span "Select an option" at bounding box center [120, 252] width 10 height 10
click at [125, 255] on input "Select an option" at bounding box center [120, 252] width 10 height 10
click at [259, 178] on span "Select an option" at bounding box center [255, 179] width 10 height 10
click at [259, 178] on input "Select an option" at bounding box center [255, 179] width 10 height 10
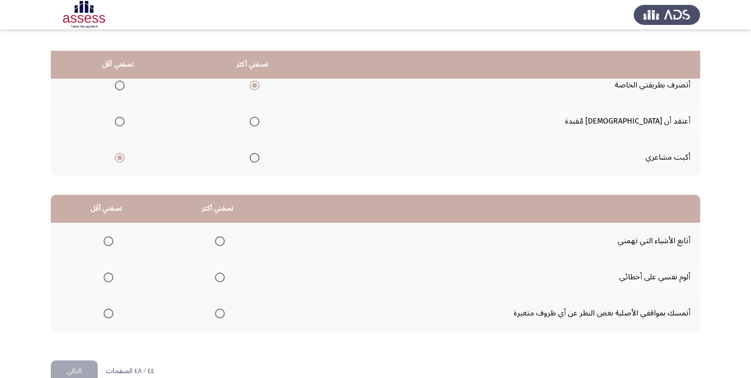
scroll to position [115, 0]
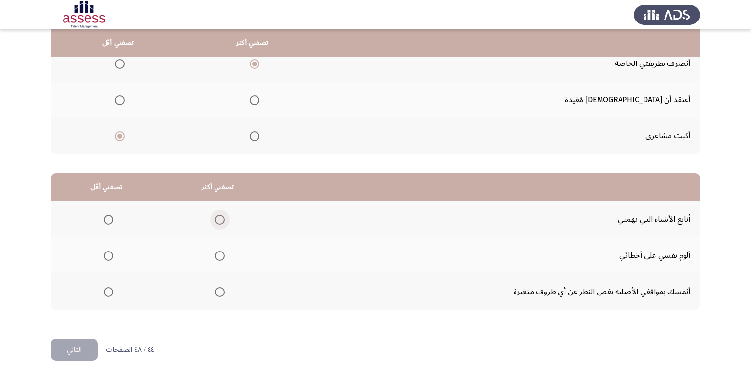
click at [218, 219] on span "Select an option" at bounding box center [220, 220] width 10 height 10
click at [218, 219] on input "Select an option" at bounding box center [220, 220] width 10 height 10
click at [108, 255] on span "Select an option" at bounding box center [109, 256] width 10 height 10
click at [108, 255] on input "Select an option" at bounding box center [109, 256] width 10 height 10
click at [77, 347] on button "التالي" at bounding box center [74, 350] width 47 height 22
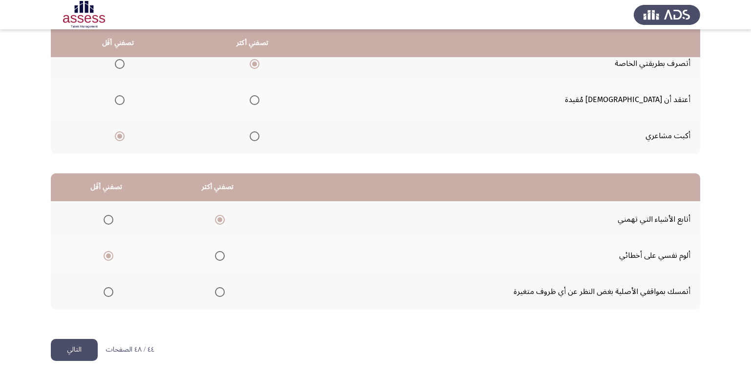
scroll to position [0, 0]
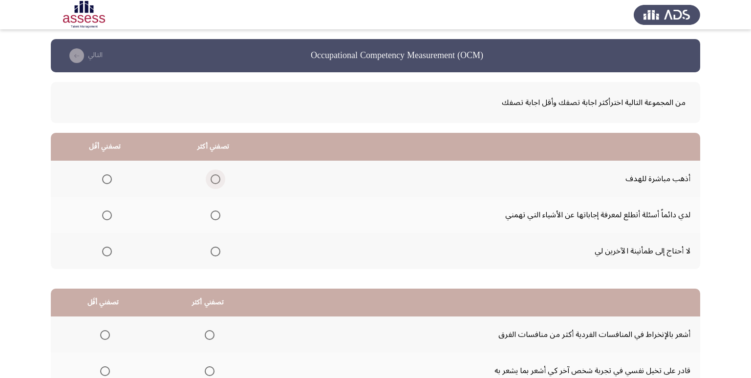
click at [212, 183] on span "Select an option" at bounding box center [216, 179] width 10 height 10
click at [212, 183] on input "Select an option" at bounding box center [216, 179] width 10 height 10
click at [106, 253] on span "Select an option" at bounding box center [107, 252] width 10 height 10
click at [106, 253] on input "Select an option" at bounding box center [107, 252] width 10 height 10
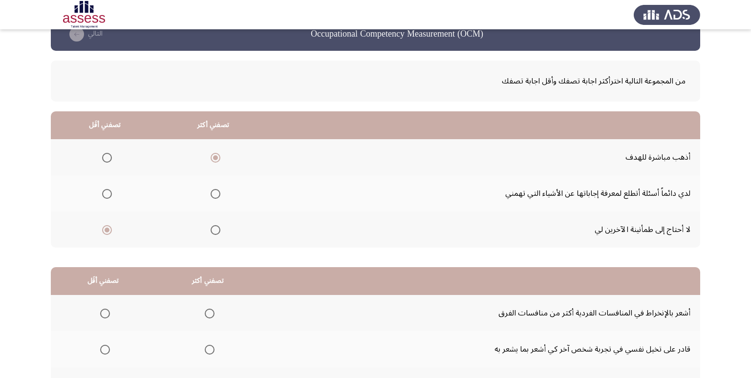
scroll to position [115, 0]
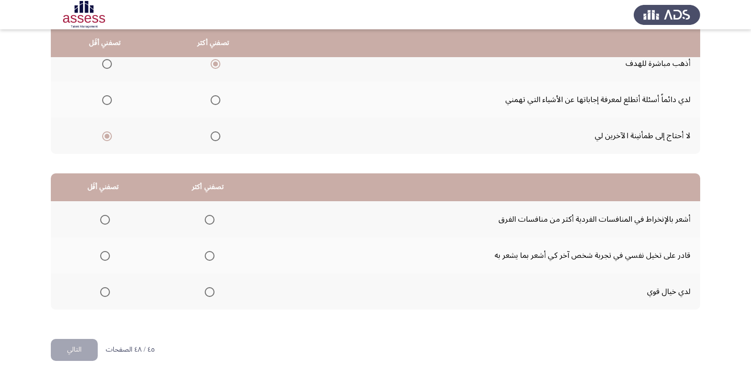
click at [209, 292] on span "Select an option" at bounding box center [210, 292] width 10 height 10
click at [209, 292] on input "Select an option" at bounding box center [210, 292] width 10 height 10
click at [105, 216] on span "Select an option" at bounding box center [105, 220] width 10 height 10
click at [105, 216] on input "Select an option" at bounding box center [105, 220] width 10 height 10
click at [79, 350] on button "التالي" at bounding box center [74, 350] width 47 height 22
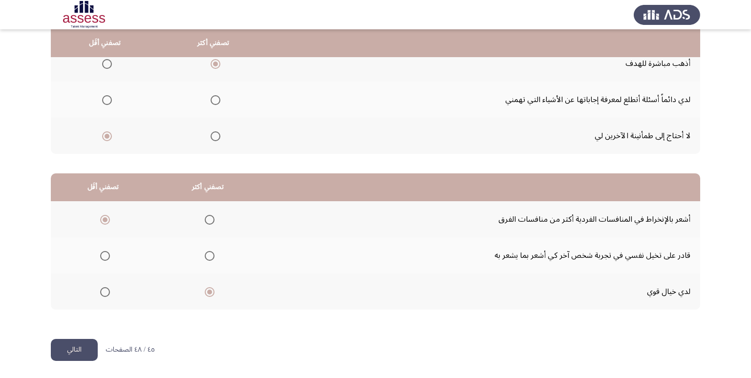
scroll to position [0, 0]
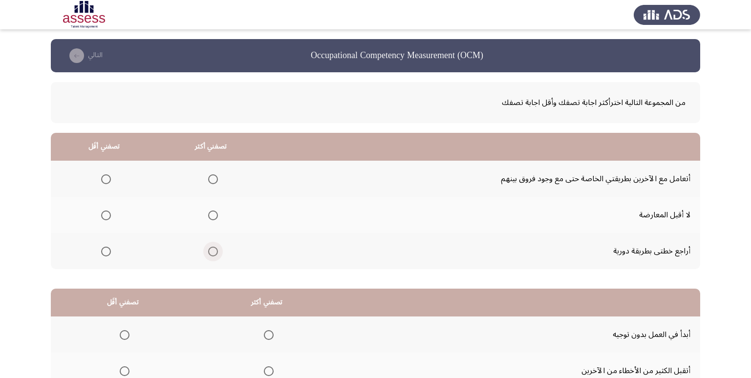
click at [212, 252] on span "Select an option" at bounding box center [213, 252] width 10 height 10
click at [212, 252] on input "Select an option" at bounding box center [213, 252] width 10 height 10
click at [100, 213] on label "Select an option" at bounding box center [104, 216] width 14 height 10
click at [101, 213] on input "Select an option" at bounding box center [106, 216] width 10 height 10
click at [102, 178] on span "Select an option" at bounding box center [106, 179] width 10 height 10
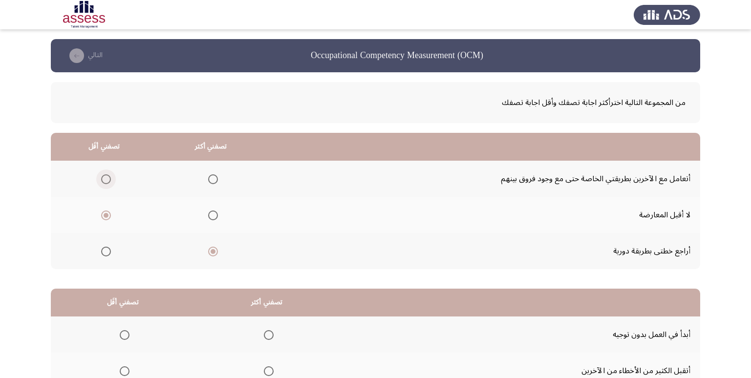
click at [102, 178] on input "Select an option" at bounding box center [106, 179] width 10 height 10
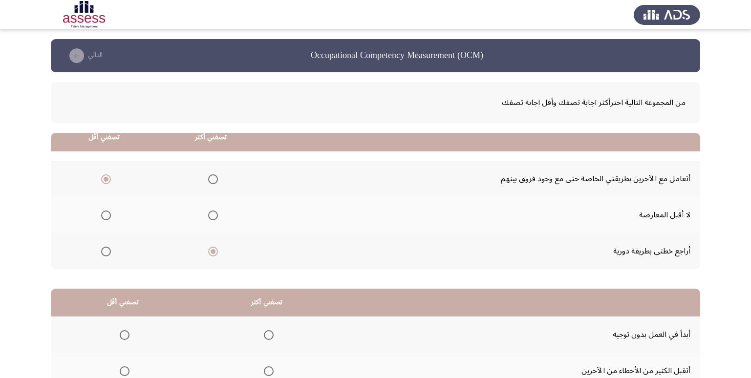
scroll to position [115, 0]
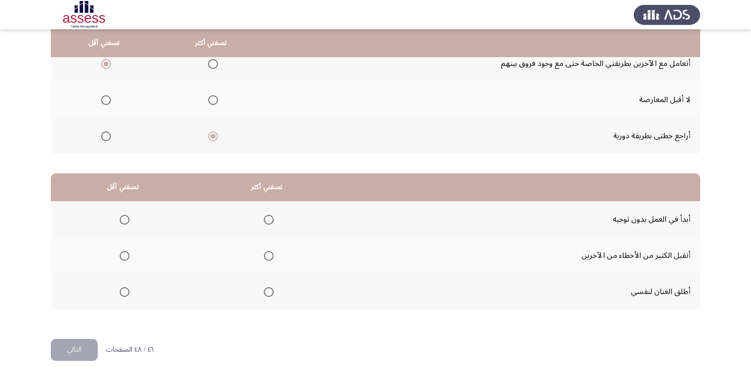
click at [270, 293] on span "Select an option" at bounding box center [269, 292] width 10 height 10
click at [270, 293] on input "Select an option" at bounding box center [269, 292] width 10 height 10
click at [127, 258] on span "Select an option" at bounding box center [125, 256] width 10 height 10
click at [127, 258] on input "Select an option" at bounding box center [125, 256] width 10 height 10
click at [69, 352] on button "التالي" at bounding box center [74, 350] width 47 height 22
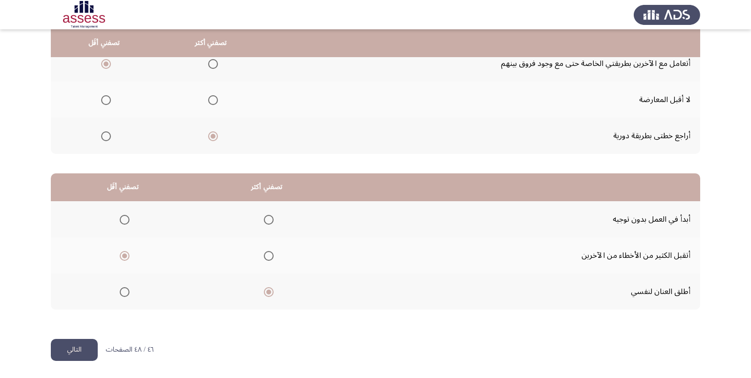
scroll to position [0, 0]
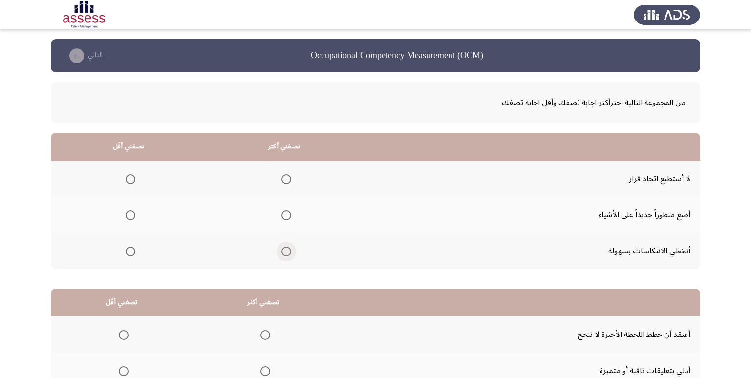
click at [284, 253] on span "Select an option" at bounding box center [286, 252] width 10 height 10
click at [284, 253] on input "Select an option" at bounding box center [286, 252] width 10 height 10
click at [130, 182] on span "Select an option" at bounding box center [131, 179] width 10 height 10
click at [130, 182] on input "Select an option" at bounding box center [131, 179] width 10 height 10
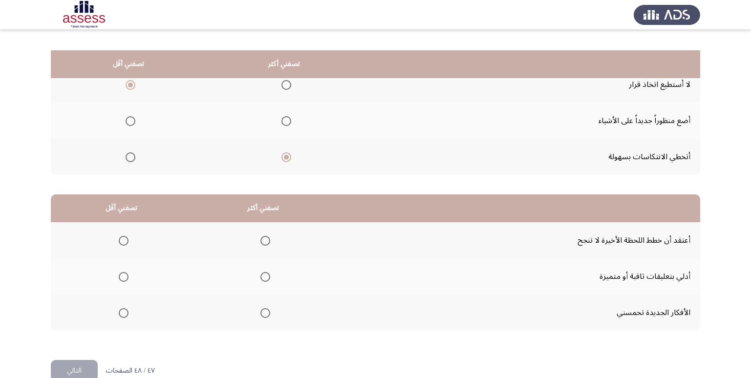
scroll to position [115, 0]
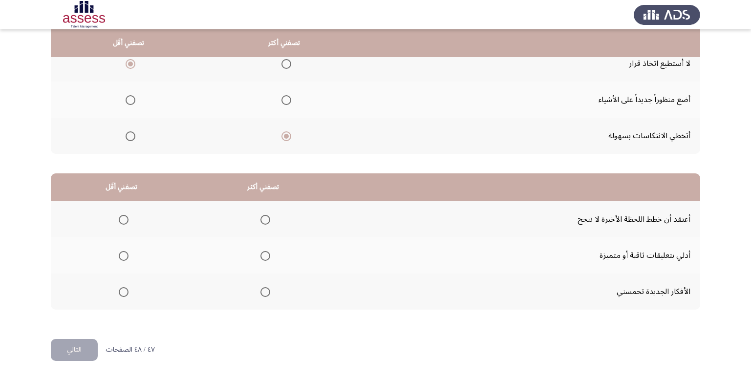
click at [265, 218] on span "Select an option" at bounding box center [265, 220] width 10 height 10
click at [265, 218] on input "Select an option" at bounding box center [265, 220] width 10 height 10
click at [117, 296] on label "Select an option" at bounding box center [122, 292] width 14 height 10
click at [119, 296] on input "Select an option" at bounding box center [124, 292] width 10 height 10
click at [79, 347] on button "التالي" at bounding box center [74, 350] width 47 height 22
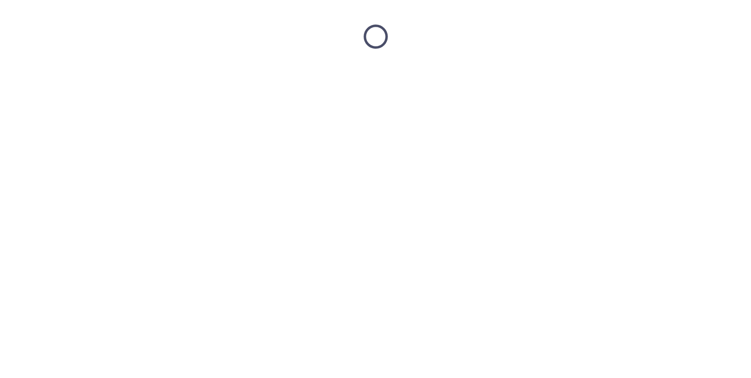
scroll to position [0, 0]
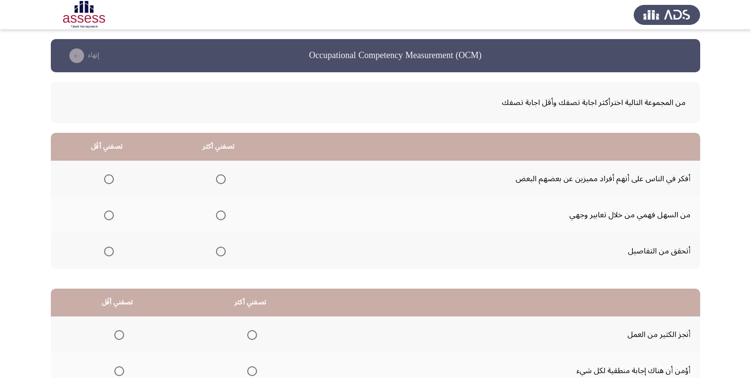
click at [219, 177] on span "Select an option" at bounding box center [221, 179] width 10 height 10
click at [219, 177] on input "Select an option" at bounding box center [221, 179] width 10 height 10
click at [111, 213] on span "Select an option" at bounding box center [109, 216] width 10 height 10
click at [111, 213] on input "Select an option" at bounding box center [109, 216] width 10 height 10
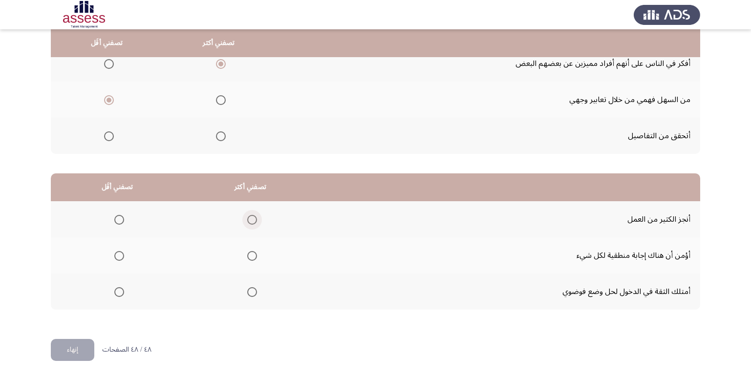
click at [251, 221] on span "Select an option" at bounding box center [252, 220] width 10 height 10
click at [251, 221] on input "Select an option" at bounding box center [252, 220] width 10 height 10
click at [117, 257] on span "Select an option" at bounding box center [119, 256] width 10 height 10
click at [117, 257] on input "Select an option" at bounding box center [119, 256] width 10 height 10
click at [77, 346] on button "إنهاء" at bounding box center [72, 350] width 43 height 22
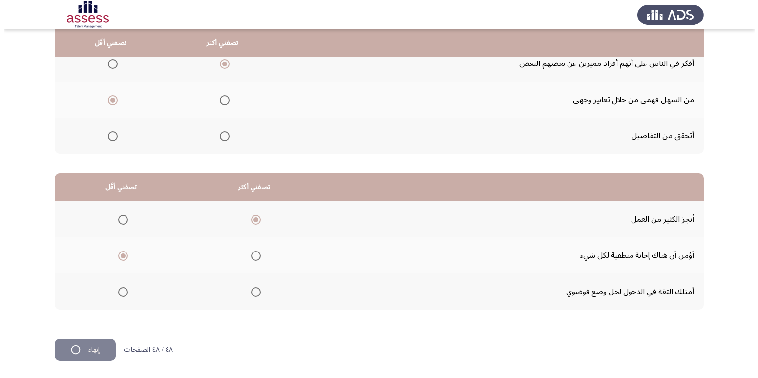
scroll to position [0, 0]
